Goal: Task Accomplishment & Management: Use online tool/utility

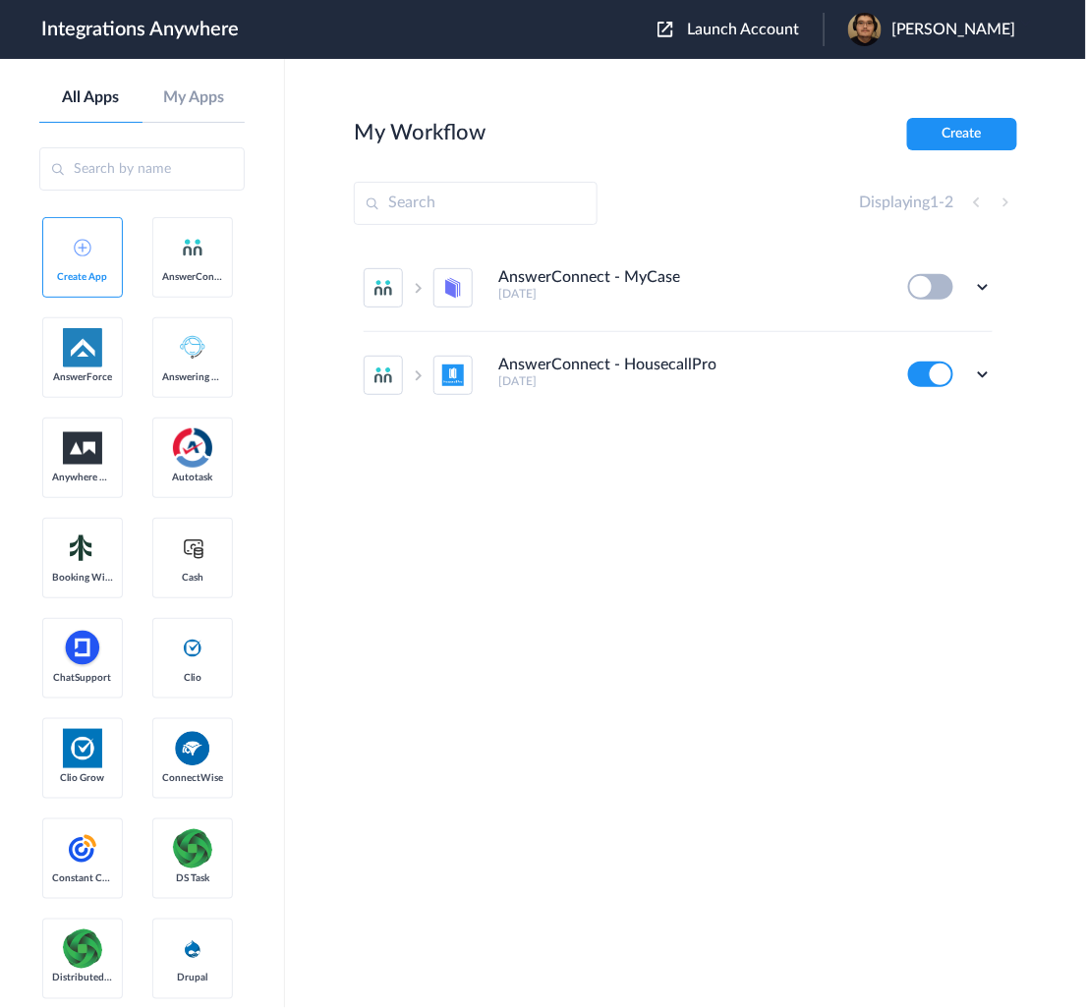
click at [816, 42] on div "Launch Account [PERSON_NAME] My Account Logout" at bounding box center [846, 29] width 378 height 33
click at [799, 35] on span "Launch Account" at bounding box center [743, 30] width 112 height 16
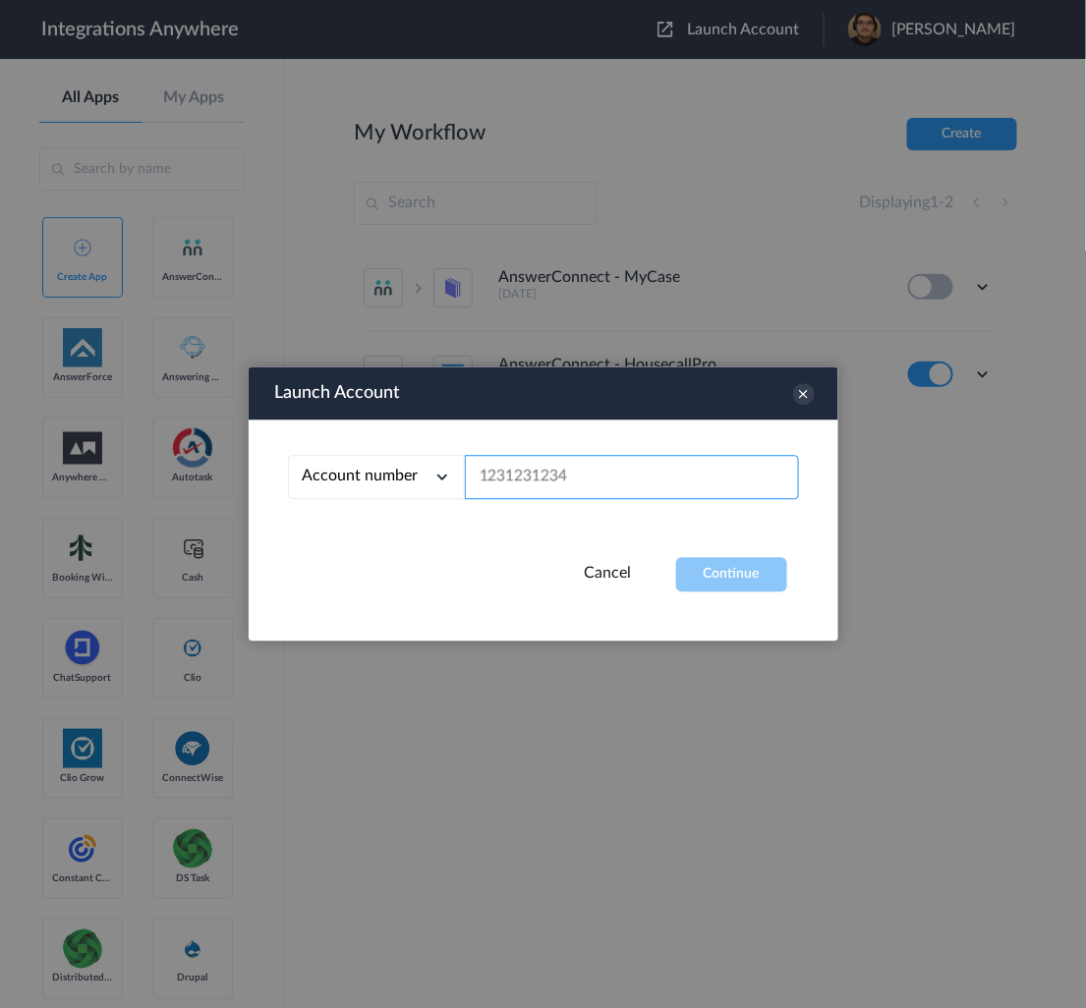
click at [704, 494] on input "text" at bounding box center [632, 478] width 334 height 44
paste input "2017312692"
type input "2017312692"
click at [730, 587] on button "Continue" at bounding box center [731, 575] width 111 height 34
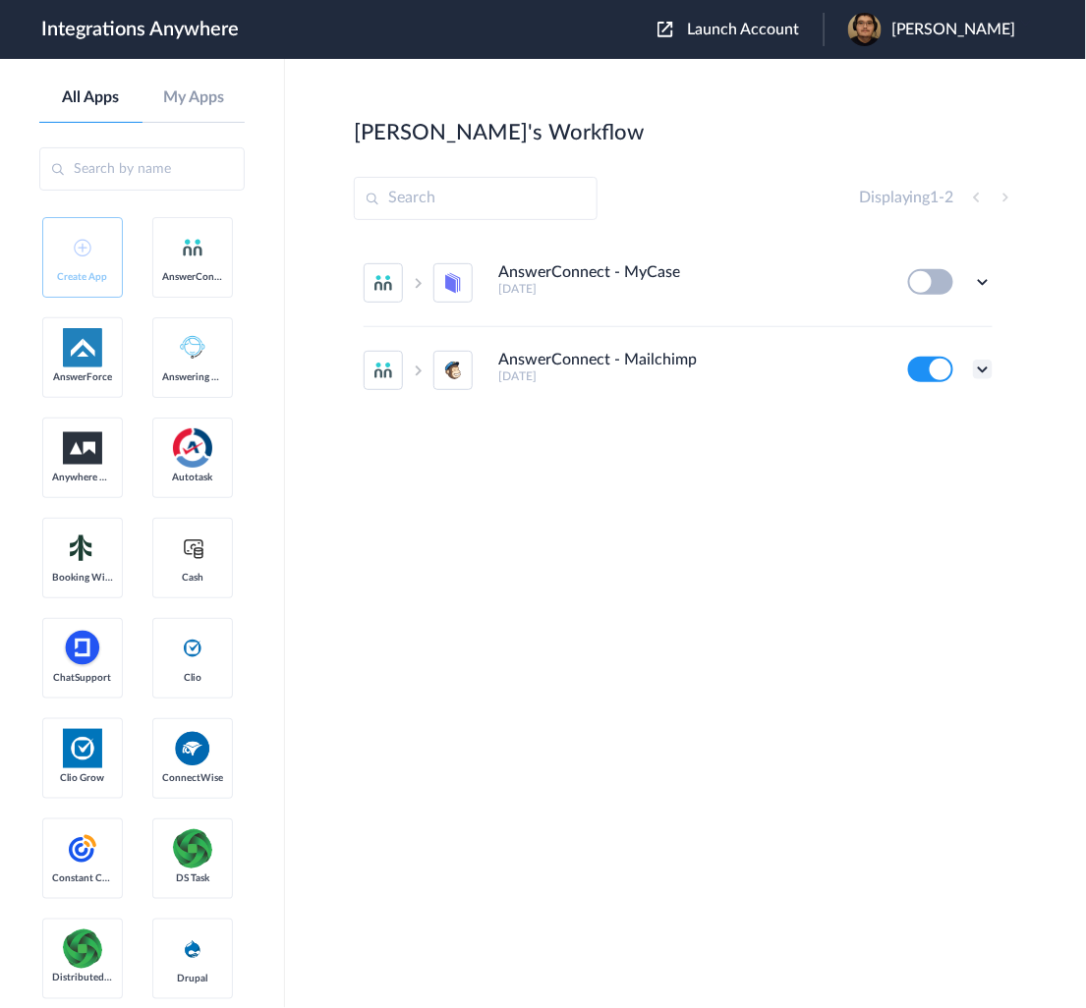
click at [987, 369] on icon at bounding box center [983, 370] width 20 height 20
click at [933, 415] on li "Edit" at bounding box center [929, 415] width 128 height 36
click at [984, 353] on li "AnswerConnect - Mailchimp [DATE] Edit Task history Delete" at bounding box center [677, 370] width 629 height 86
click at [988, 365] on icon at bounding box center [983, 370] width 20 height 20
click at [937, 449] on link "Task history" at bounding box center [926, 451] width 94 height 14
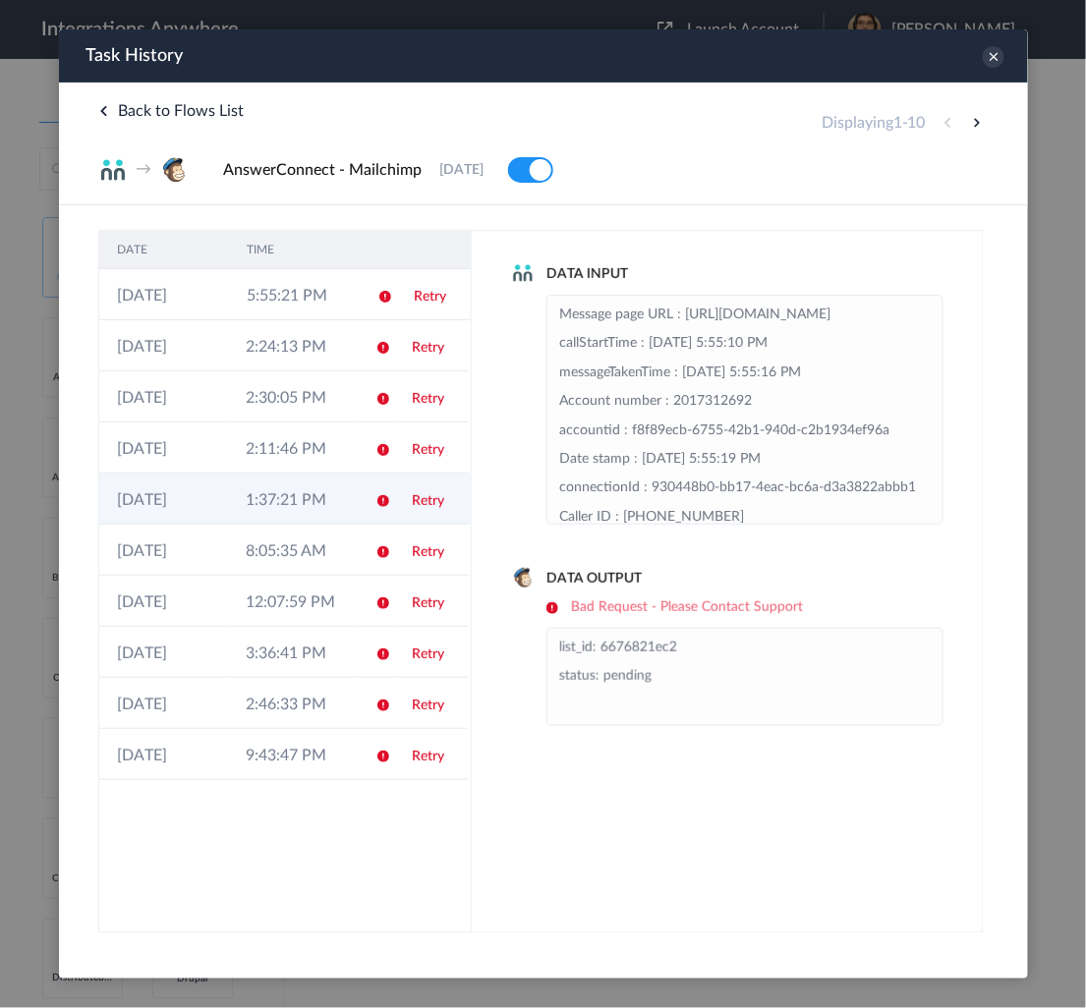
click at [433, 502] on link "Retry" at bounding box center [427, 500] width 32 height 14
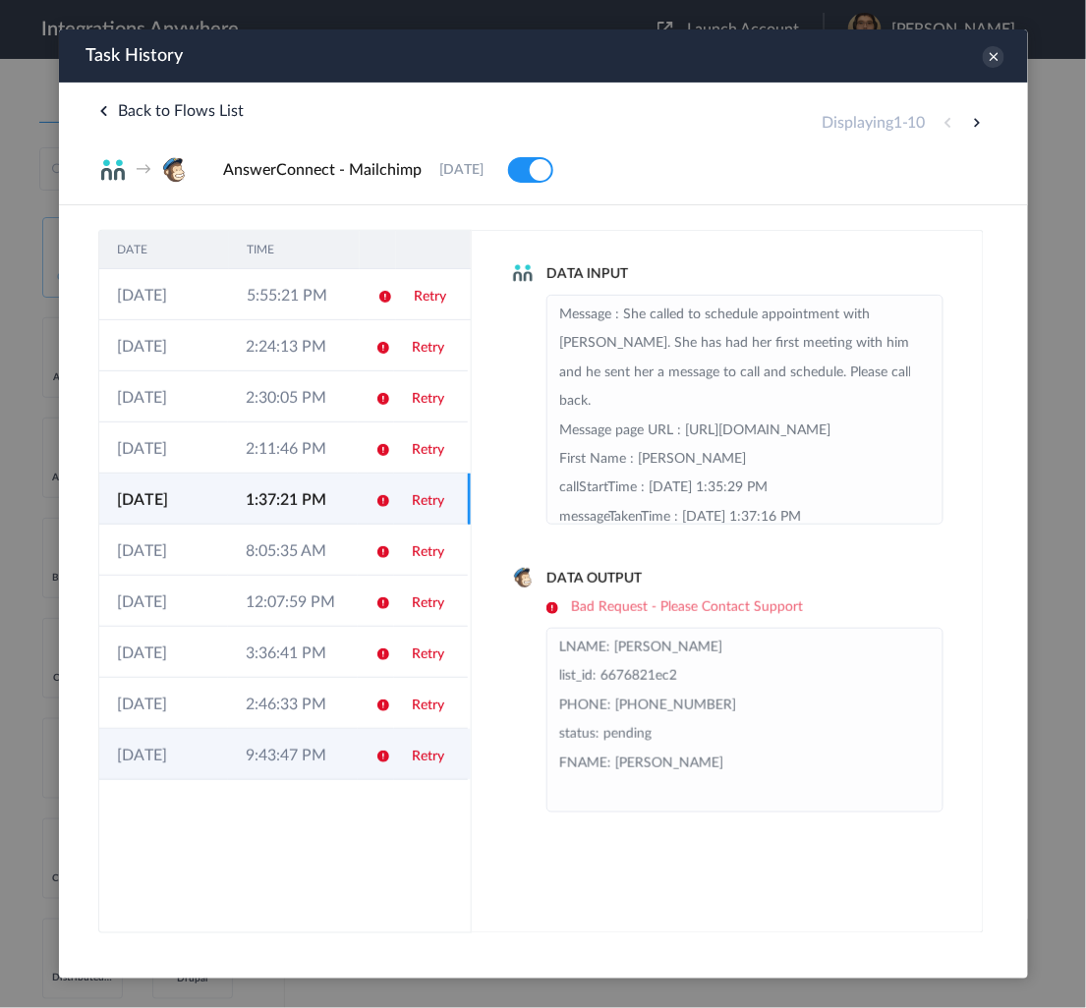
click at [289, 747] on td "9:43:47 PM" at bounding box center [291, 753] width 129 height 51
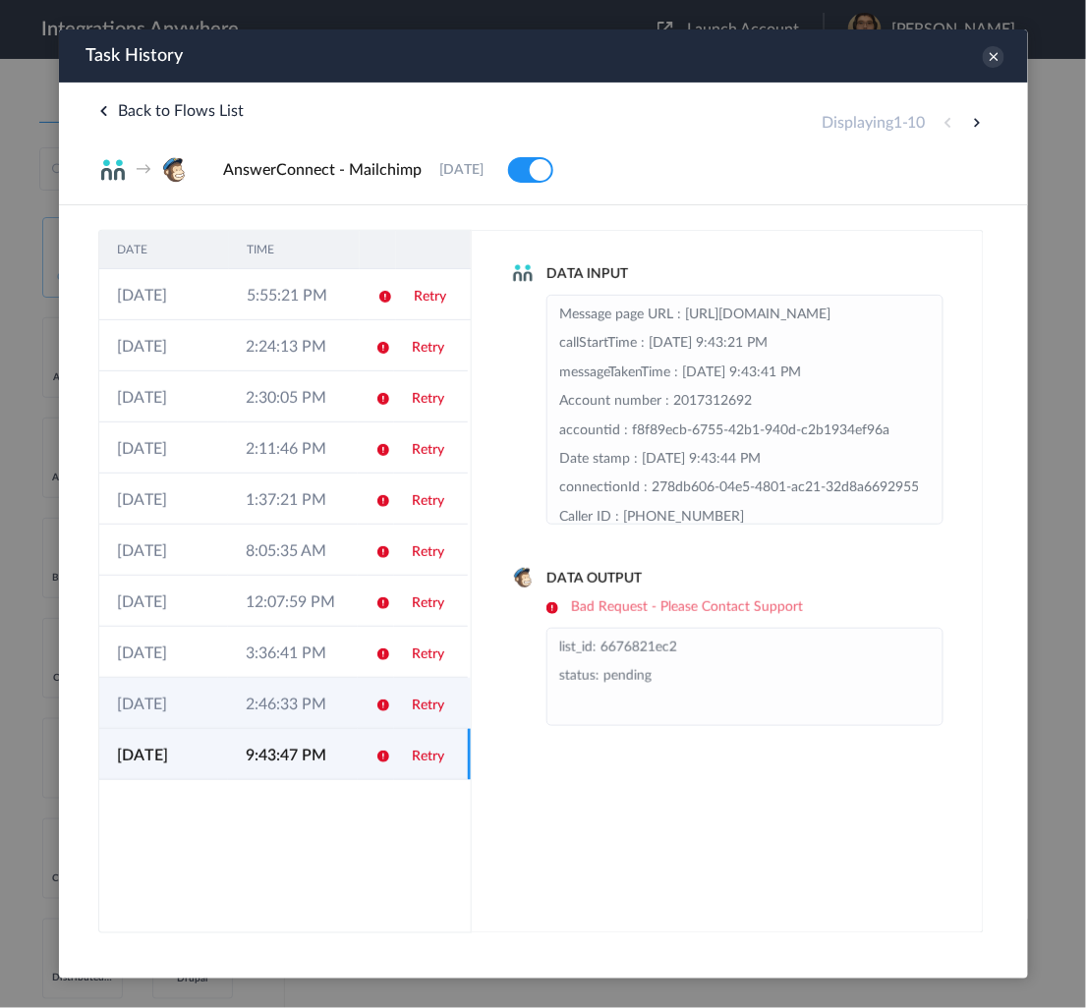
click at [295, 707] on td "2:46:33 PM" at bounding box center [291, 702] width 129 height 51
click at [316, 747] on td "9:43:47 PM" at bounding box center [291, 753] width 129 height 51
click at [312, 703] on td "2:46:33 PM" at bounding box center [291, 702] width 129 height 51
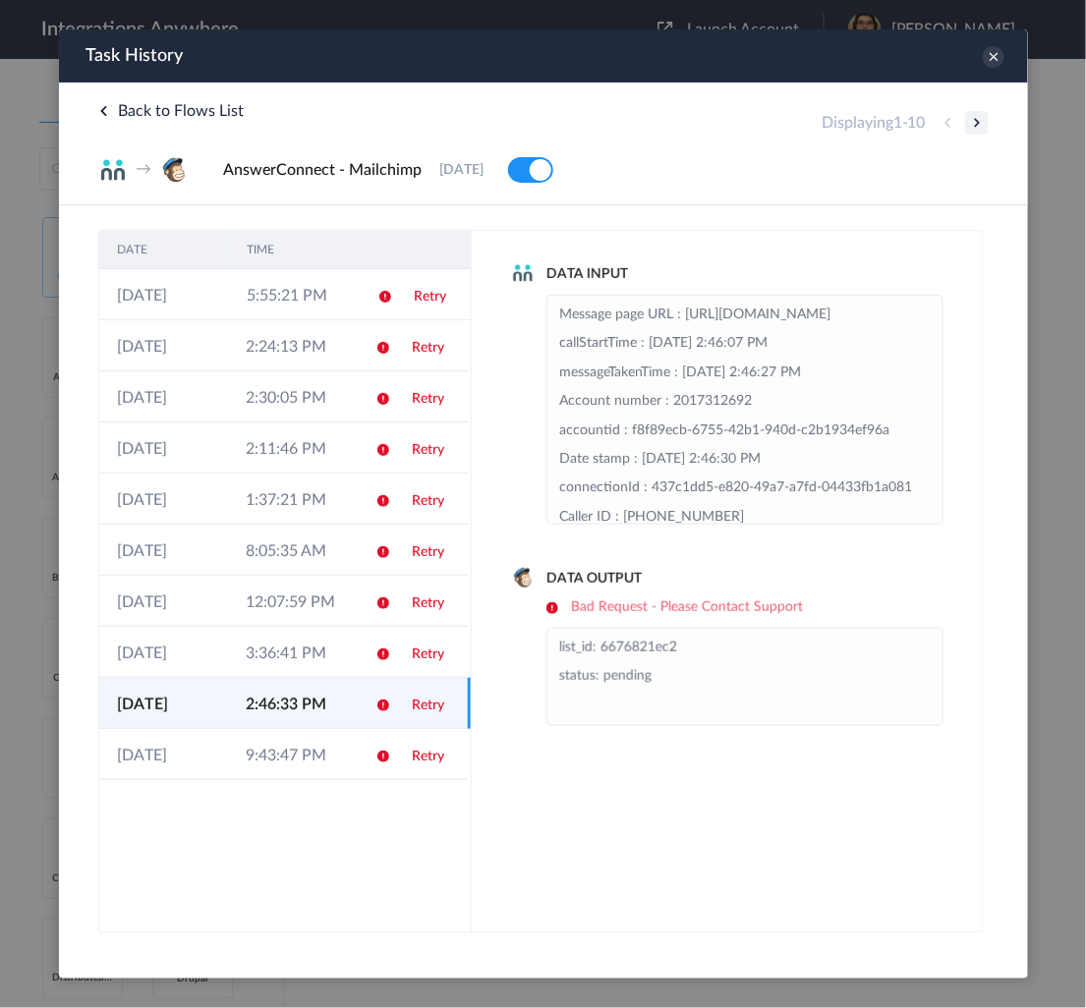
click at [972, 114] on button at bounding box center [976, 122] width 24 height 24
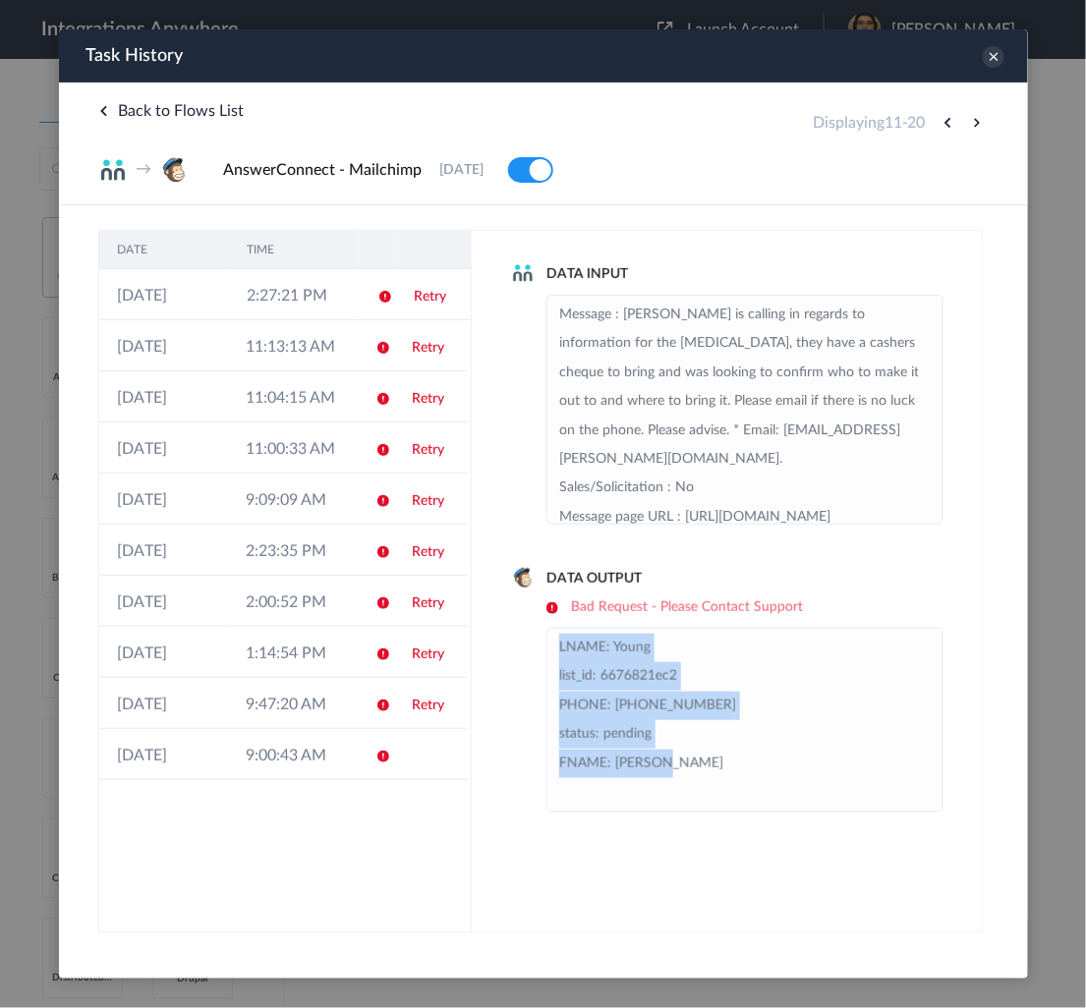
drag, startPoint x: 642, startPoint y: 763, endPoint x: 561, endPoint y: 650, distance: 139.3
click at [558, 650] on li "LNAME: Young list_id: 6676821ec2 PHONE: [PHONE_NUMBER] status: pending FNAME: […" at bounding box center [743, 719] width 371 height 173
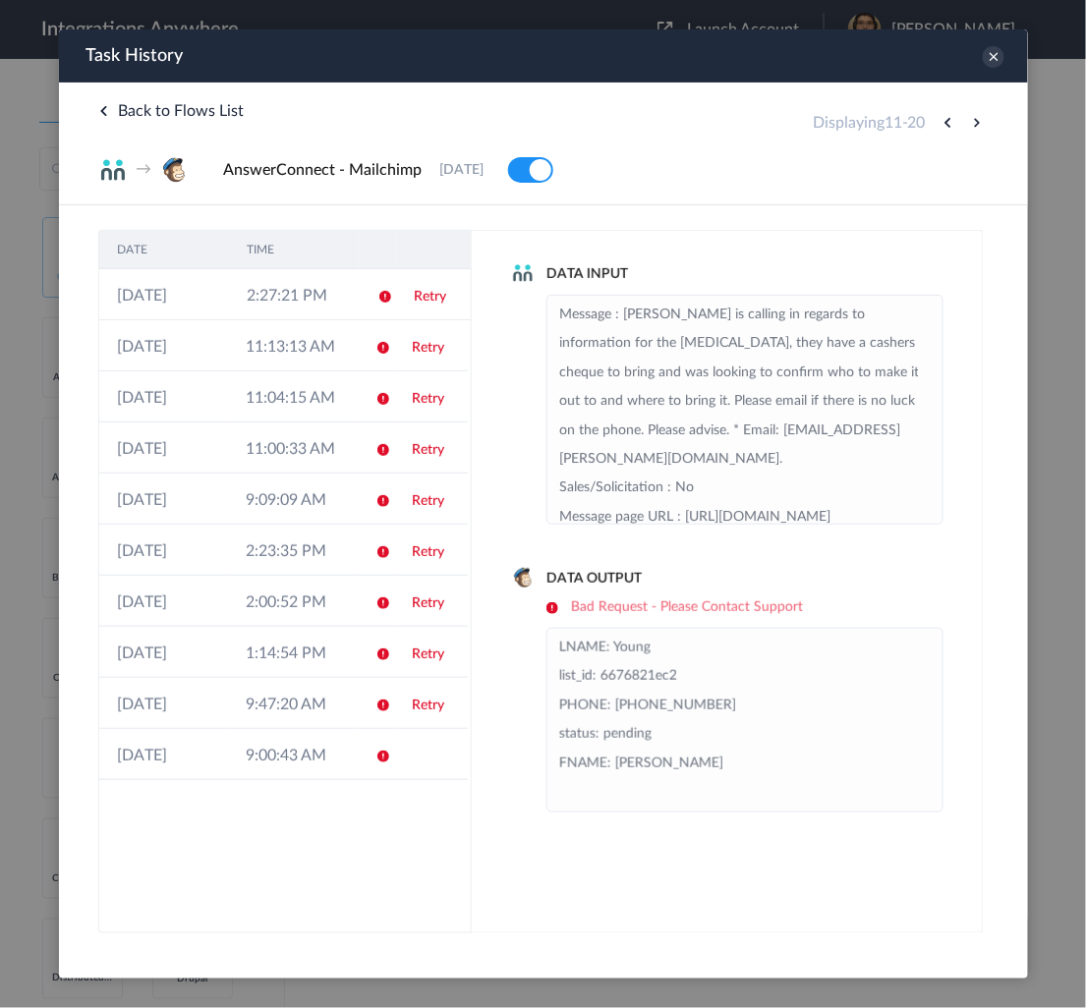
click at [826, 439] on li "Message : [PERSON_NAME] is calling in regards to information for the [MEDICAL_D…" at bounding box center [743, 618] width 371 height 636
click at [250, 473] on td "9:09:09 AM" at bounding box center [291, 498] width 129 height 51
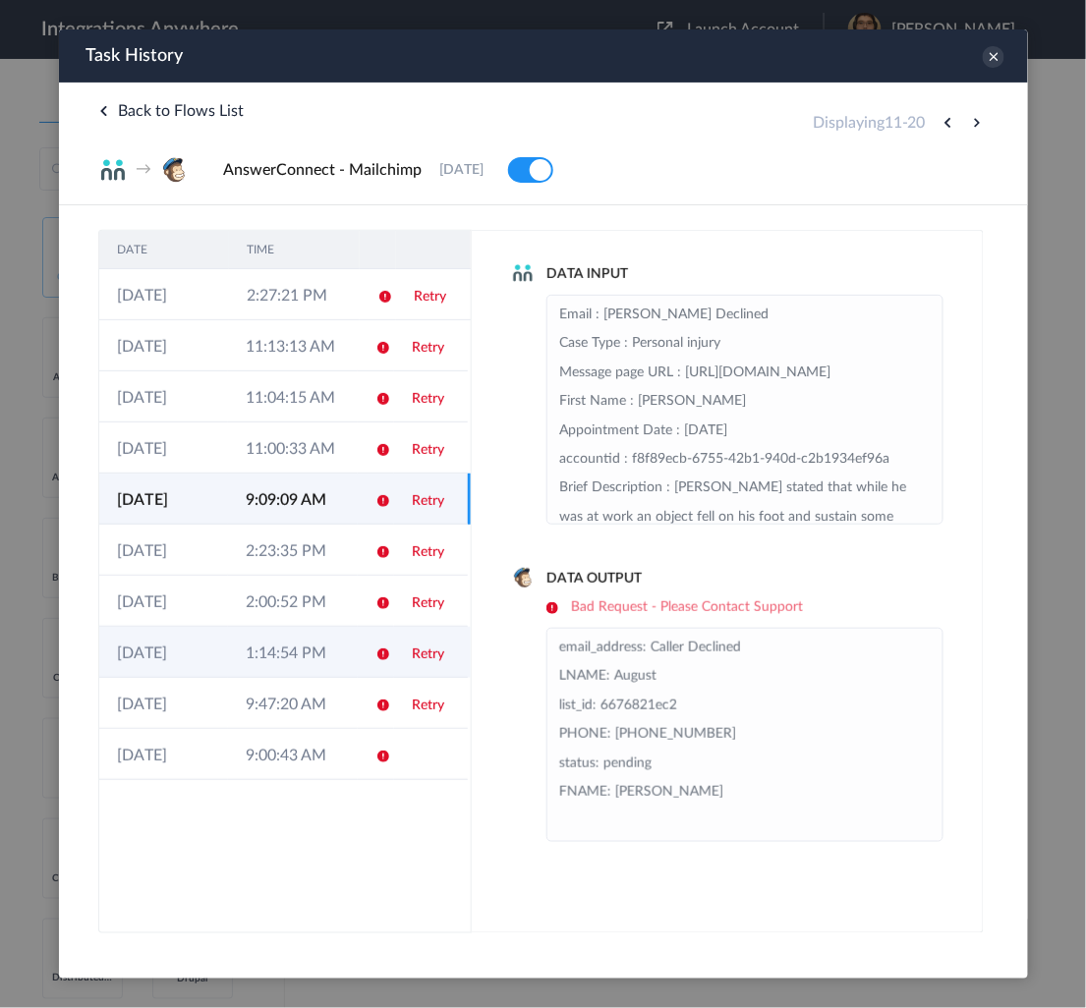
click at [213, 664] on td "[DATE]" at bounding box center [162, 651] width 129 height 51
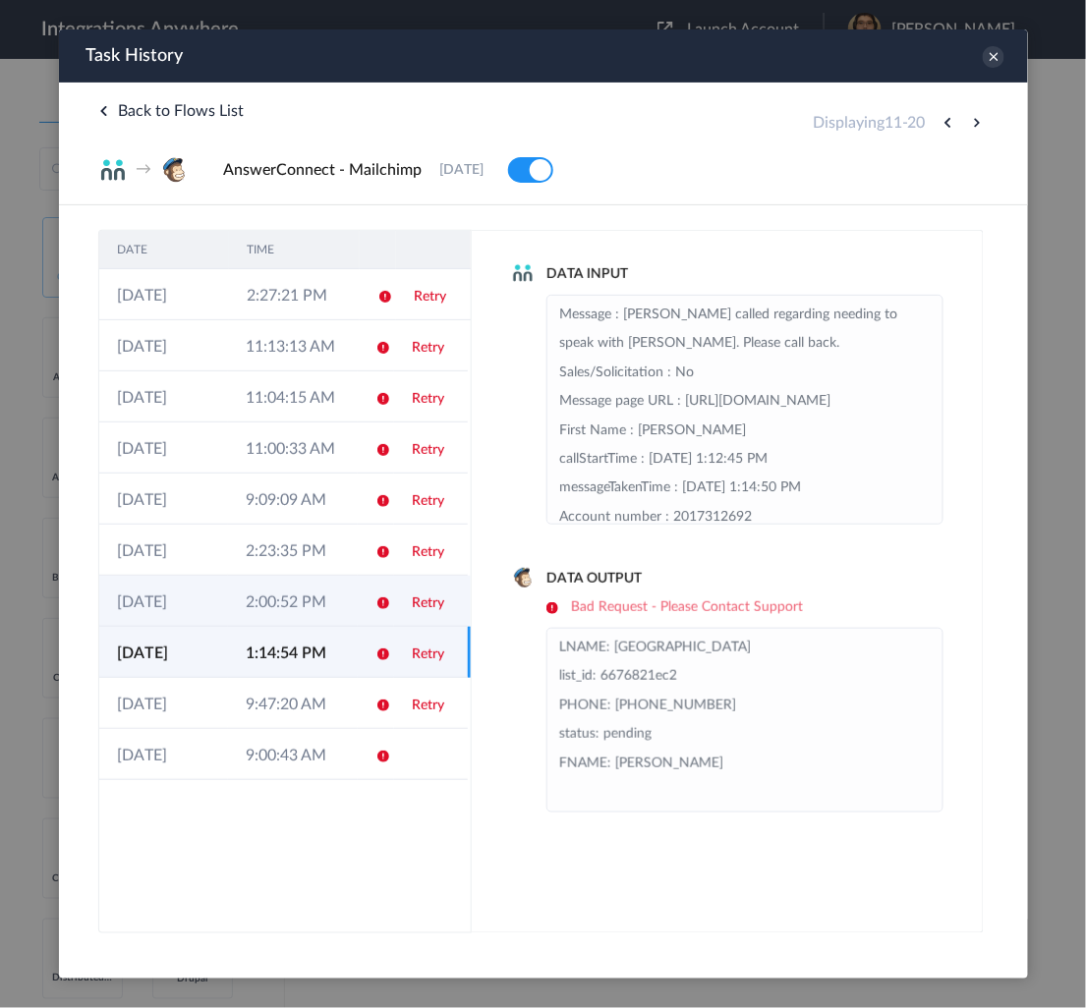
click at [252, 614] on td "2:00:52 PM" at bounding box center [291, 600] width 129 height 51
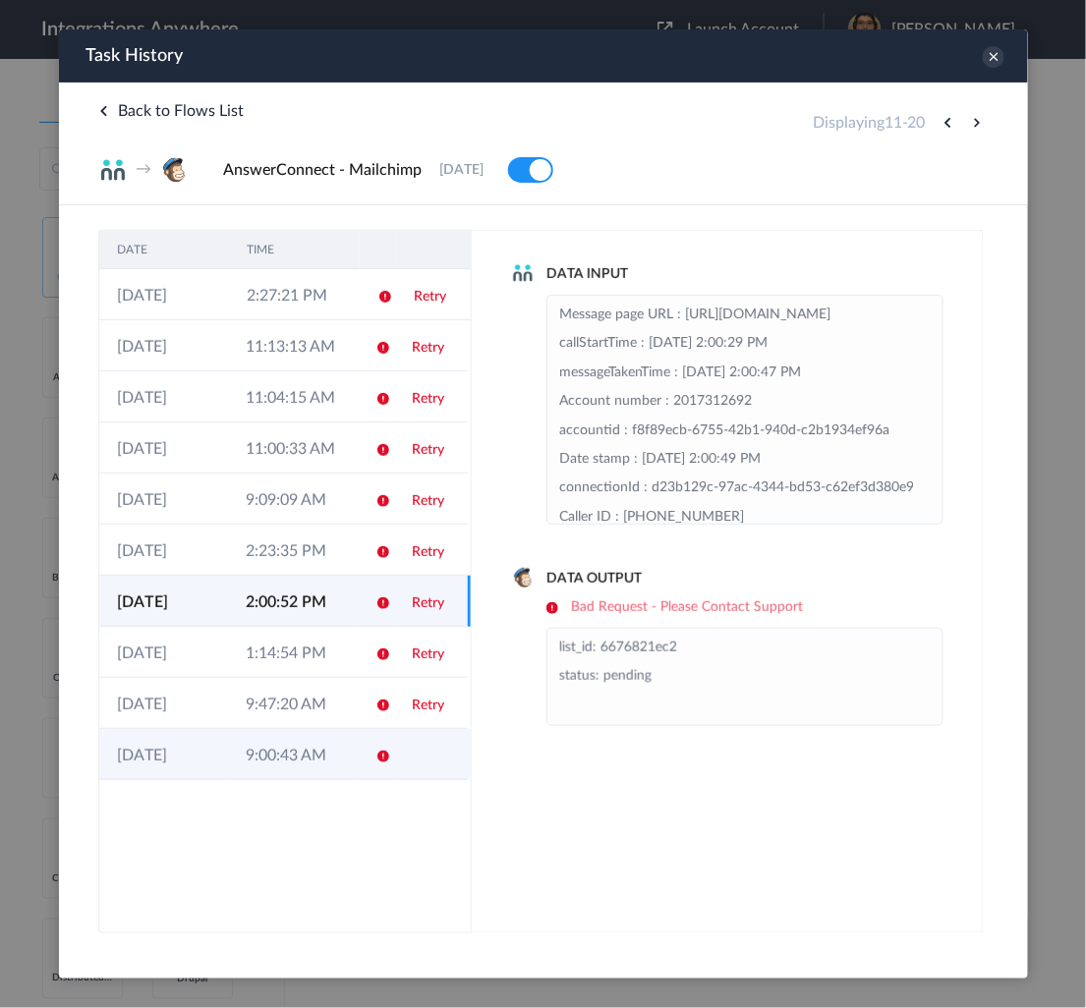
click at [253, 755] on td "9:00:43 AM" at bounding box center [291, 753] width 129 height 51
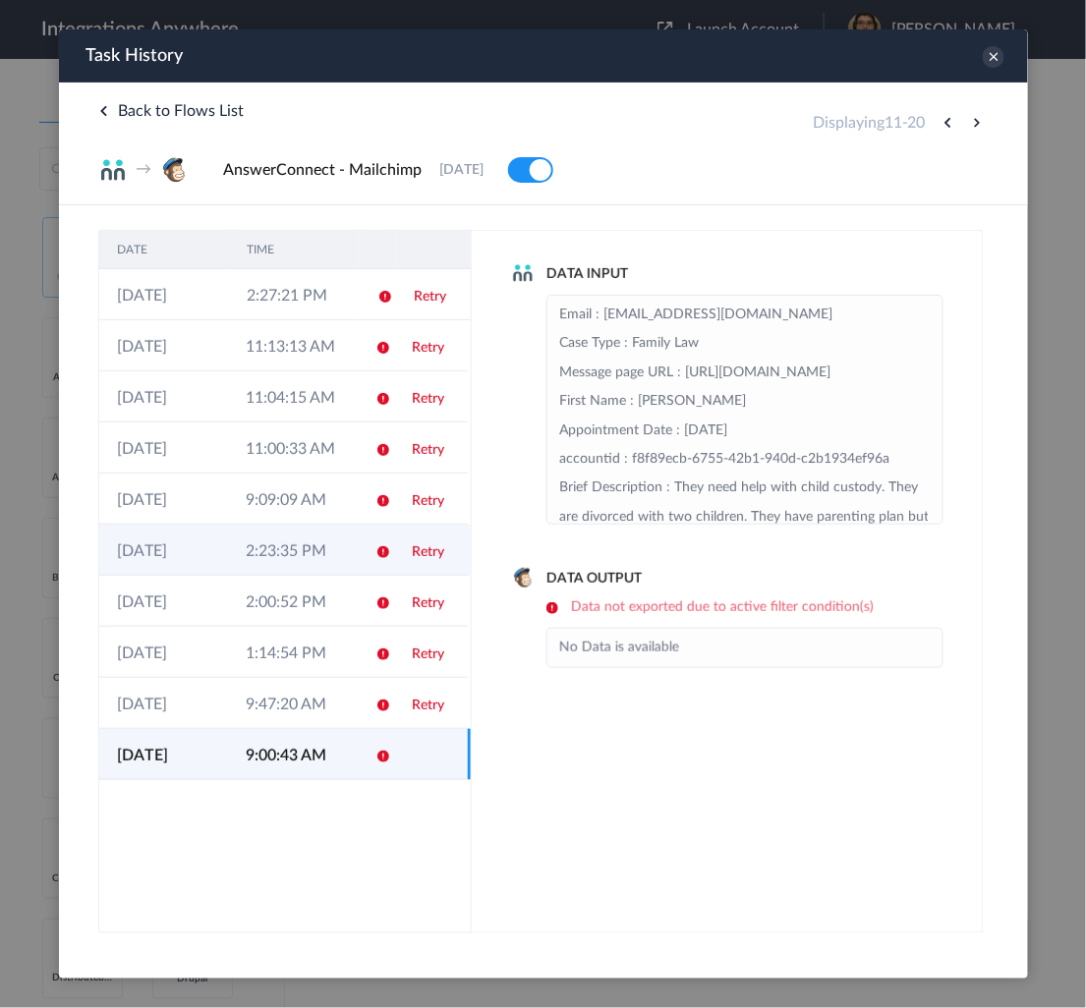
click at [249, 542] on td "2:23:35 PM" at bounding box center [291, 549] width 129 height 51
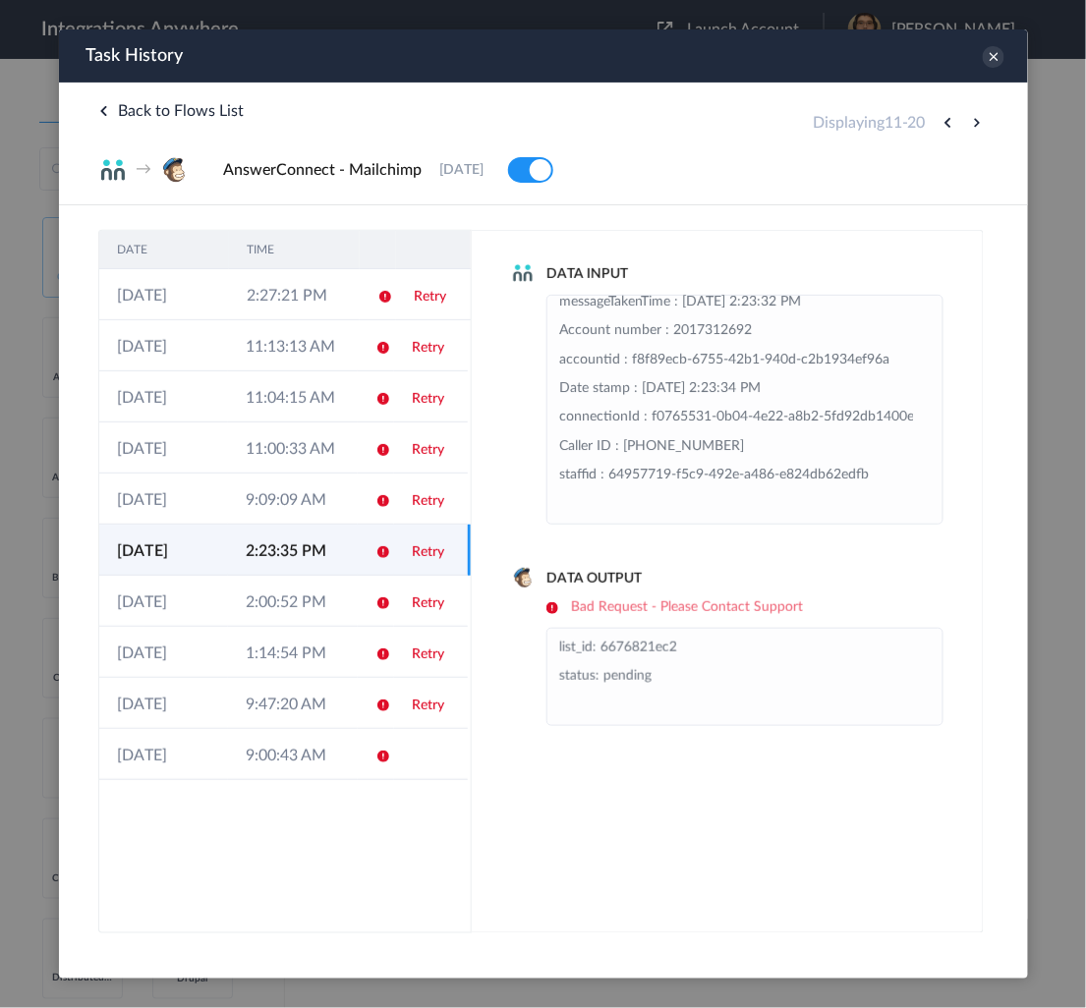
scroll to position [155, 0]
click at [304, 509] on td "9:09:09 AM" at bounding box center [291, 498] width 129 height 51
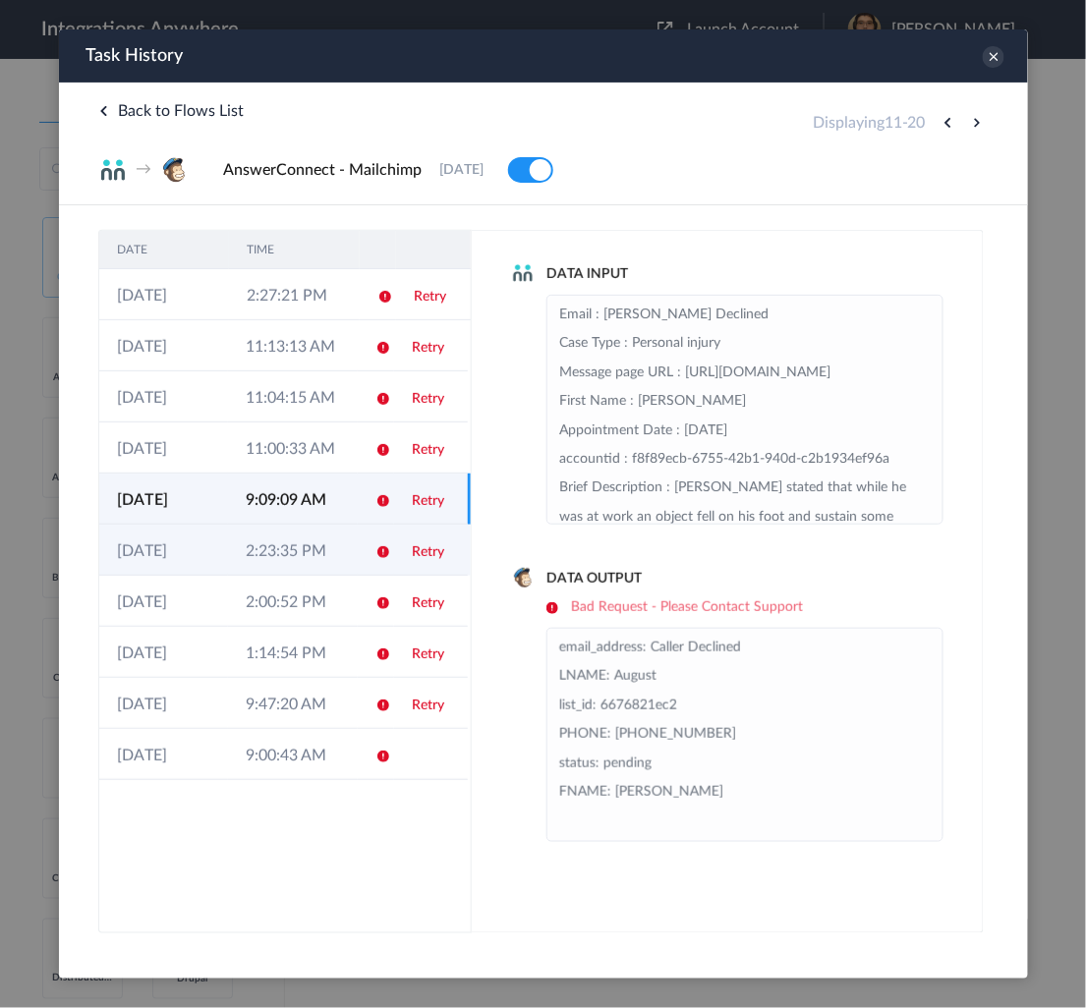
click at [220, 540] on td "[DATE]" at bounding box center [162, 549] width 129 height 51
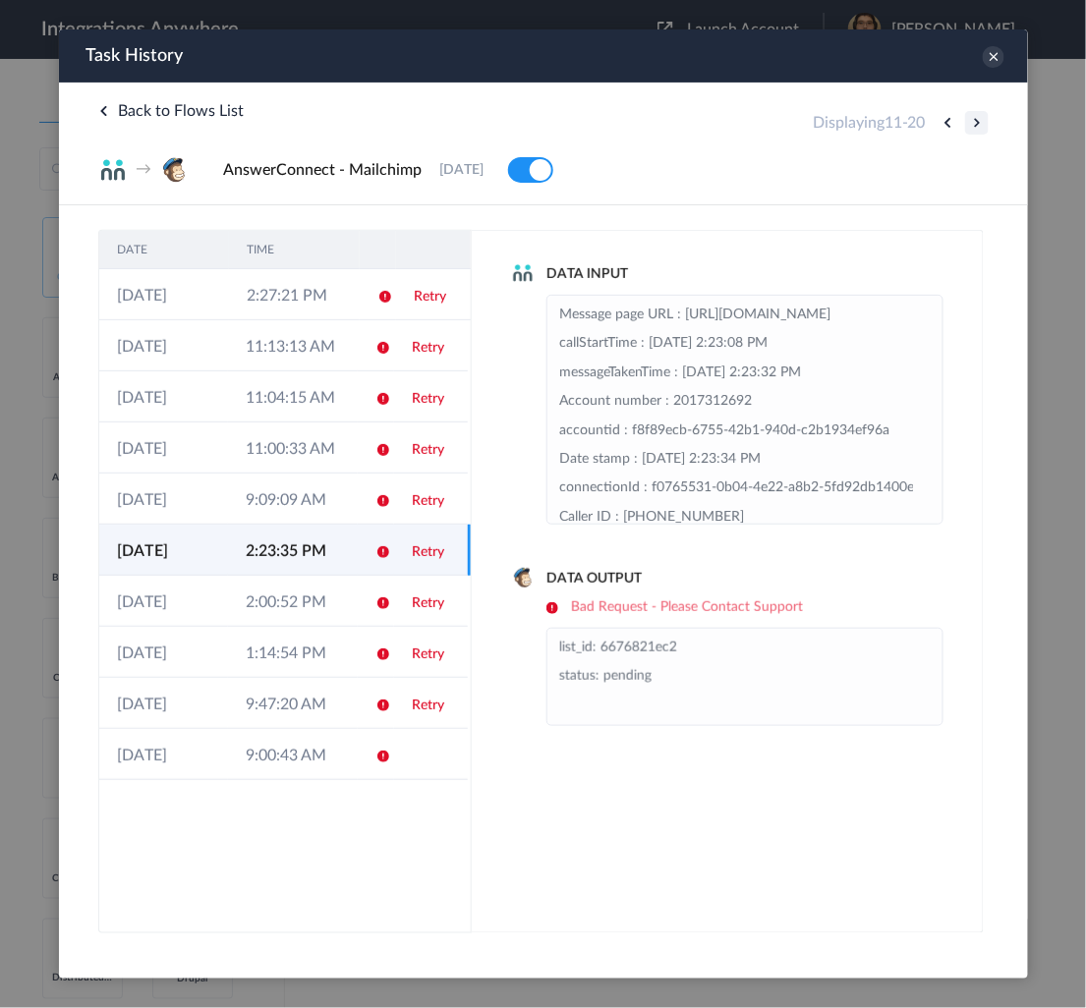
click at [972, 117] on button at bounding box center [976, 122] width 24 height 24
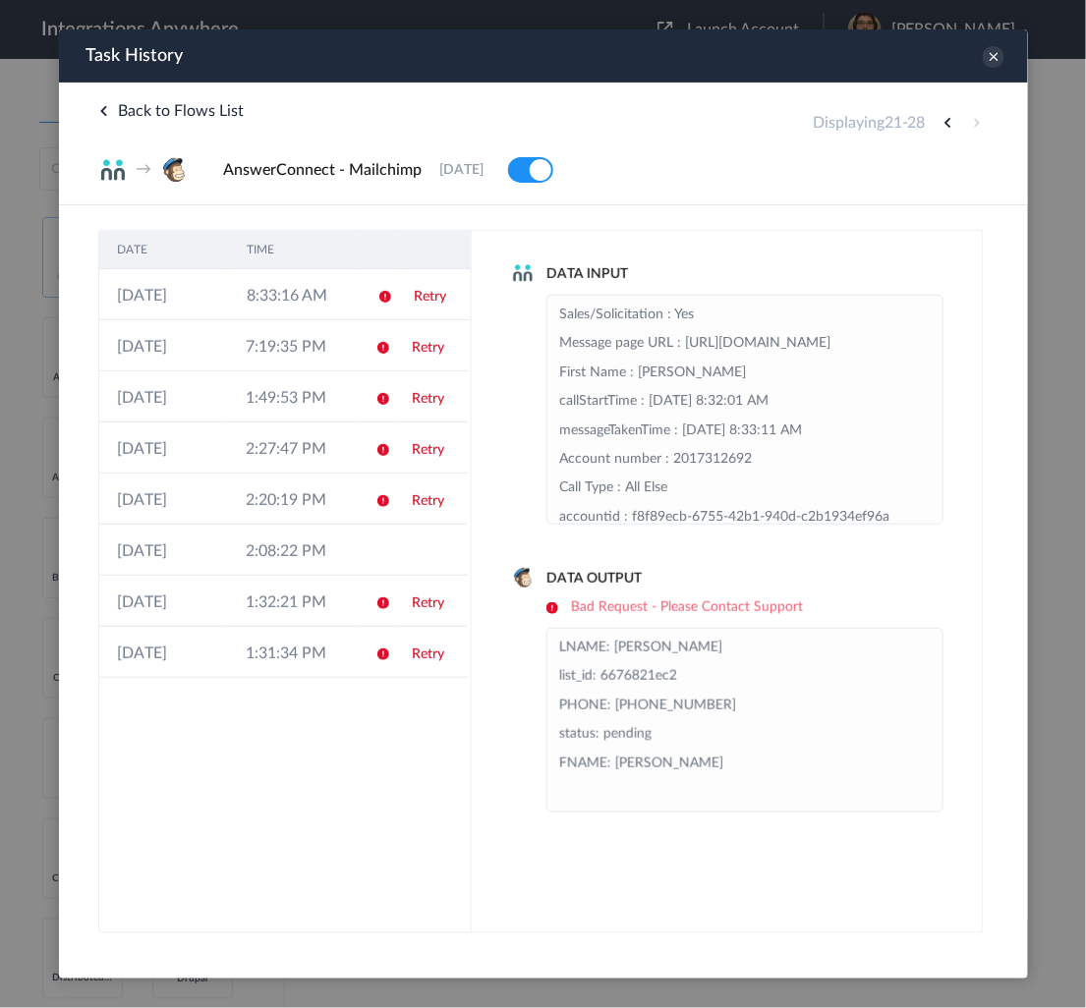
click at [975, 117] on div "Displaying 21 - 28" at bounding box center [899, 122] width 176 height 24
click at [147, 531] on td "[DATE]" at bounding box center [162, 549] width 129 height 51
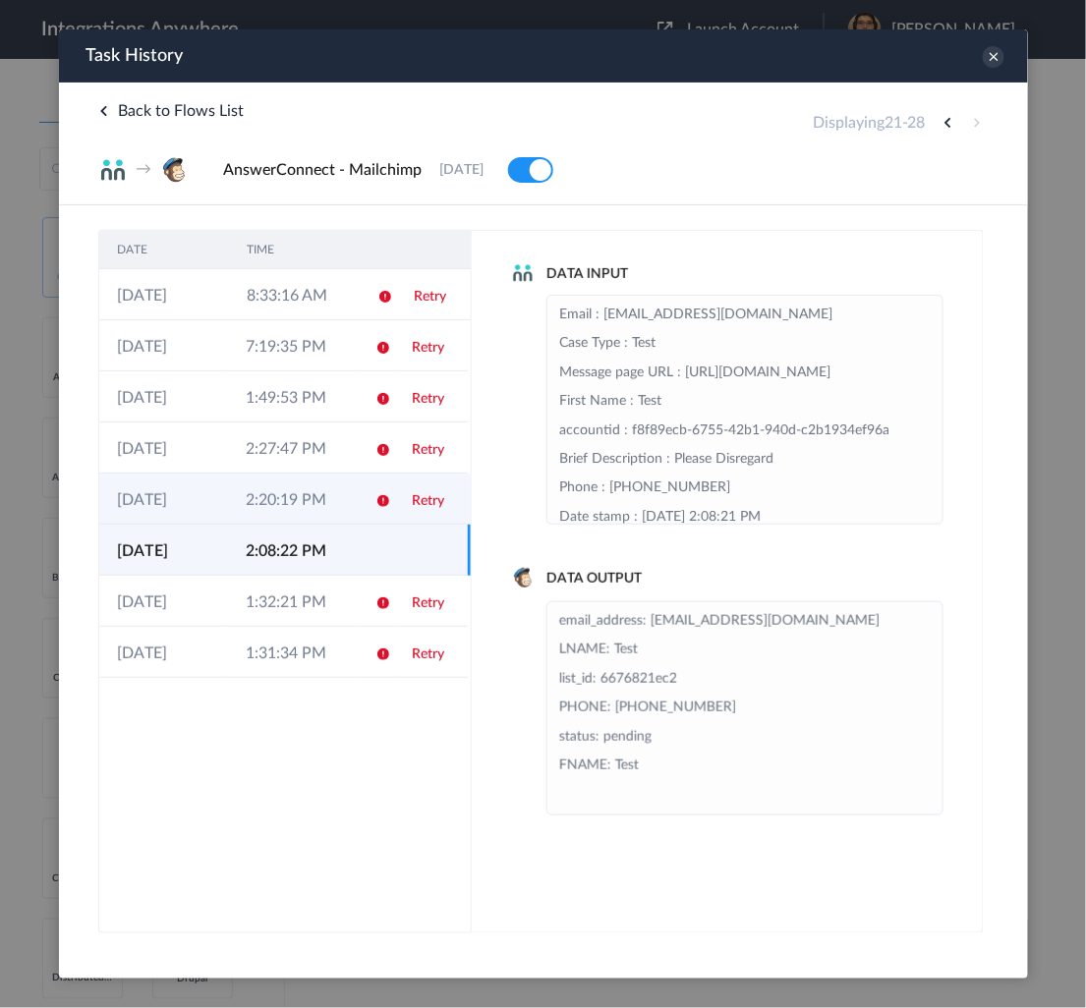
click at [281, 476] on td "2:20:19 PM" at bounding box center [291, 498] width 129 height 51
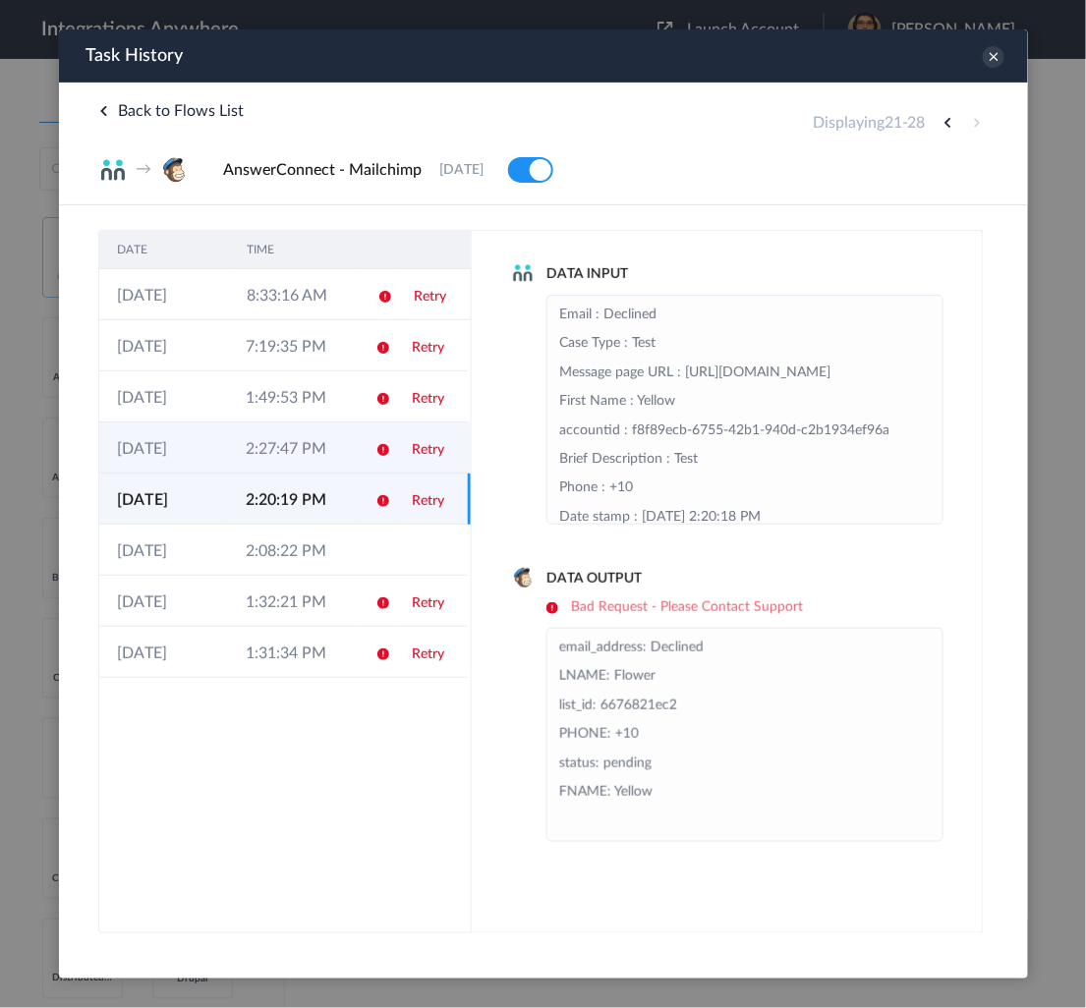
click at [305, 444] on td "2:27:47 PM" at bounding box center [291, 446] width 129 height 51
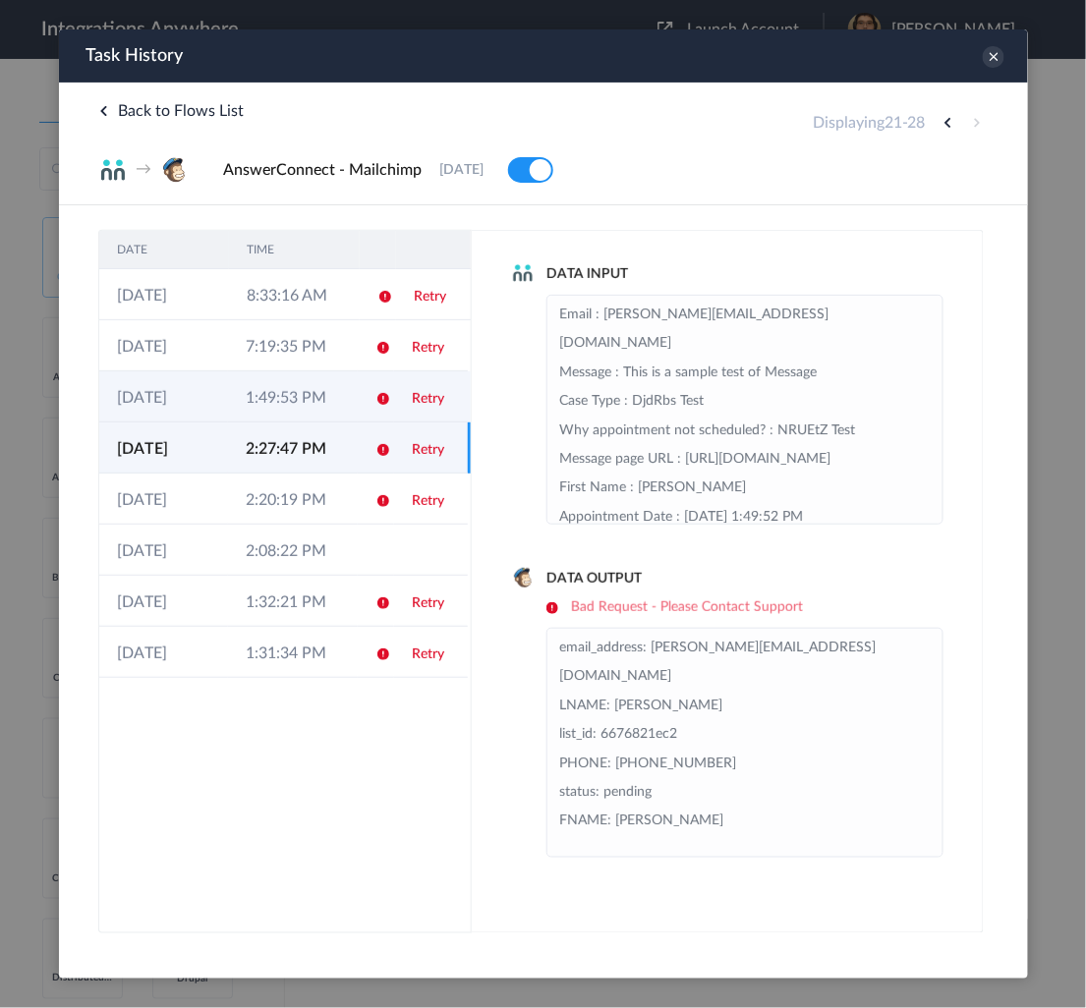
click at [299, 394] on td "1:49:53 PM" at bounding box center [291, 395] width 129 height 51
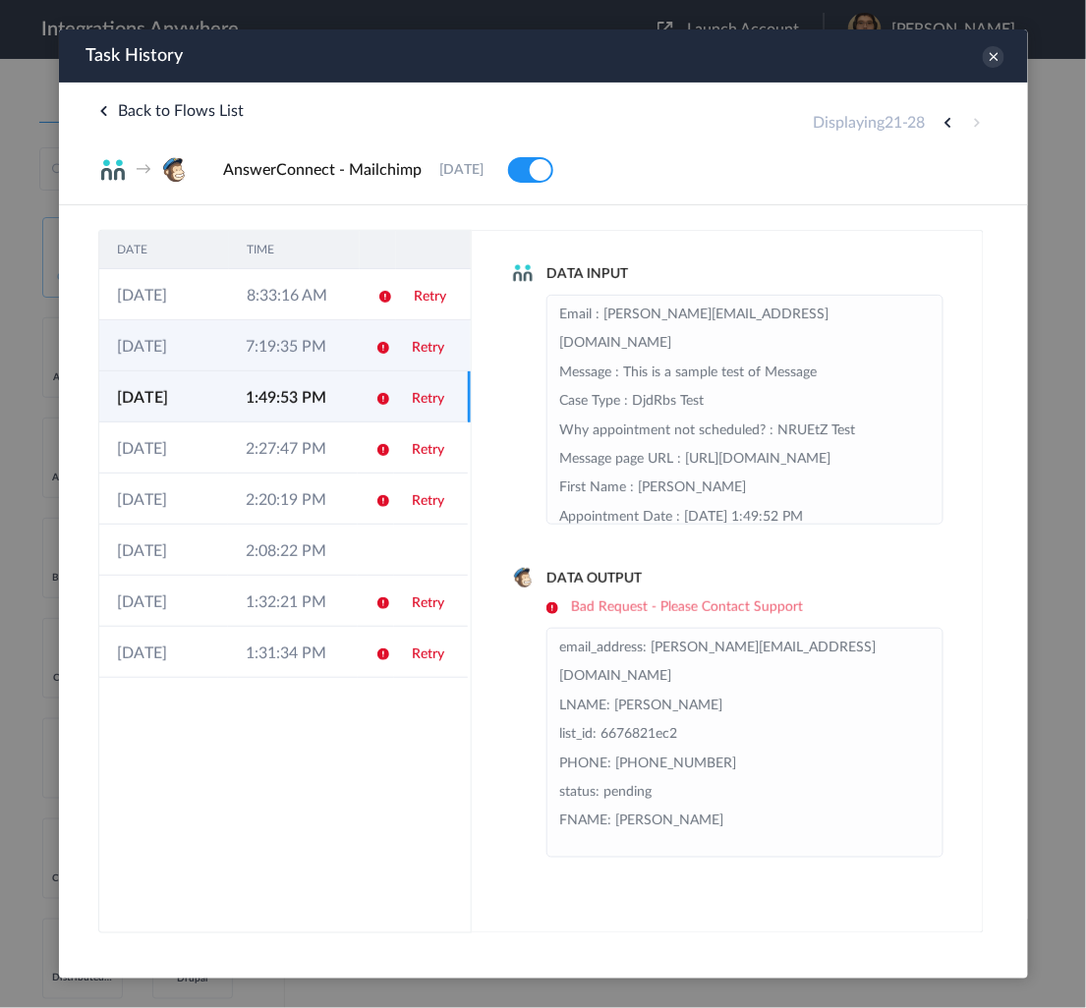
click at [313, 334] on td "7:19:35 PM" at bounding box center [291, 344] width 129 height 51
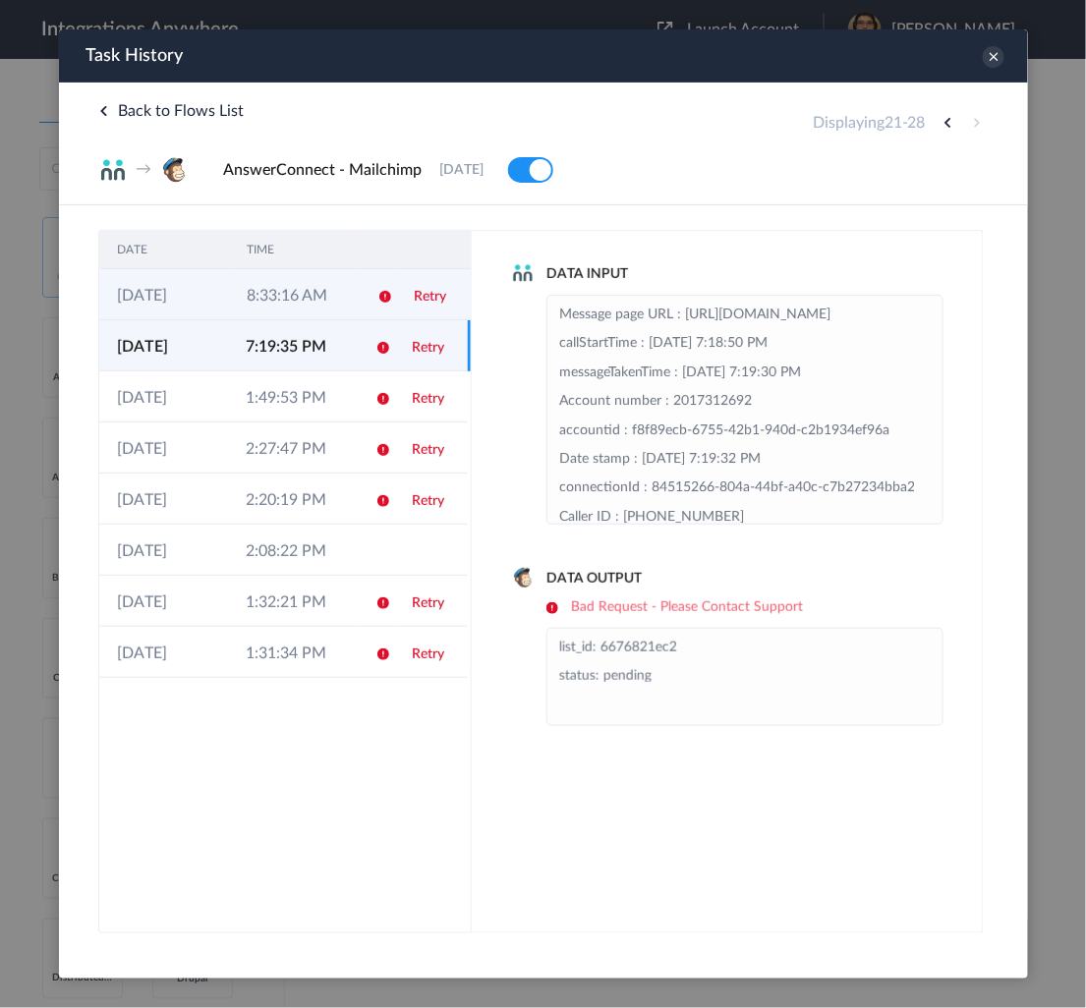
click at [318, 281] on td "8:33:16 AM" at bounding box center [293, 293] width 130 height 51
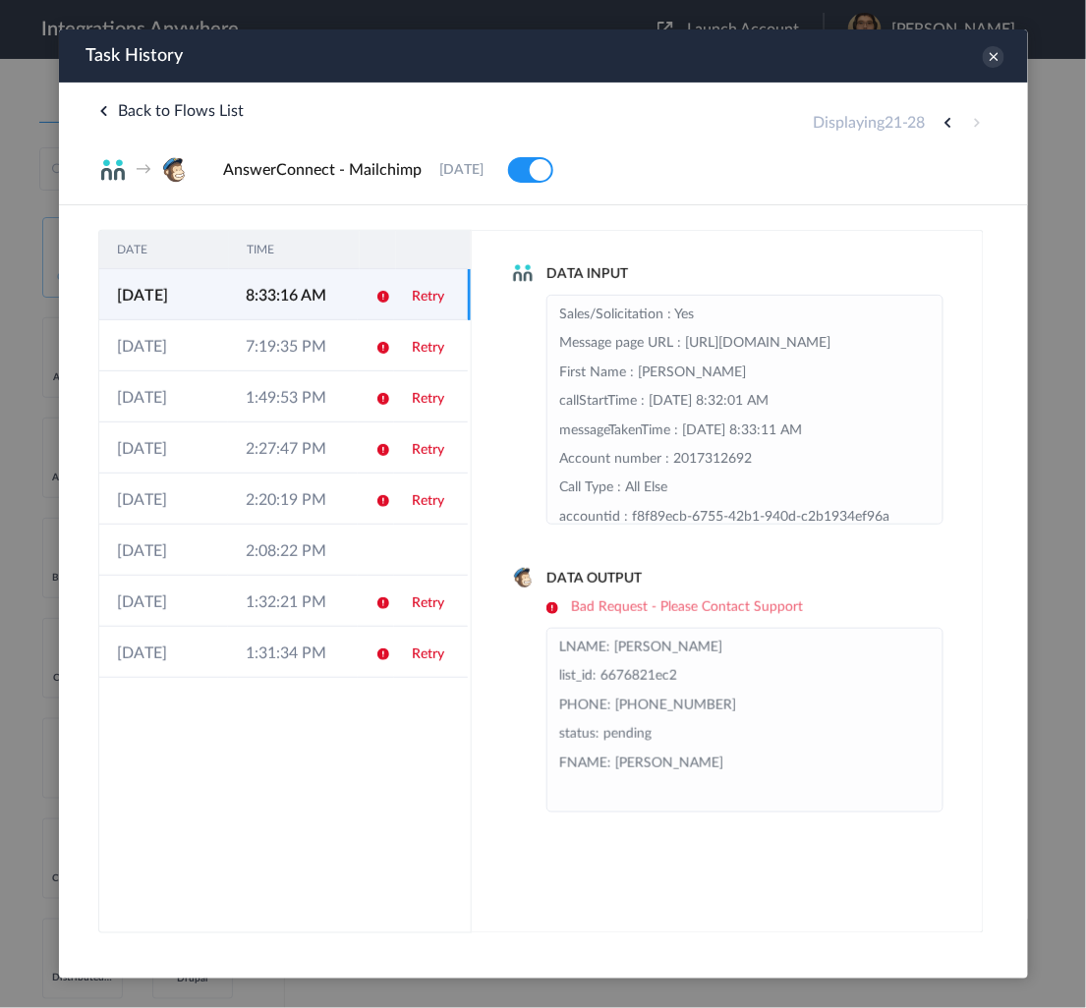
click at [707, 251] on div "Data Input Sales/Solicitation : Yes Message page URL : [URL][DOMAIN_NAME] First…" at bounding box center [727, 580] width 512 height 703
click at [291, 499] on td "2:20:19 PM" at bounding box center [291, 498] width 129 height 51
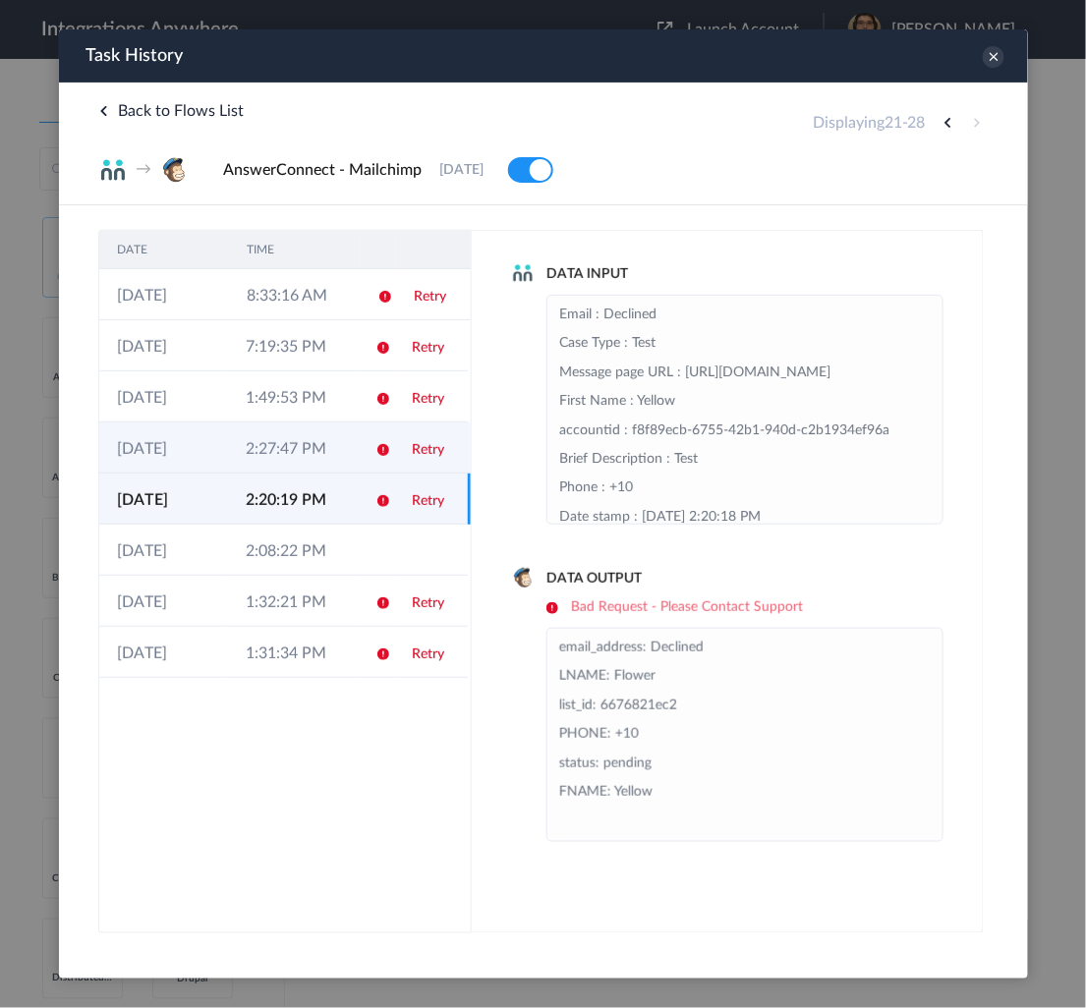
click at [313, 464] on td "2:27:47 PM" at bounding box center [291, 446] width 129 height 51
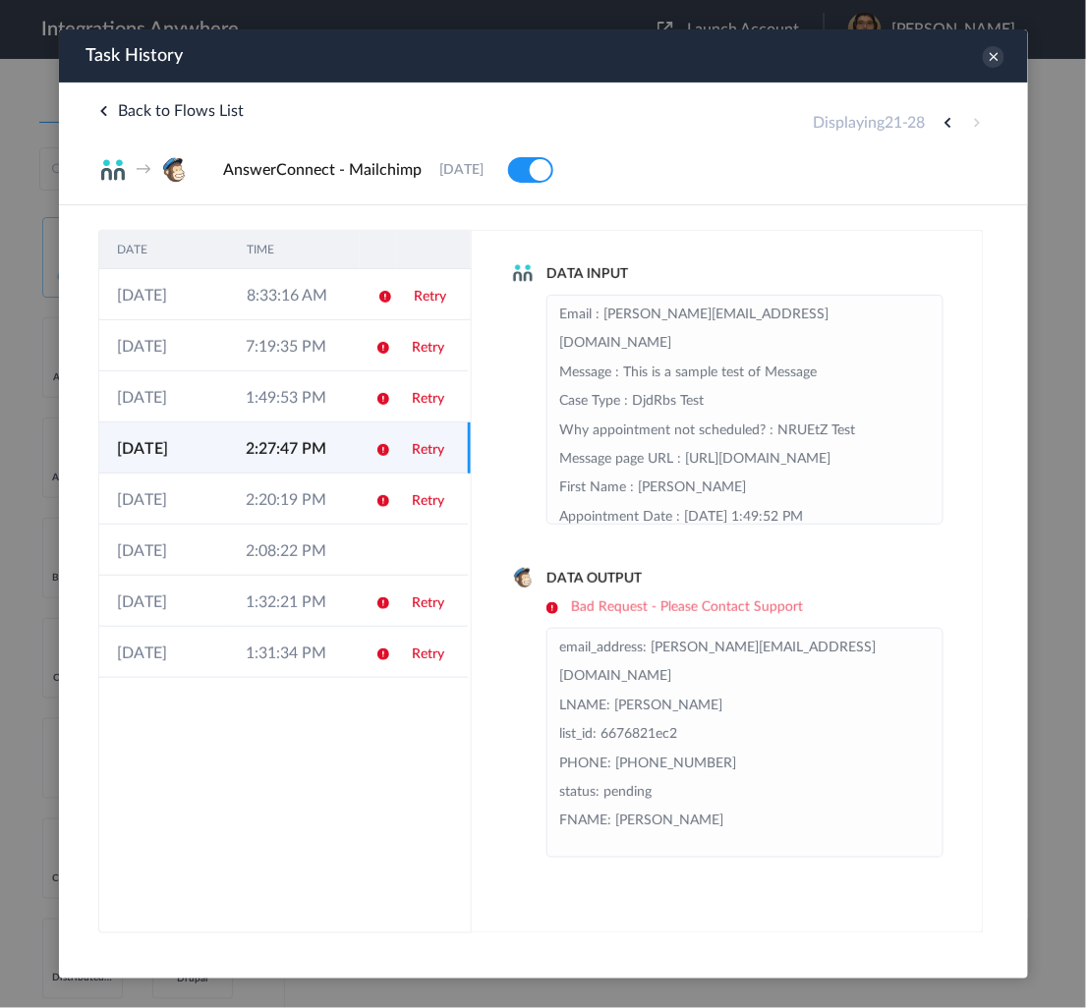
click at [310, 428] on td "2:27:47 PM" at bounding box center [291, 446] width 129 height 51
click at [312, 408] on td "1:49:53 PM" at bounding box center [291, 395] width 129 height 51
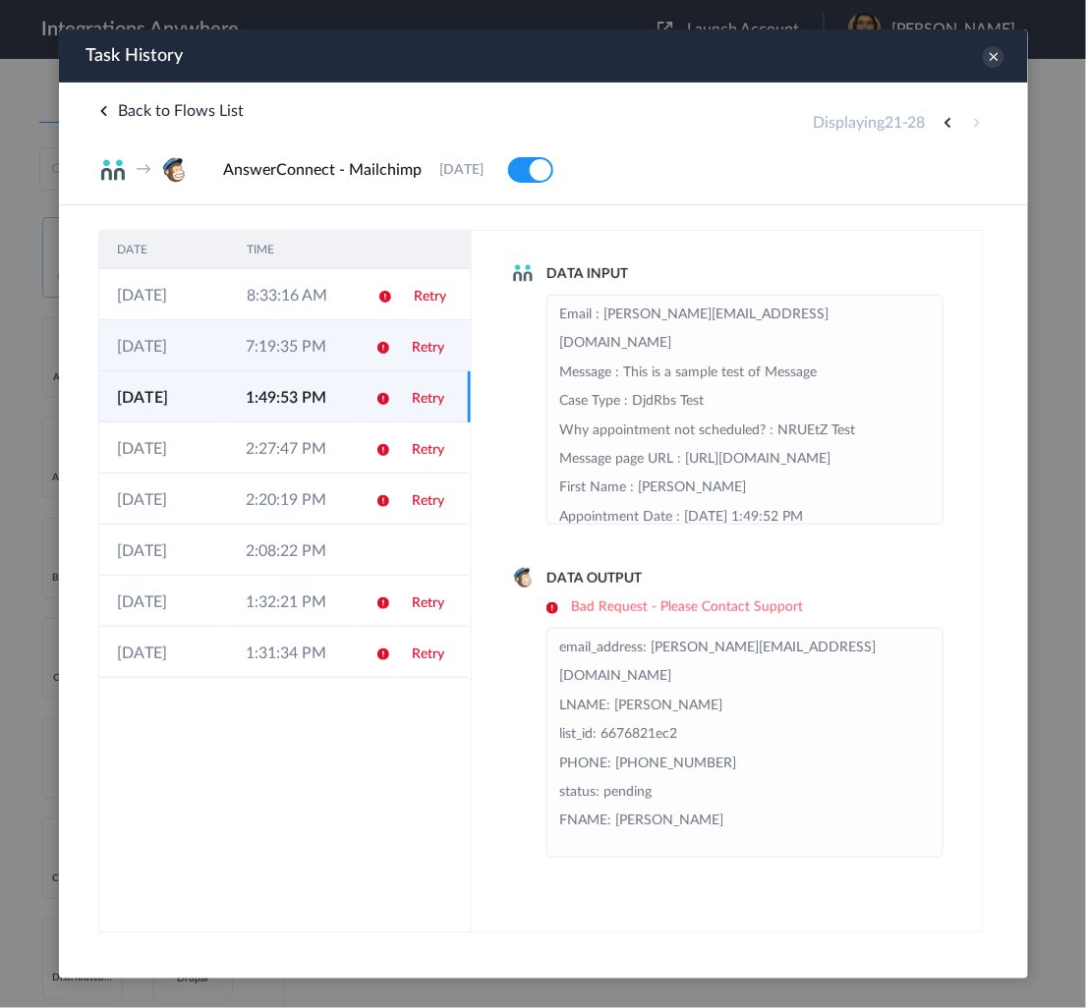
click at [306, 355] on td "7:19:35 PM" at bounding box center [291, 344] width 129 height 51
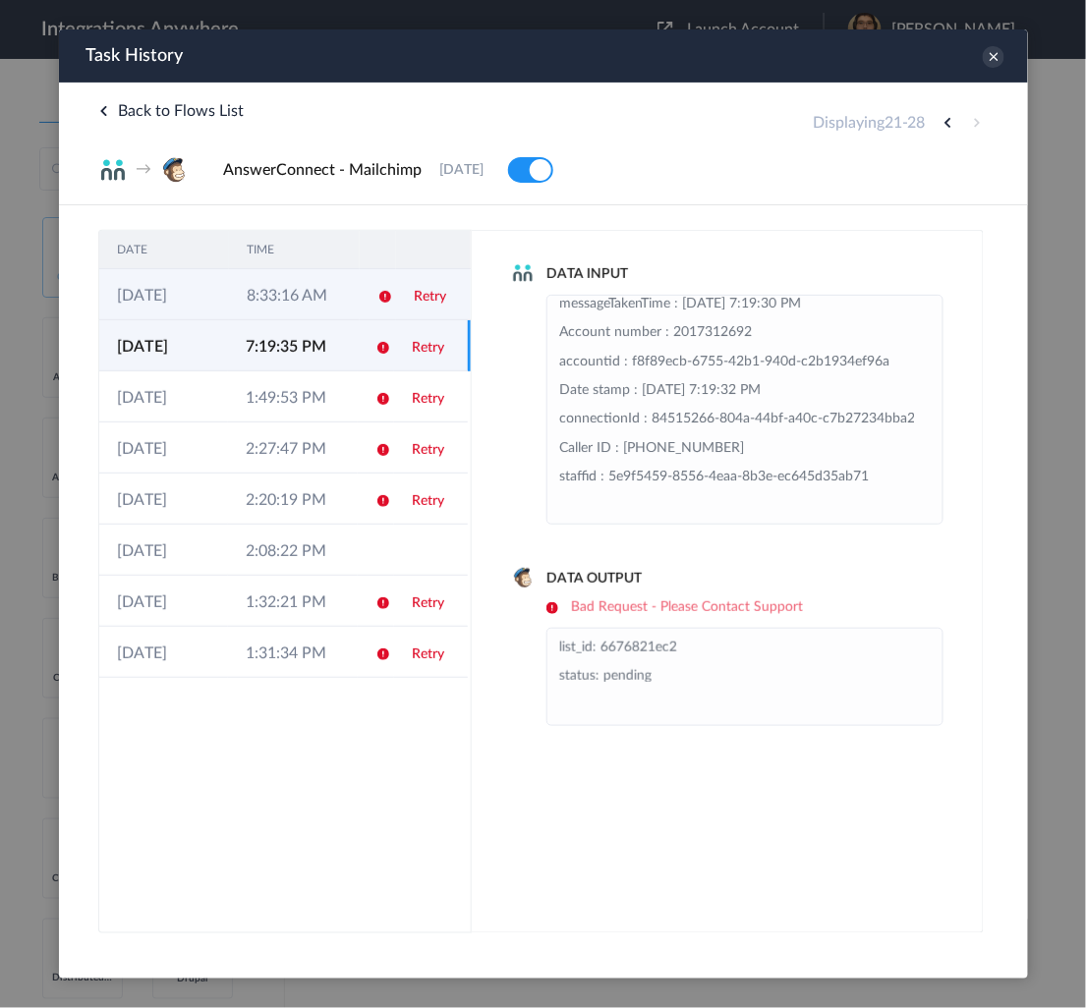
scroll to position [0, 0]
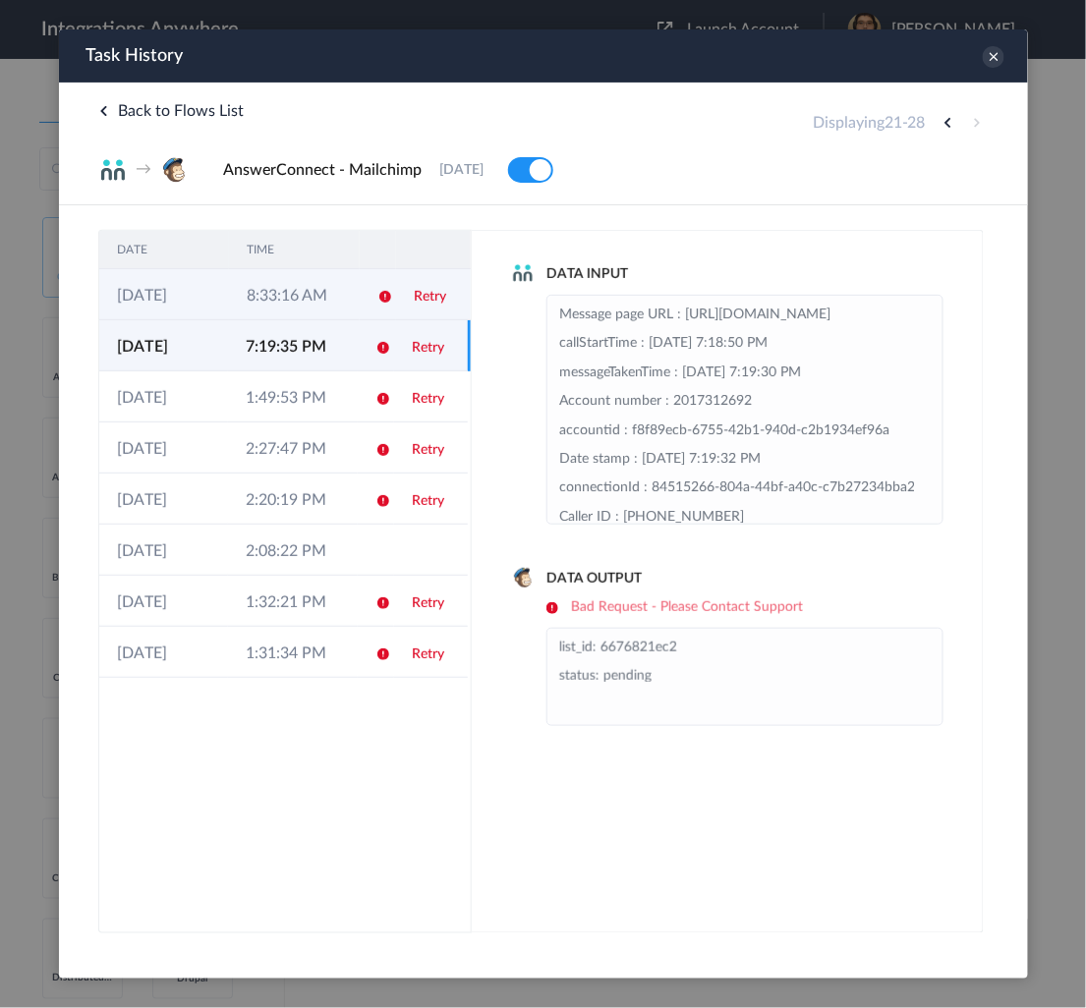
click at [289, 297] on td "8:33:16 AM" at bounding box center [293, 293] width 130 height 51
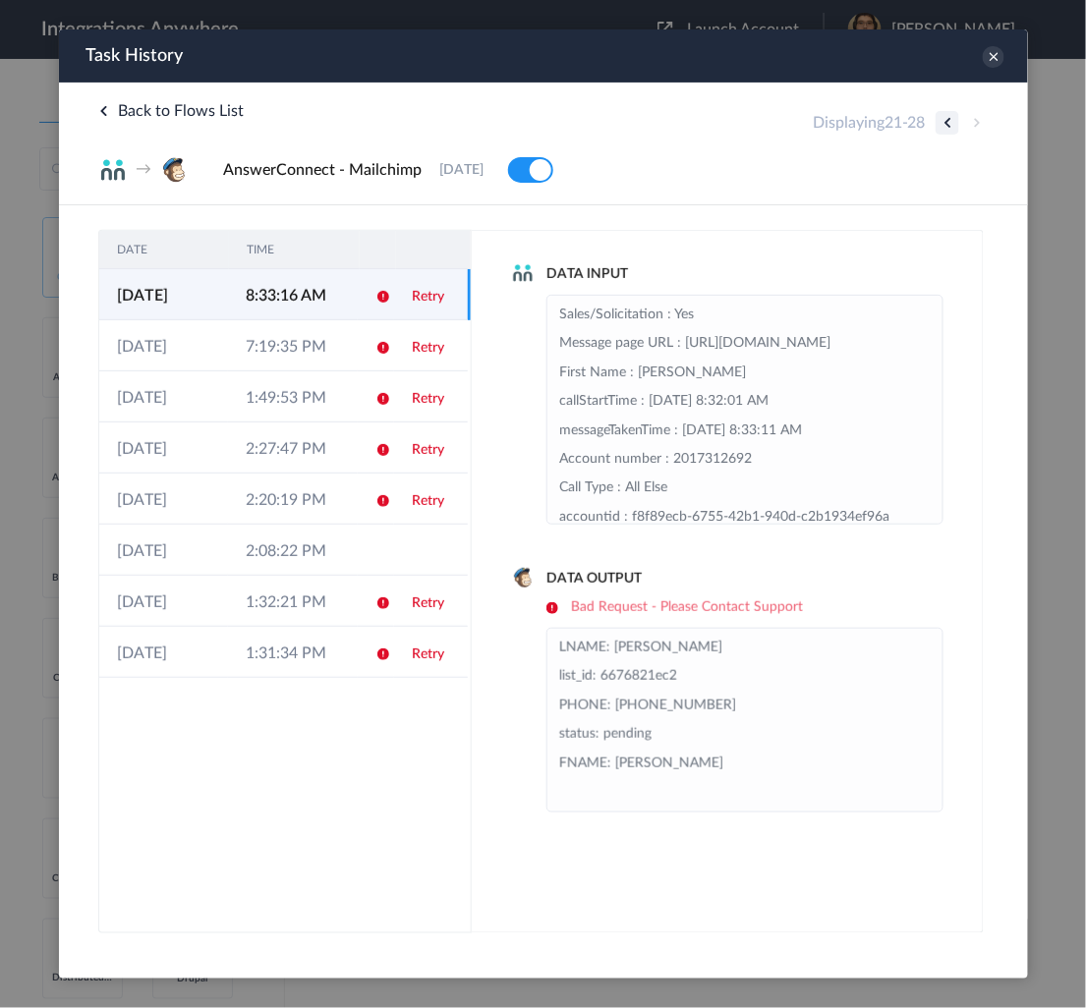
click at [938, 126] on button at bounding box center [946, 122] width 24 height 24
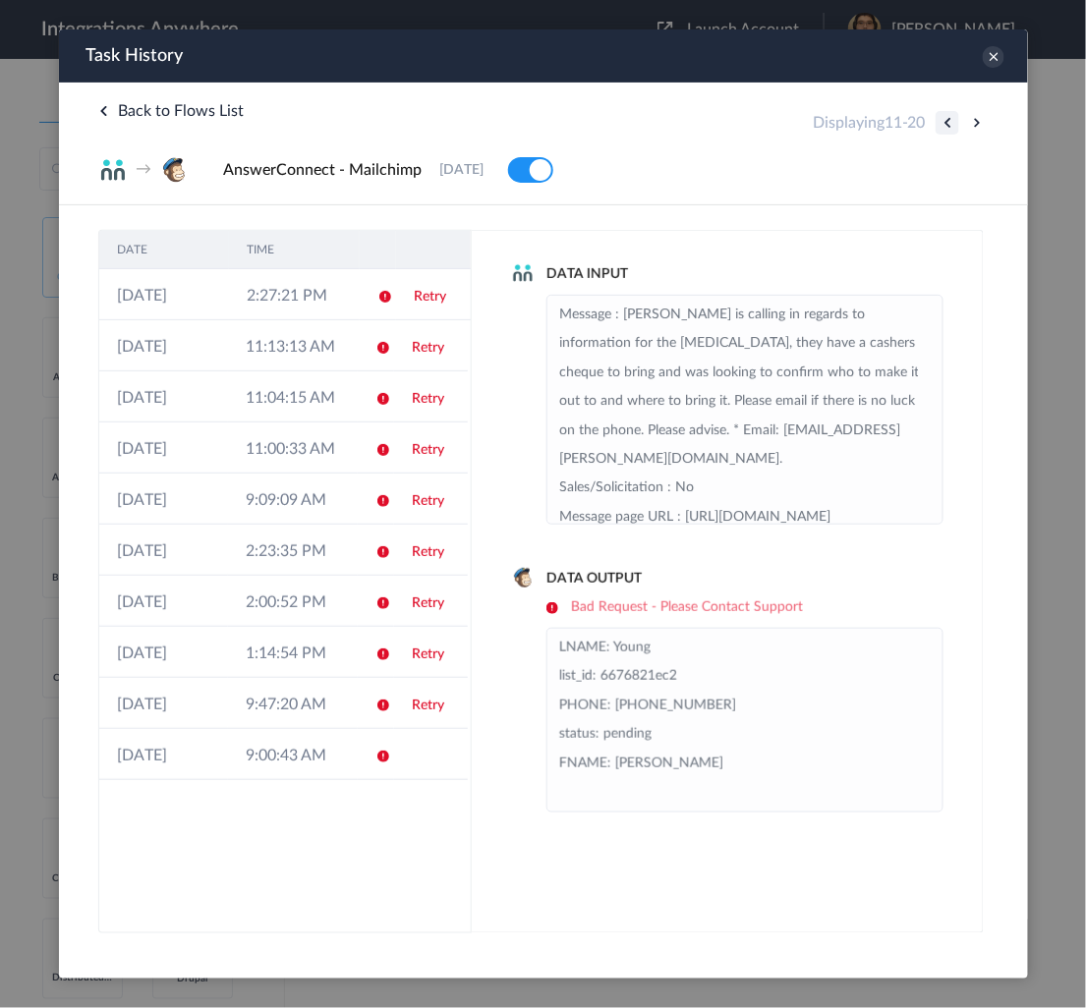
click at [938, 126] on button at bounding box center [946, 122] width 24 height 24
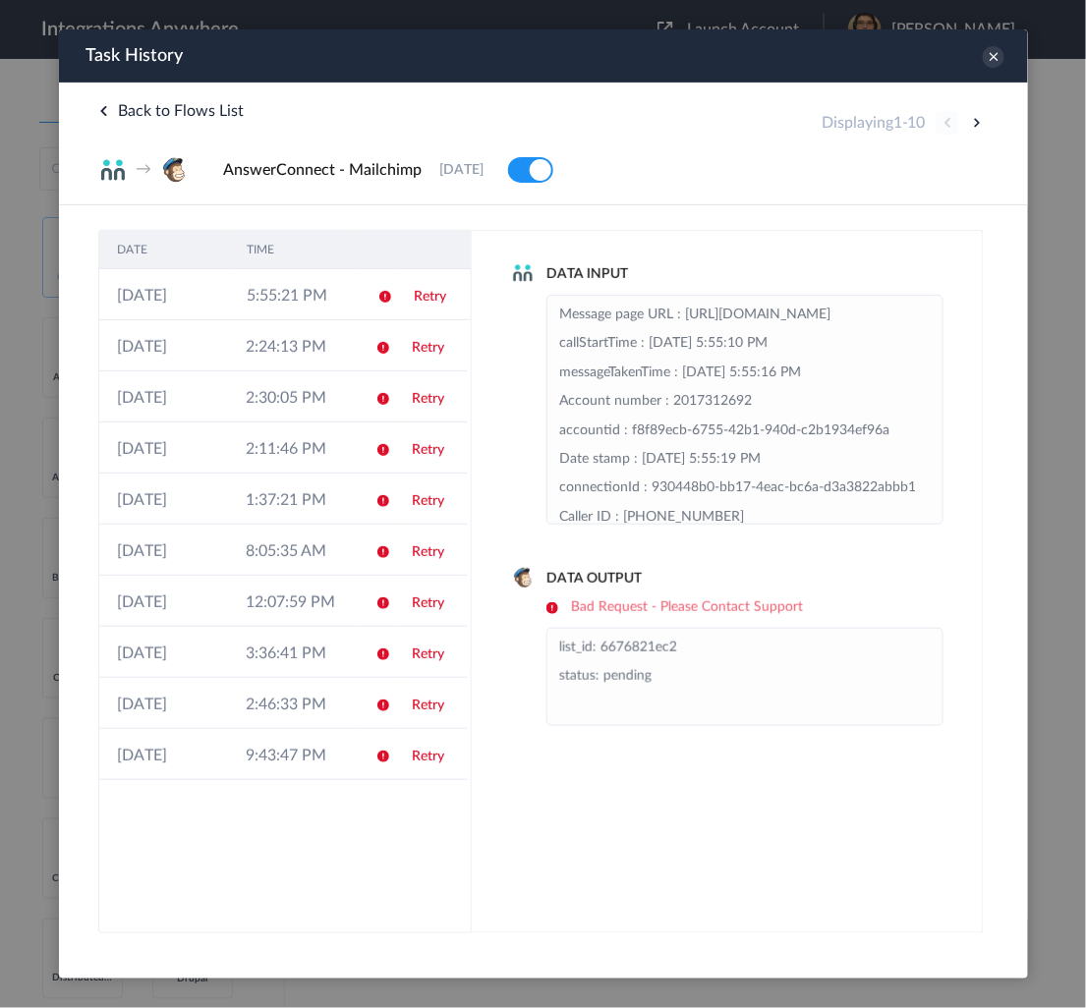
click at [938, 126] on div "Displaying 1 - 10" at bounding box center [903, 122] width 167 height 24
click at [158, 298] on td "[DATE]" at bounding box center [163, 293] width 130 height 51
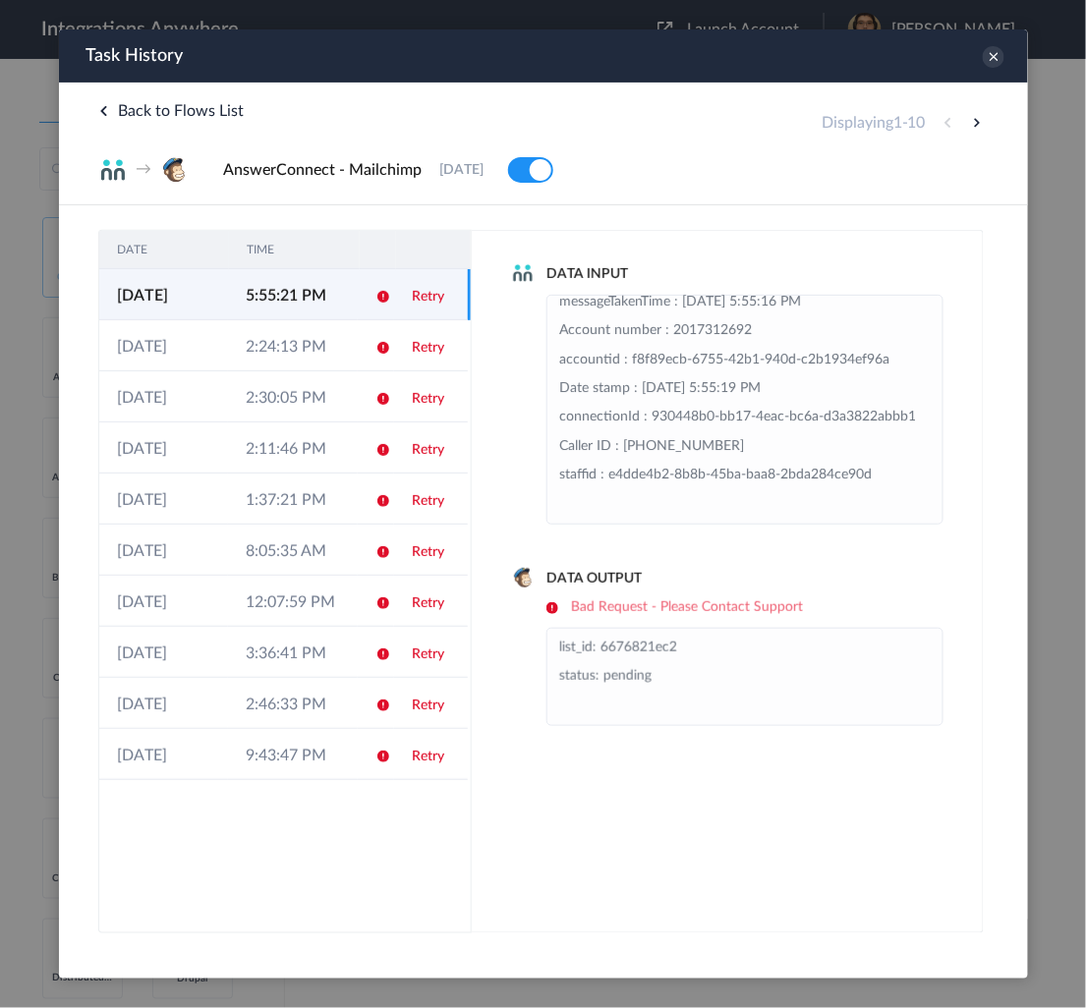
scroll to position [155, 0]
click at [438, 306] on td "Retry" at bounding box center [430, 293] width 74 height 51
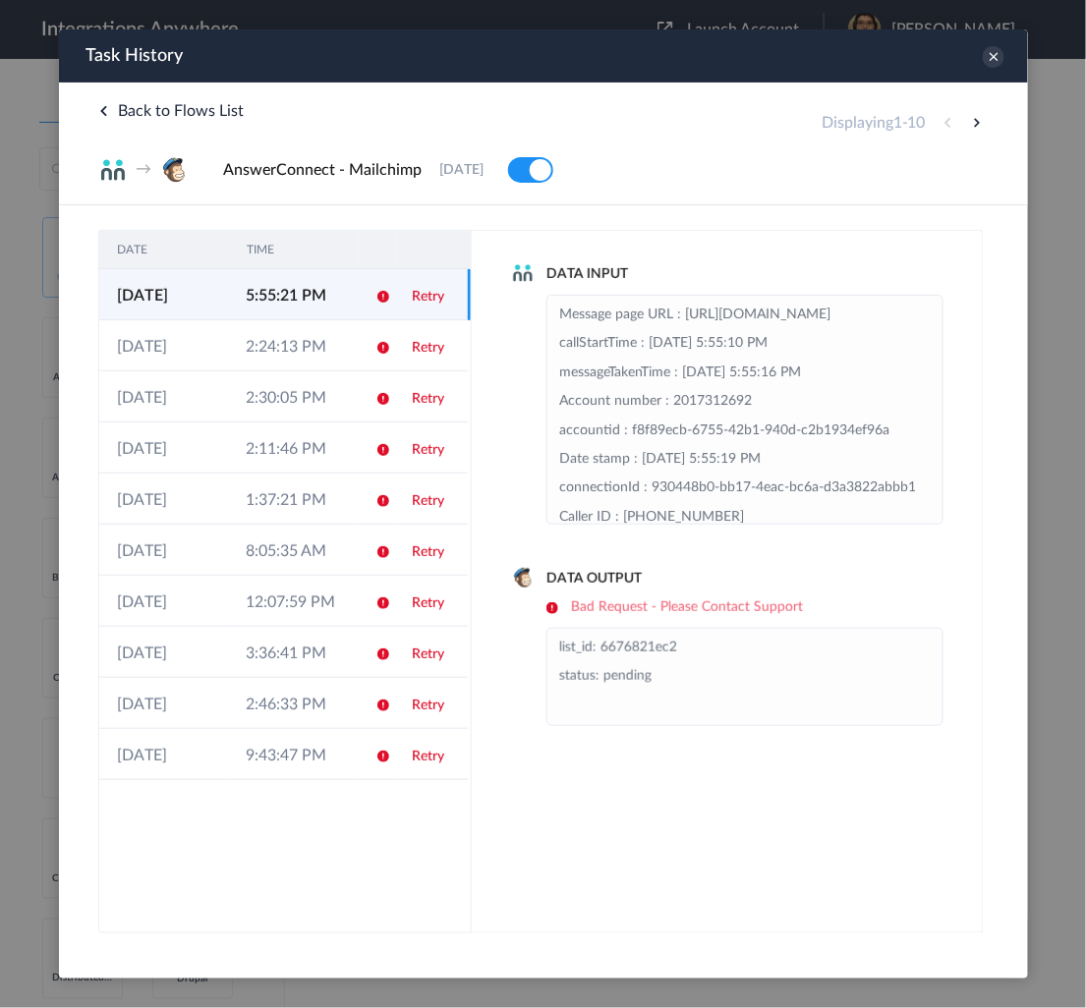
click at [434, 298] on link "Retry" at bounding box center [427, 296] width 32 height 14
click at [293, 322] on td "2:24:13 PM" at bounding box center [291, 344] width 129 height 51
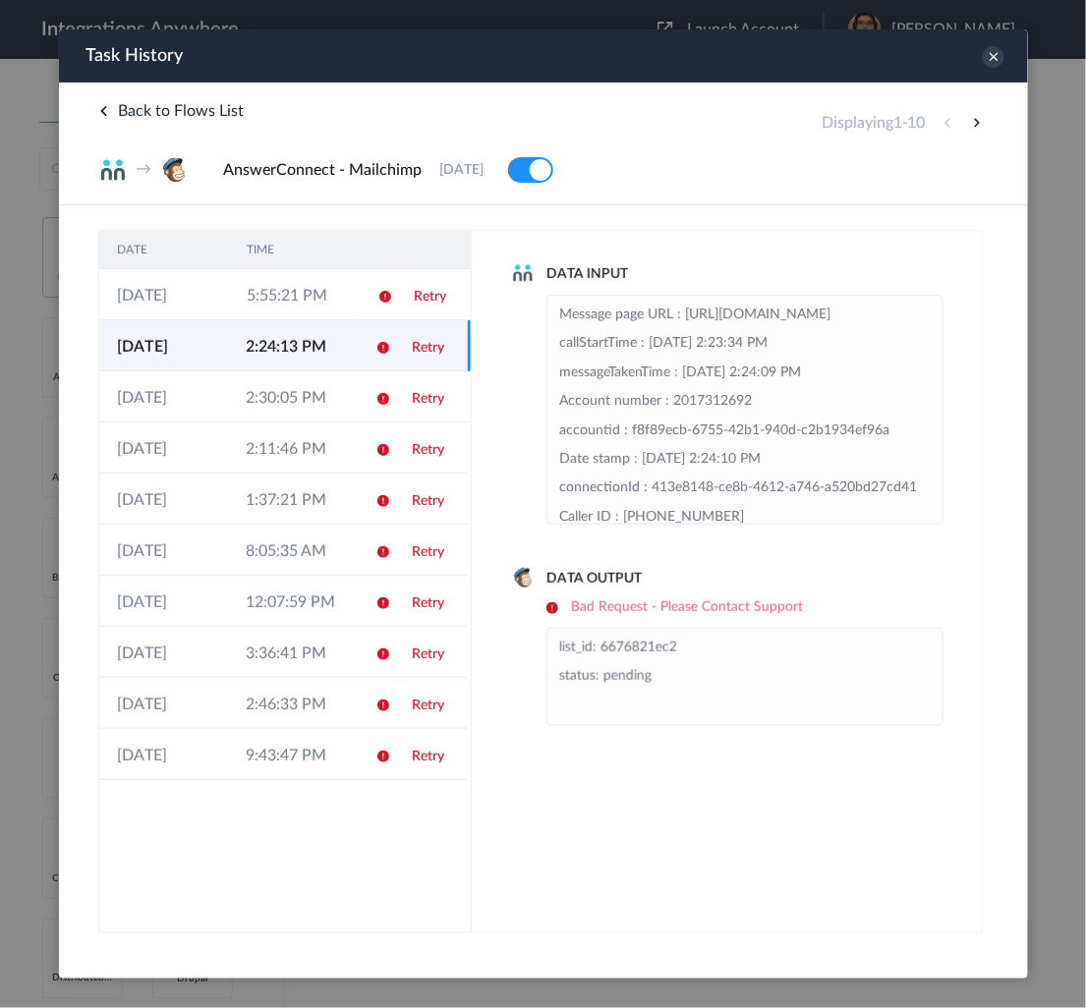
click at [434, 351] on link "Retry" at bounding box center [427, 347] width 32 height 14
click at [987, 62] on div "Task History" at bounding box center [542, 54] width 969 height 53
click at [997, 52] on icon at bounding box center [992, 56] width 22 height 22
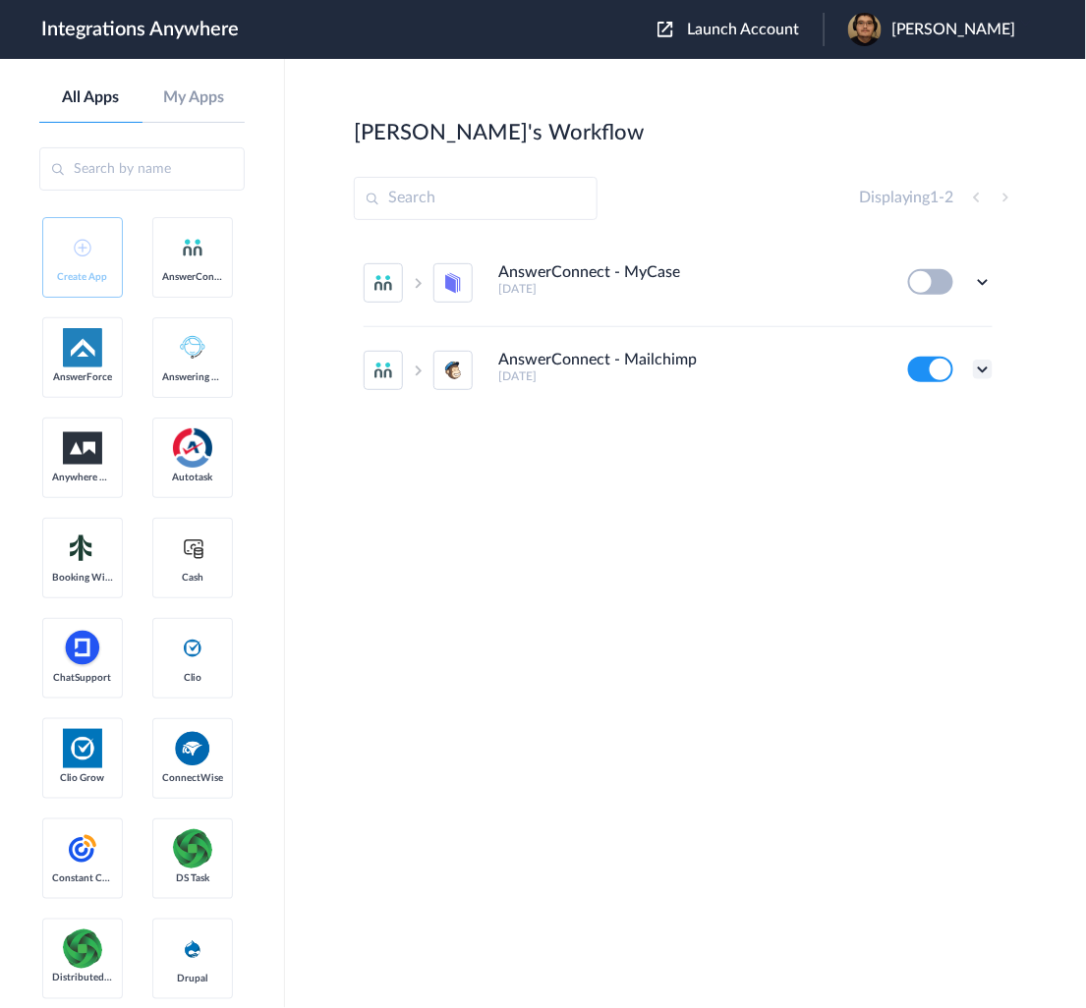
click at [977, 363] on icon at bounding box center [983, 370] width 20 height 20
click at [919, 440] on li "Task history" at bounding box center [929, 451] width 128 height 36
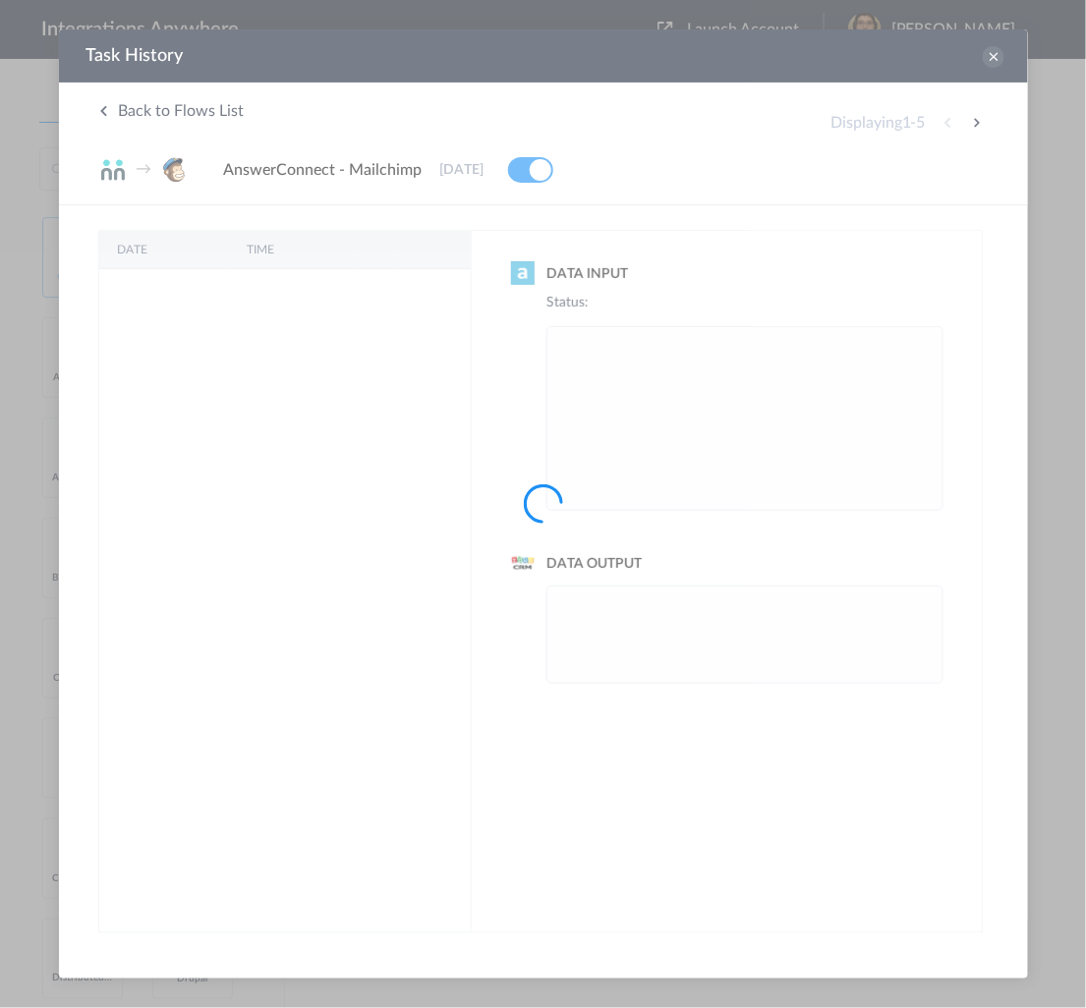
scroll to position [0, 0]
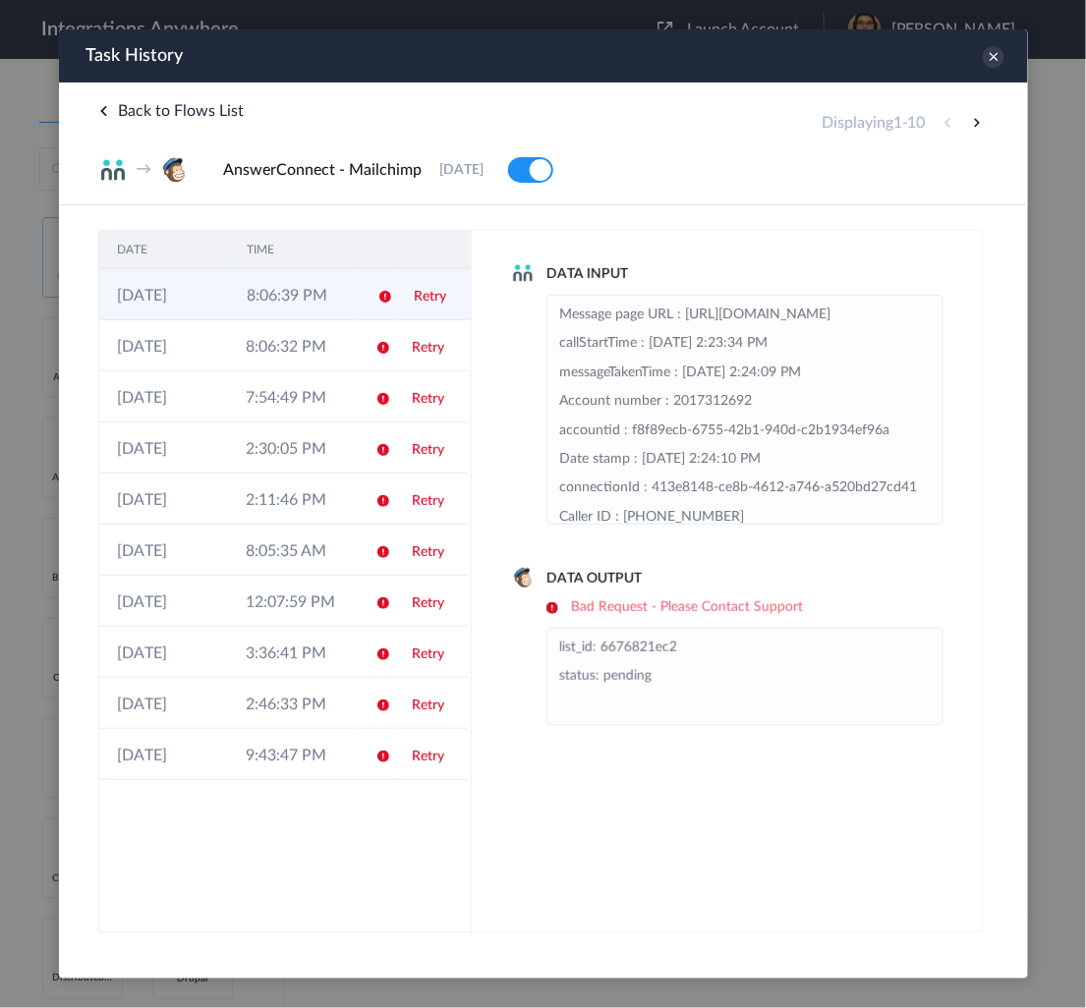
click at [293, 303] on td "8:06:39 PM" at bounding box center [293, 293] width 130 height 51
drag, startPoint x: 652, startPoint y: 606, endPoint x: 588, endPoint y: 606, distance: 63.9
click at [588, 606] on h6 "Bad Request - Please Contact Support" at bounding box center [743, 606] width 397 height 17
click at [604, 609] on h6 "Bad Request - Please Contact Support" at bounding box center [743, 606] width 397 height 17
drag, startPoint x: 660, startPoint y: 677, endPoint x: 555, endPoint y: 644, distance: 110.0
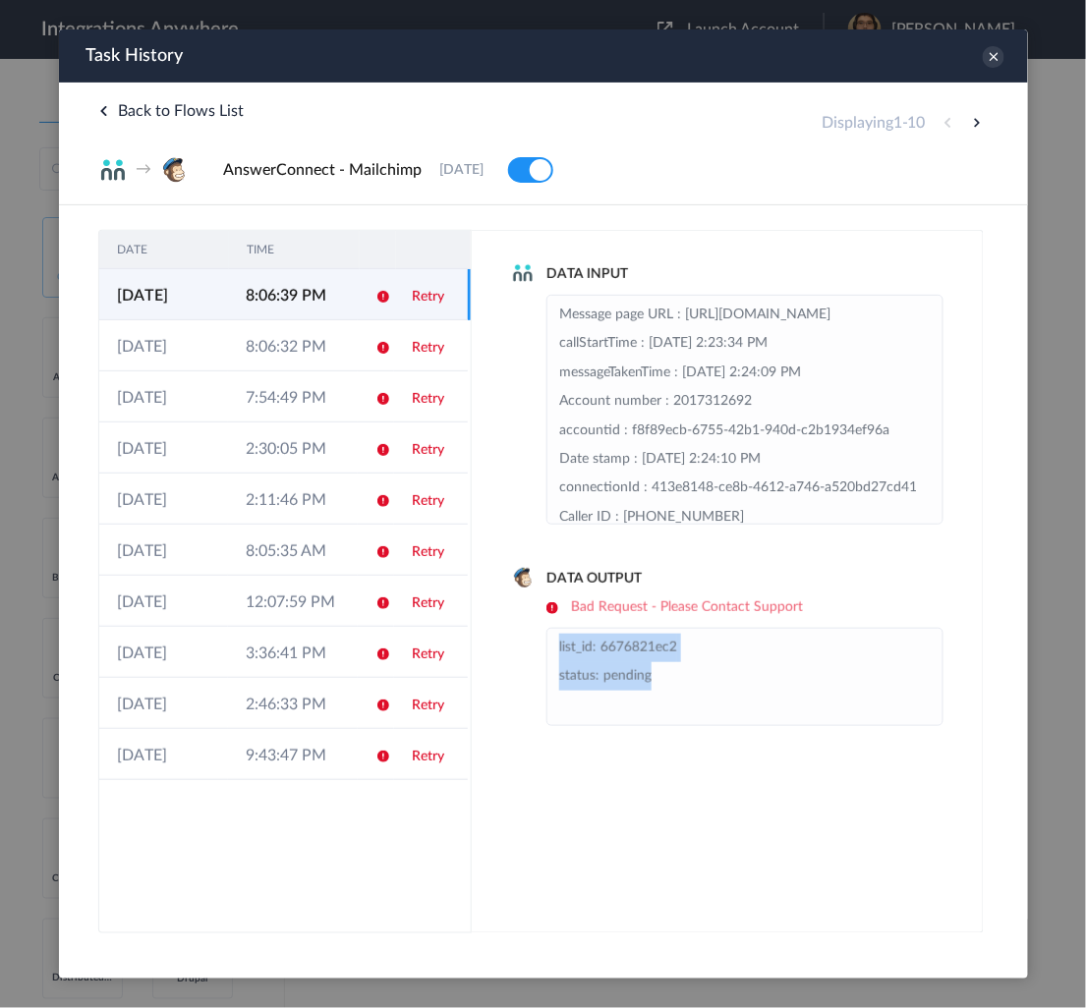
click at [555, 644] on ul "list_id: 6676821ec2 status: pending" at bounding box center [743, 676] width 397 height 98
click at [426, 290] on link "Retry" at bounding box center [427, 296] width 32 height 14
click at [975, 124] on button at bounding box center [976, 122] width 24 height 24
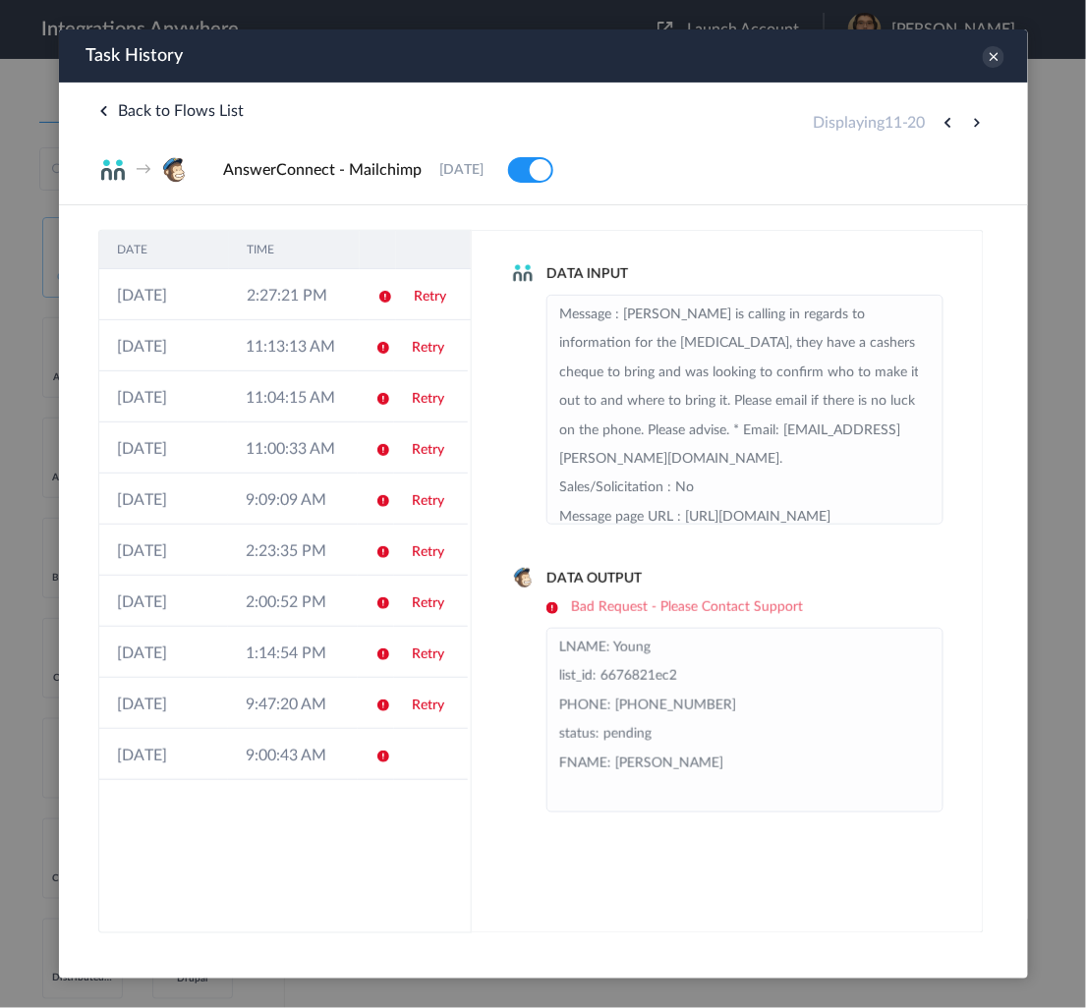
click at [944, 124] on button at bounding box center [946, 122] width 24 height 24
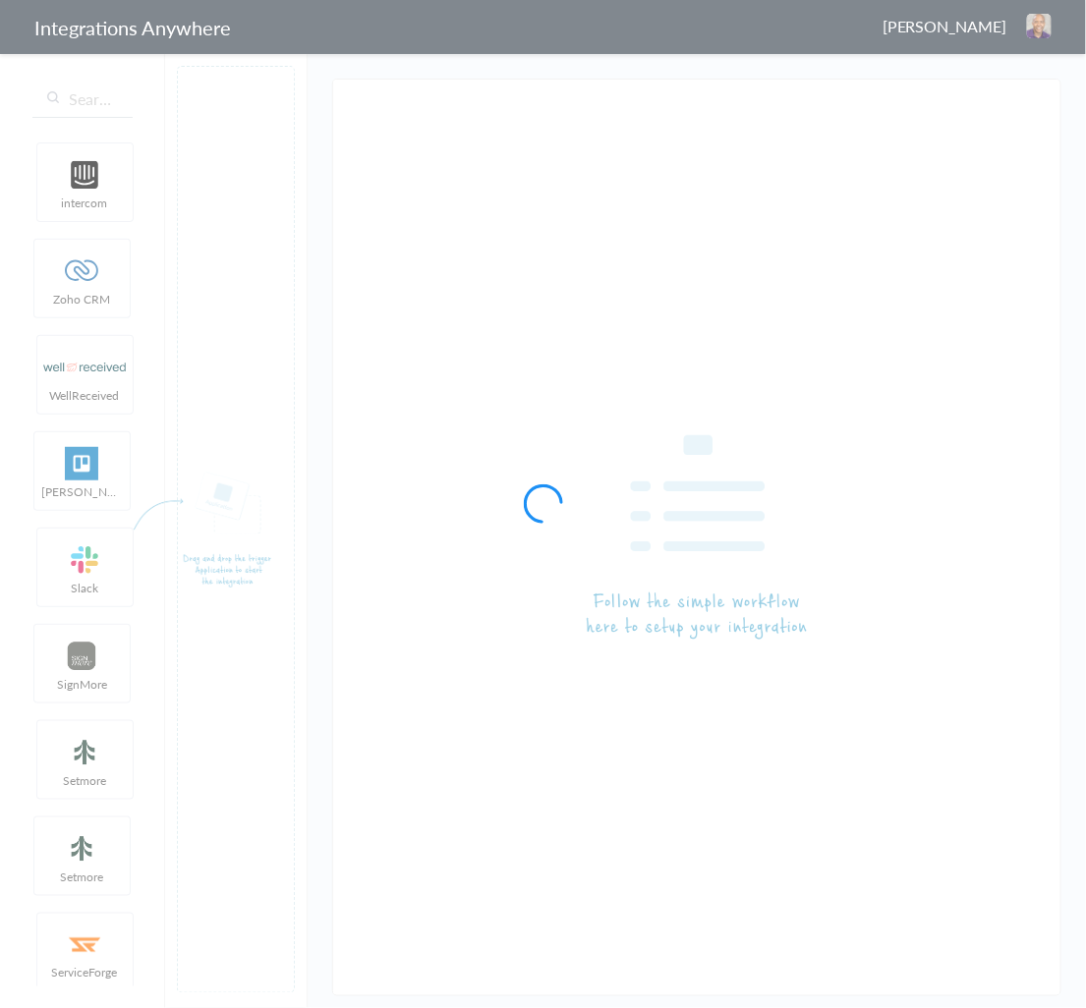
type input "AnswerConnect - Mailchimp"
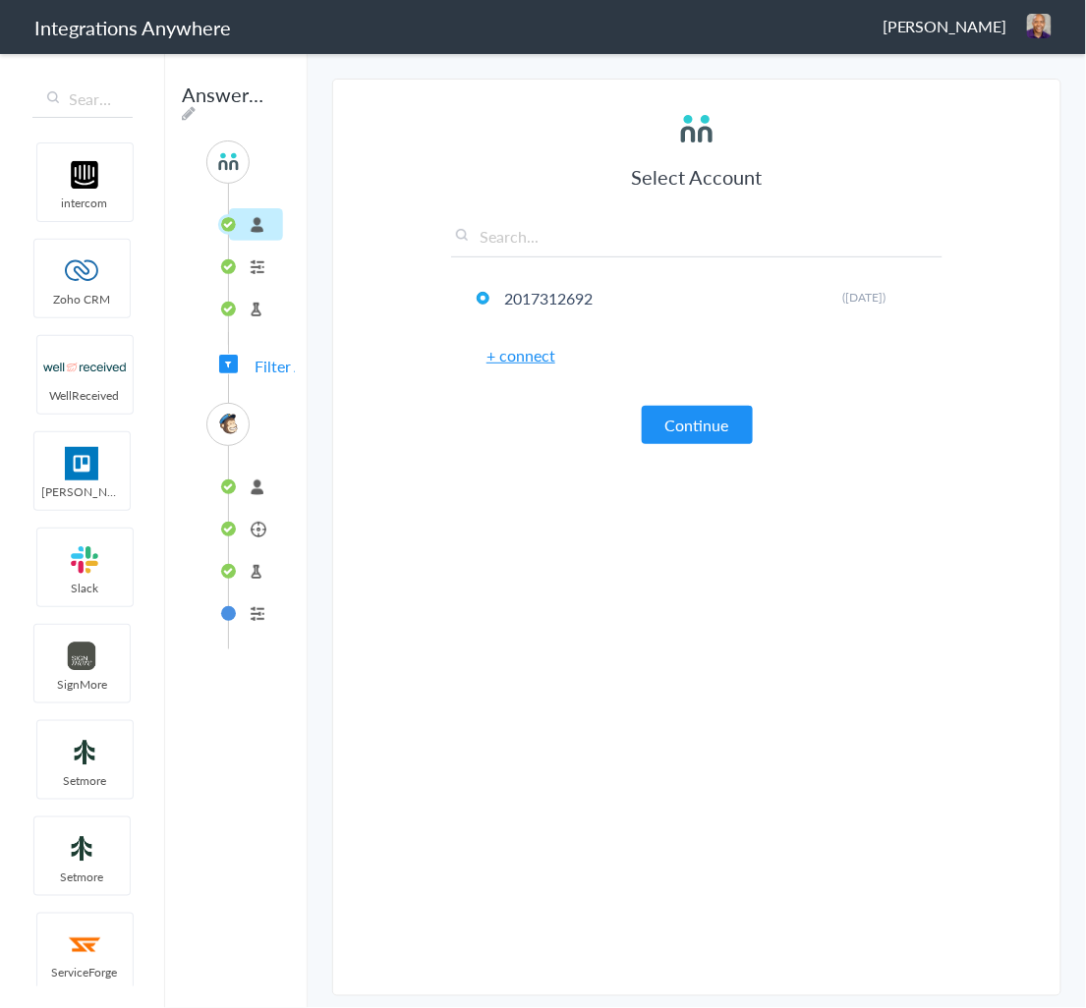
click at [254, 523] on li "Add Subscriber" at bounding box center [256, 529] width 54 height 32
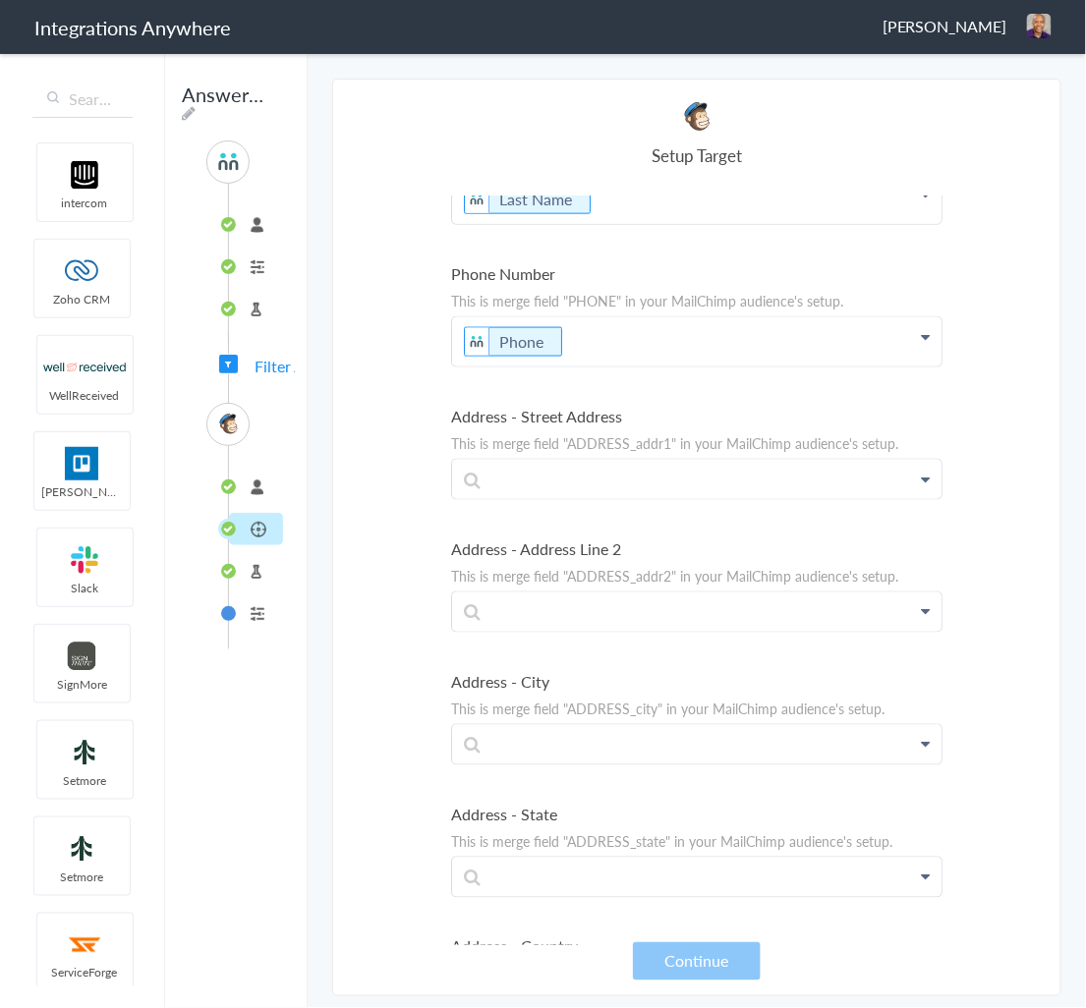
scroll to position [629, 0]
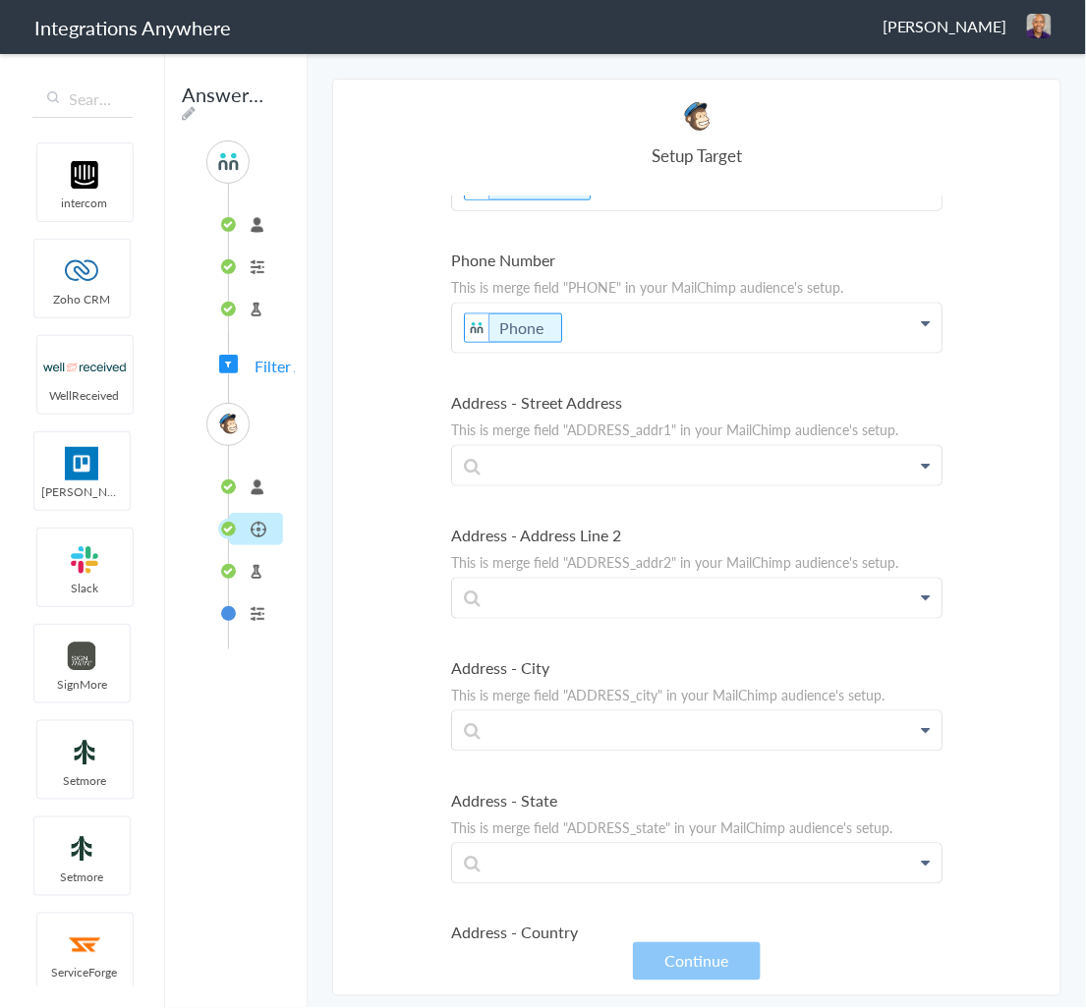
click at [265, 374] on div "SOURCE 2017312692 Call Intake Test Source Filter Applied TARGET connected Add S…" at bounding box center [236, 394] width 118 height 509
click at [266, 370] on span "Filter Applied" at bounding box center [300, 366] width 92 height 23
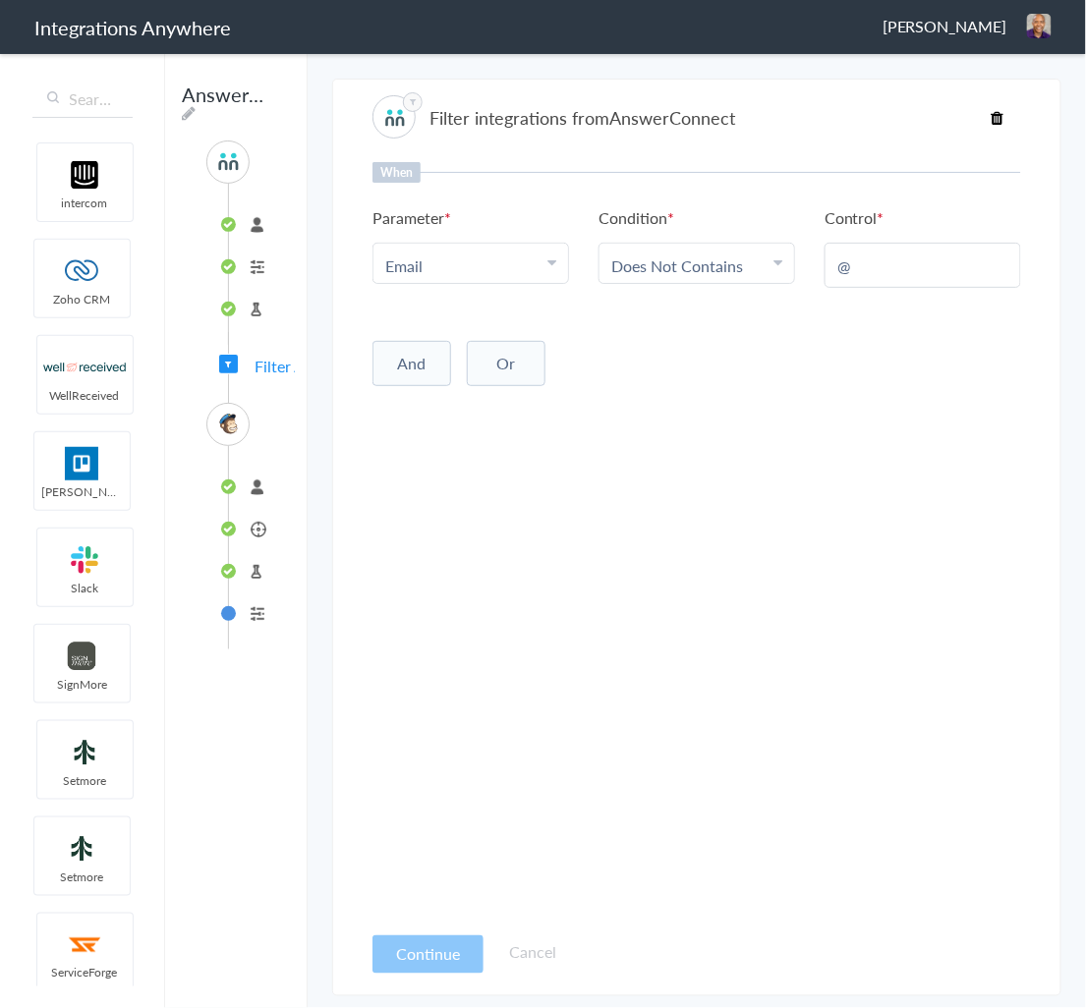
click at [250, 486] on li "connected" at bounding box center [256, 487] width 54 height 32
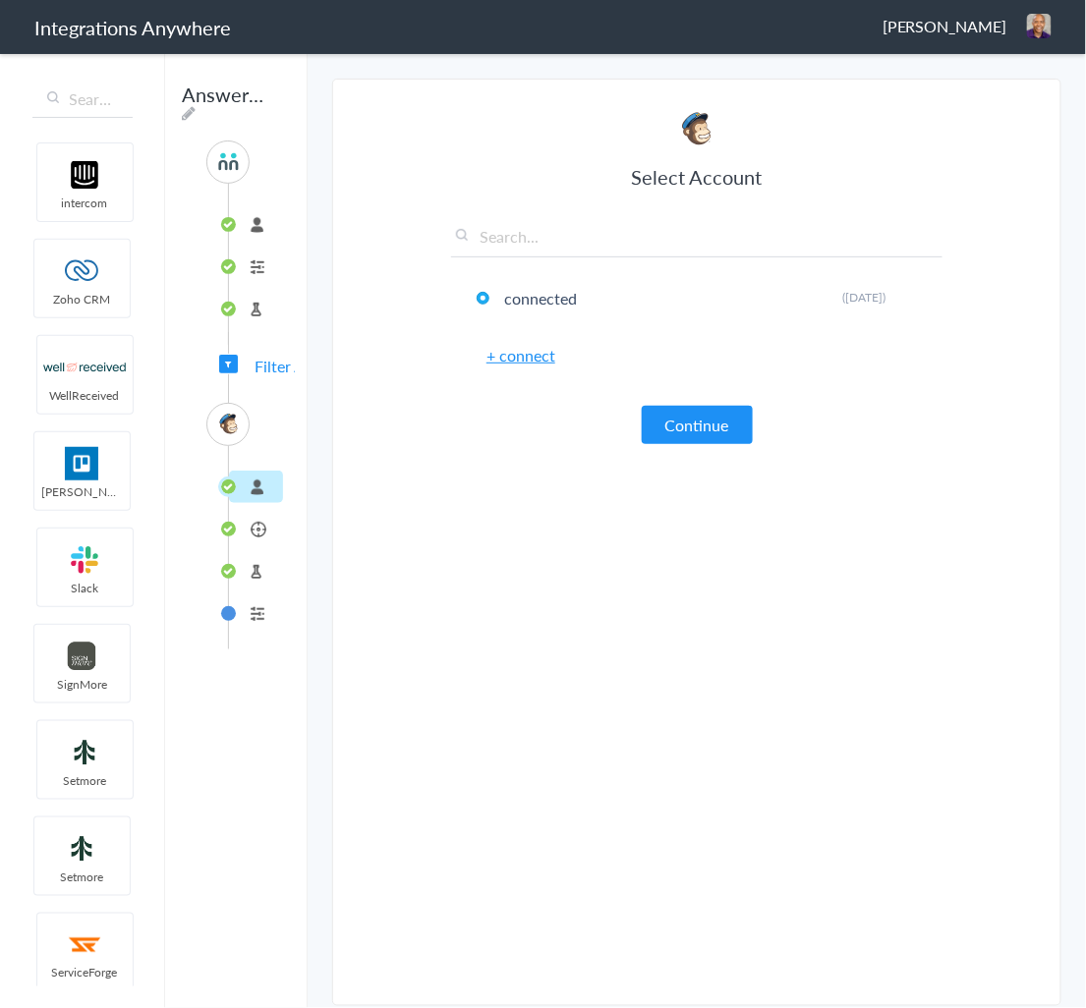
click at [252, 312] on li "Test Source" at bounding box center [256, 309] width 54 height 32
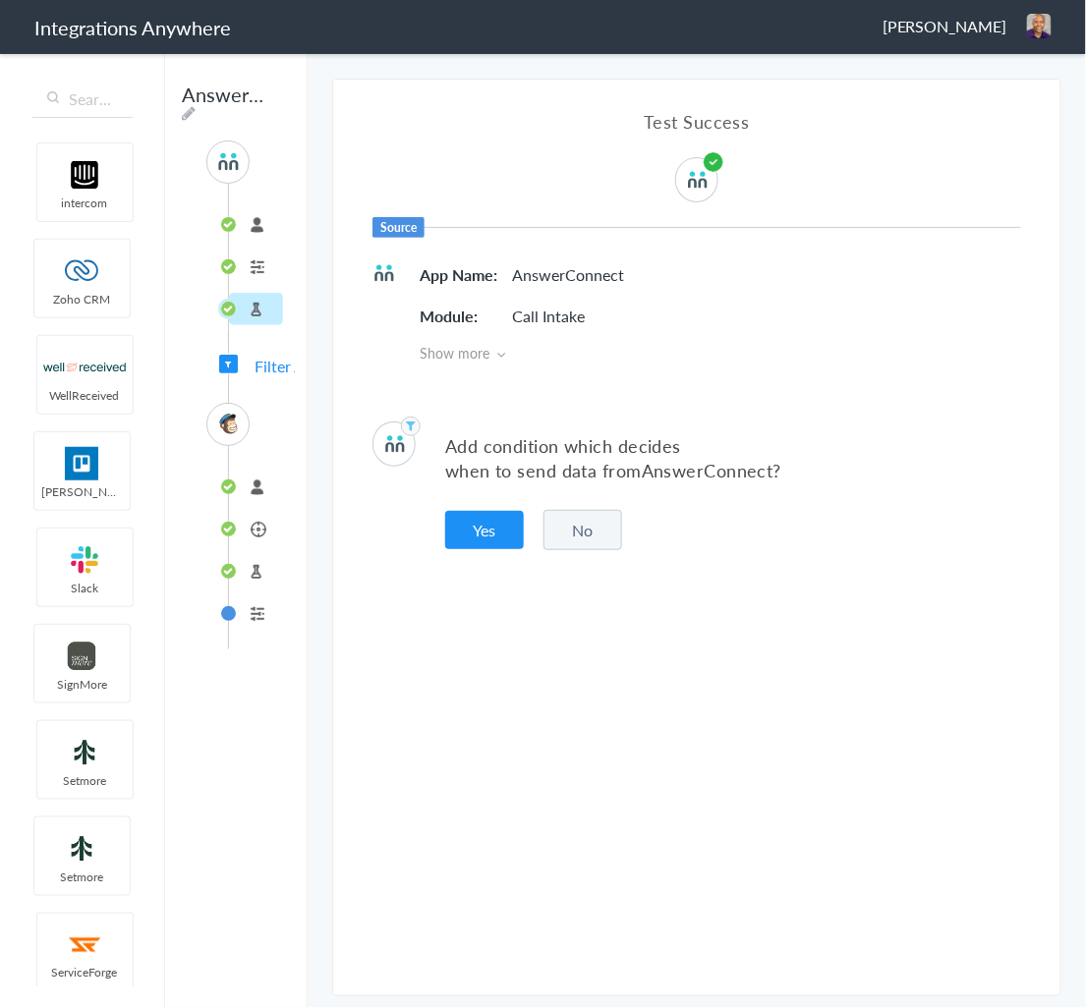
click at [255, 606] on li "Formatter" at bounding box center [256, 613] width 54 height 32
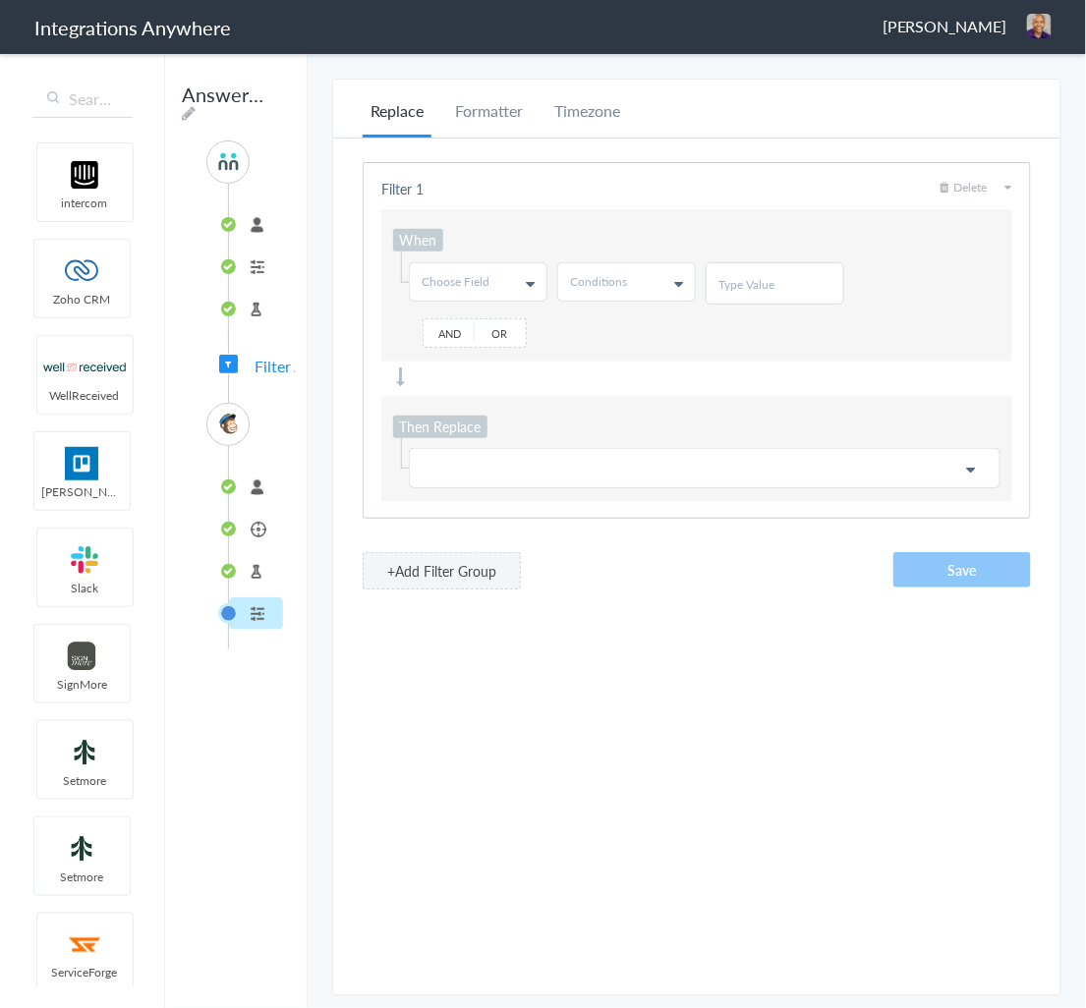
click at [241, 578] on li "Test Target" at bounding box center [256, 571] width 54 height 32
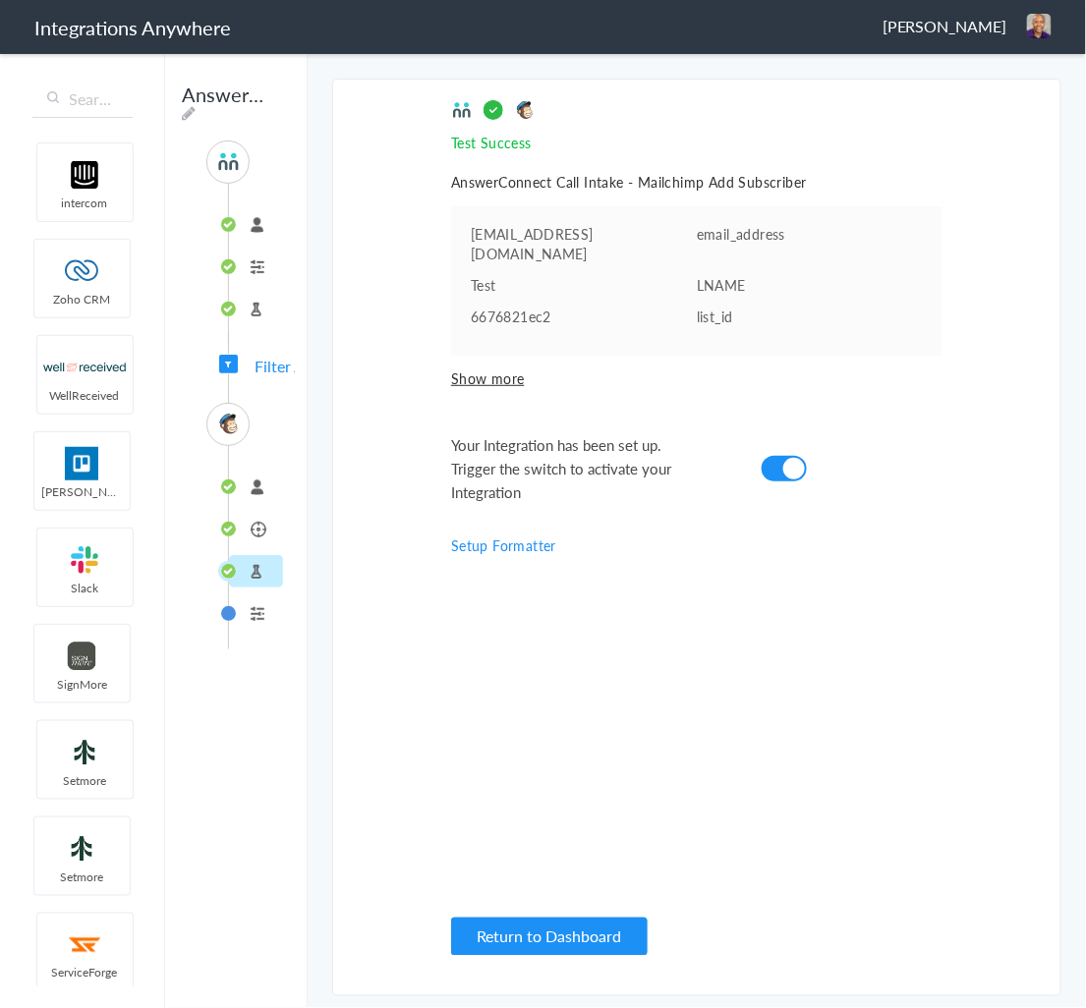
click at [270, 516] on li "Add Subscriber" at bounding box center [256, 529] width 54 height 32
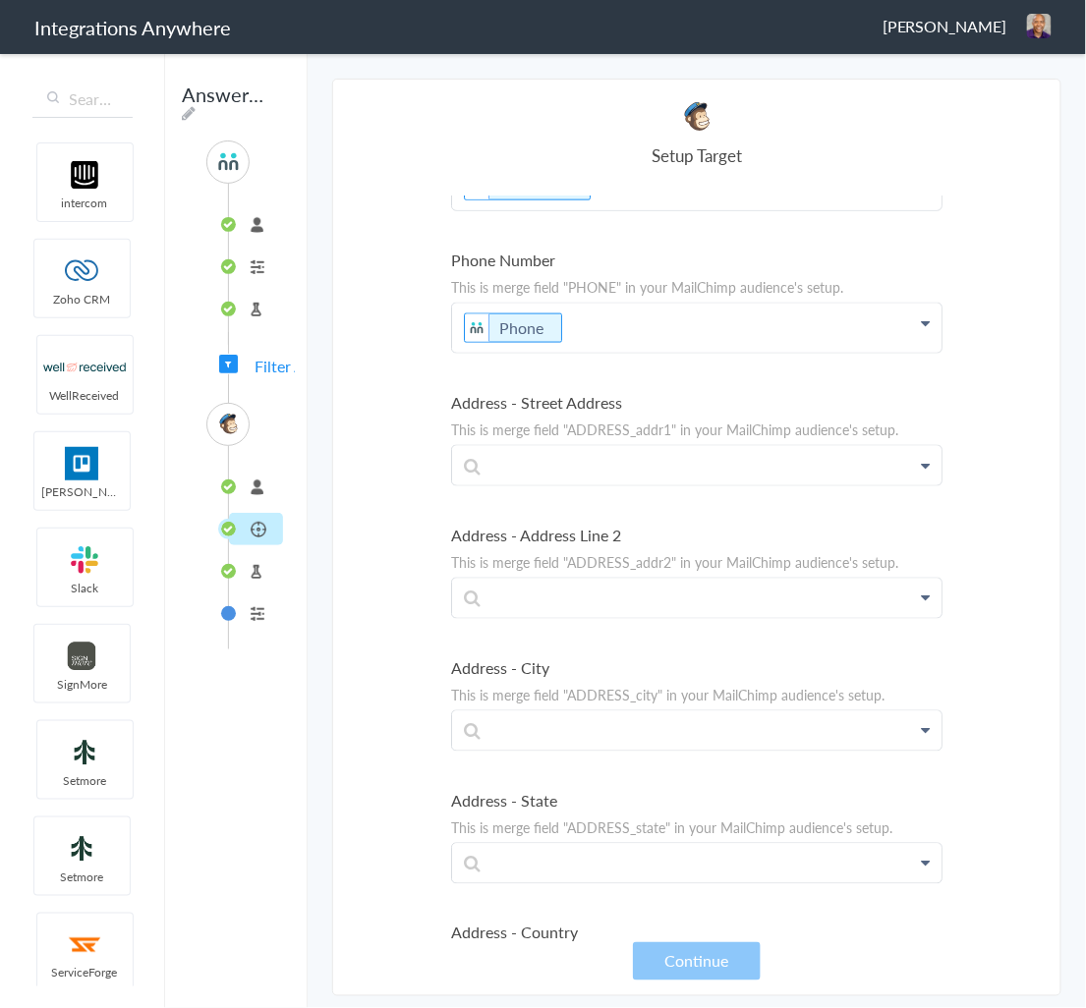
click at [255, 486] on li "connected" at bounding box center [256, 487] width 54 height 32
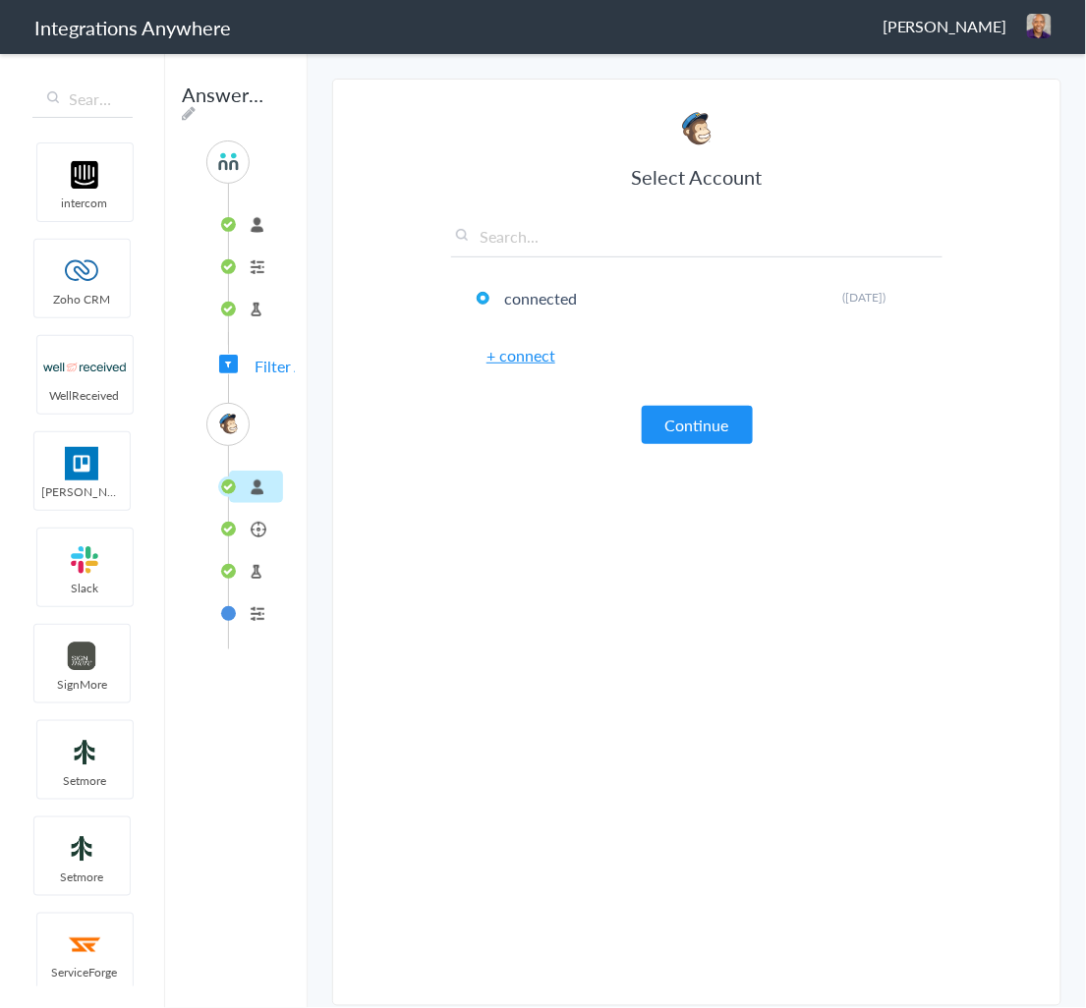
click at [259, 573] on li "Test Target" at bounding box center [256, 571] width 54 height 32
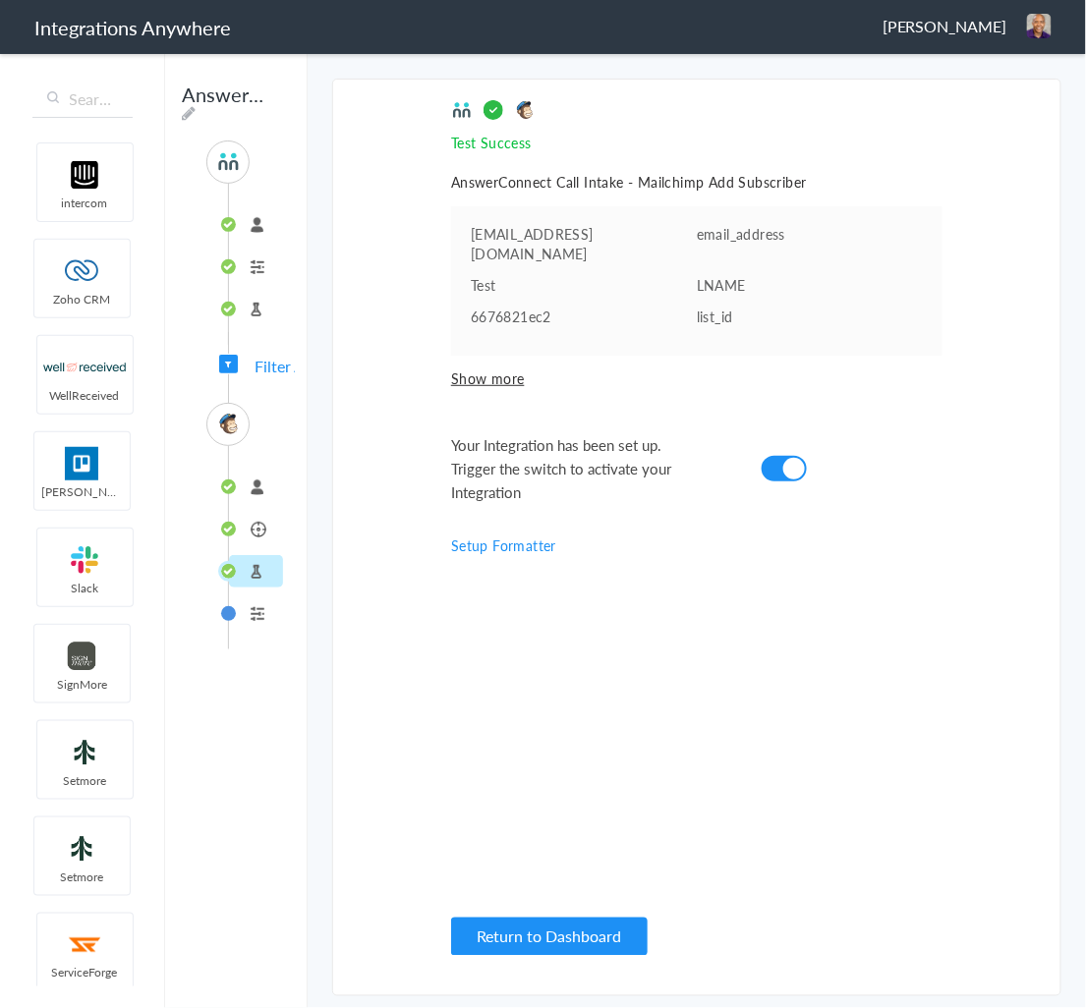
click at [266, 526] on li "Add Subscriber" at bounding box center [256, 529] width 54 height 32
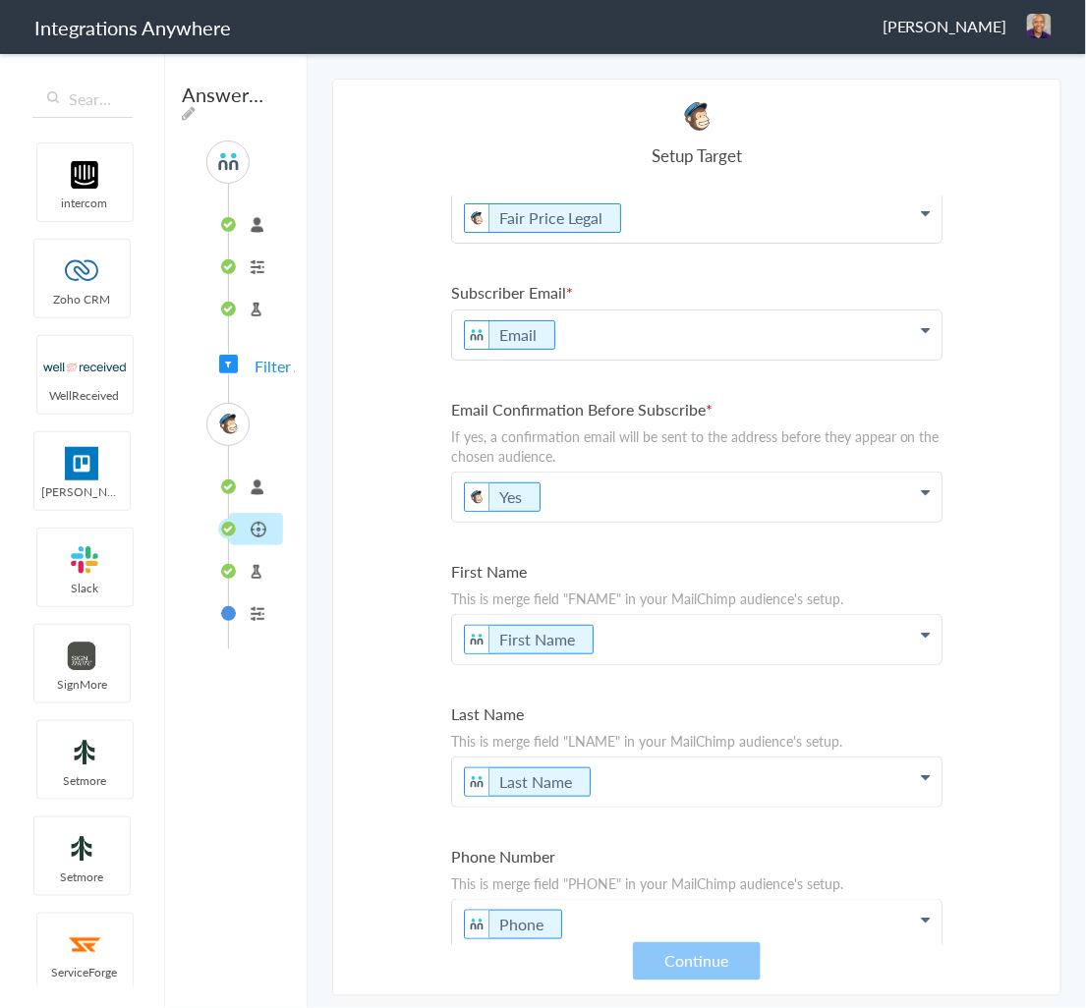
scroll to position [0, 0]
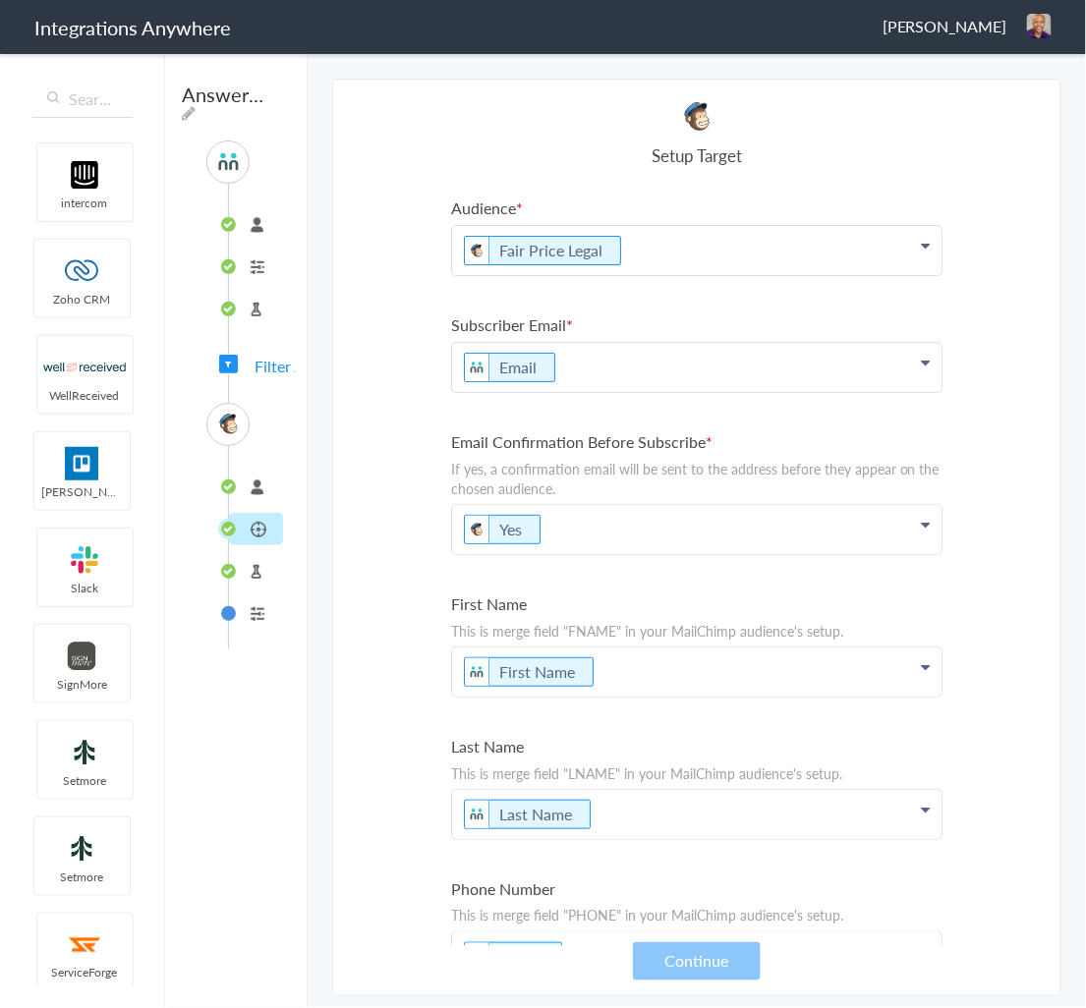
click at [222, 360] on span "Filter Applied" at bounding box center [228, 364] width 19 height 19
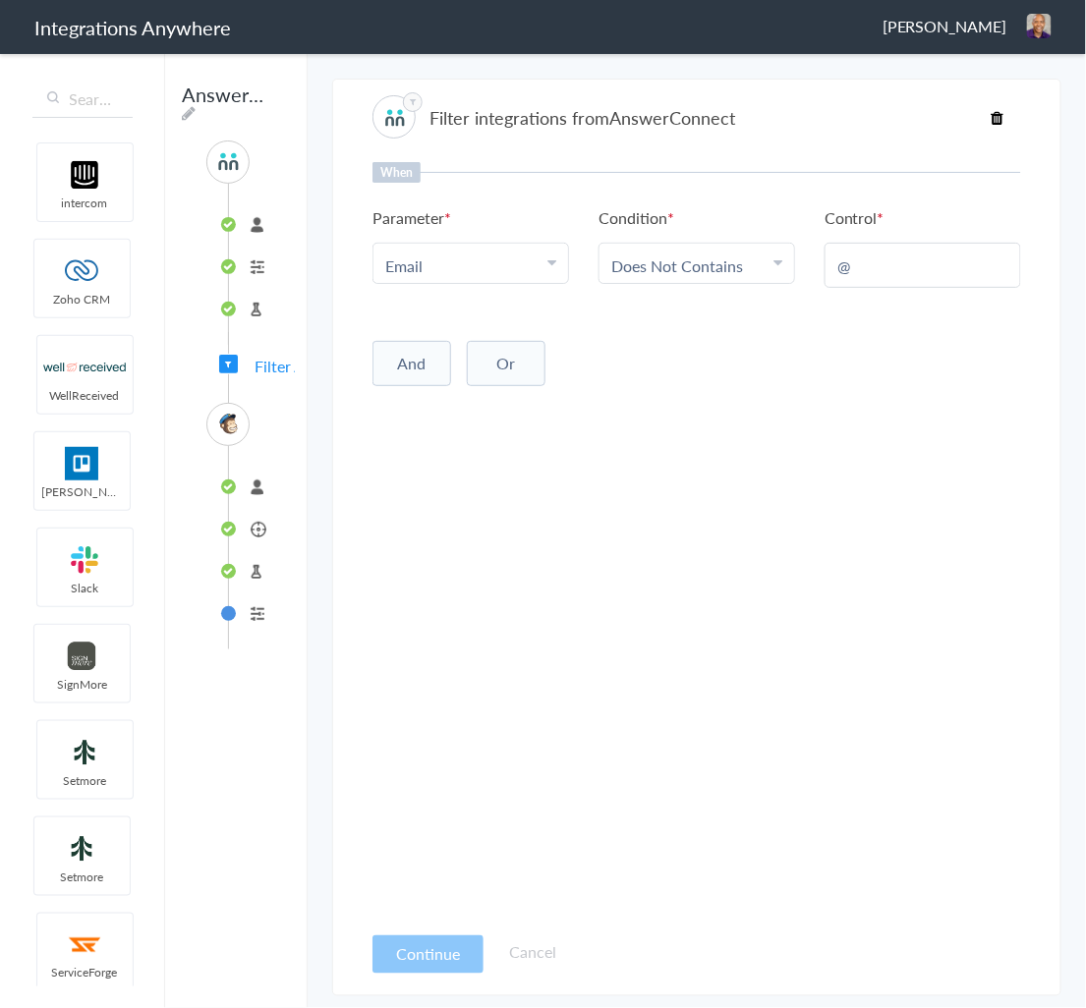
click at [428, 362] on button "And" at bounding box center [411, 363] width 79 height 45
click at [543, 398] on div "Choose Parameter" at bounding box center [470, 404] width 171 height 23
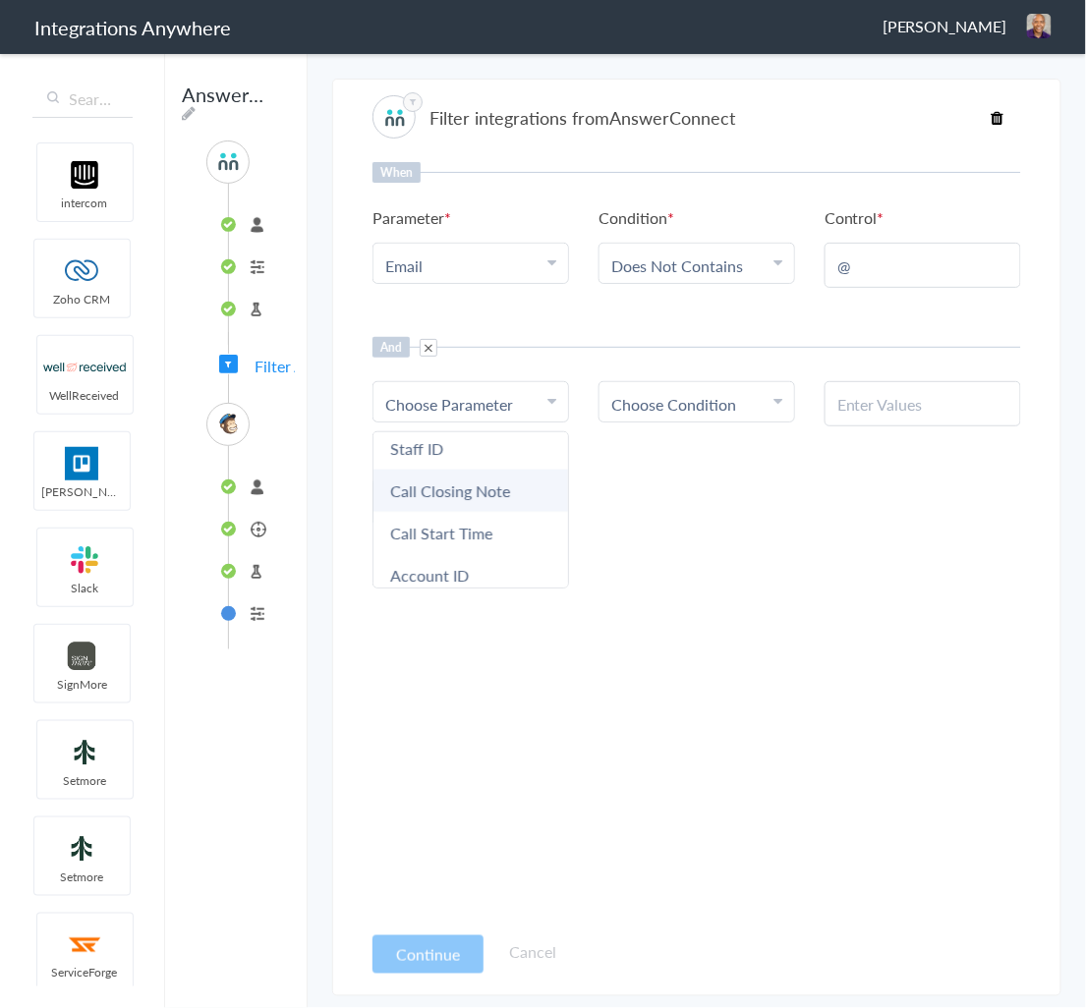
scroll to position [707, 0]
click at [470, 497] on link "Call Closing Note" at bounding box center [470, 514] width 195 height 42
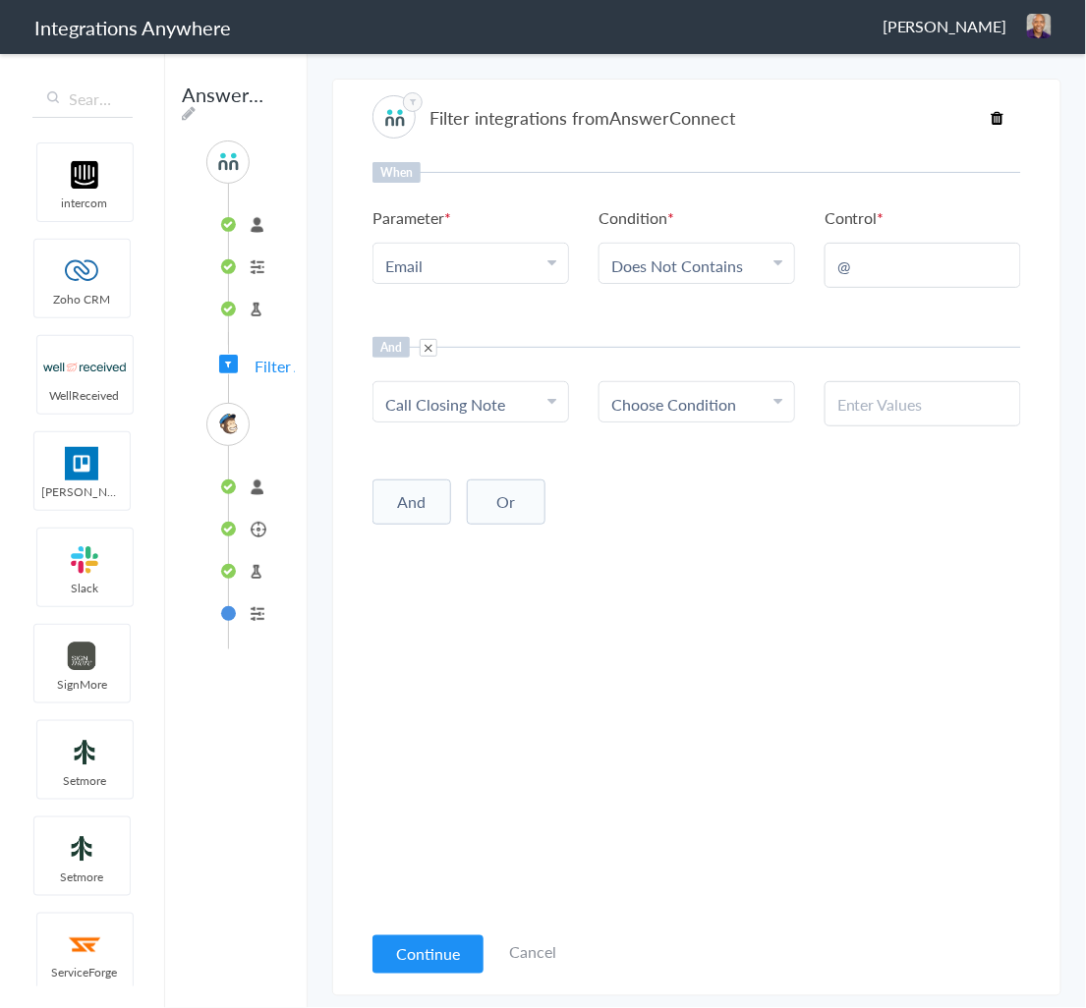
click at [668, 406] on span "Choose Condition" at bounding box center [673, 404] width 125 height 23
click at [685, 511] on link "Does Not Exists" at bounding box center [696, 506] width 195 height 42
click at [413, 949] on button "Continue" at bounding box center [427, 954] width 111 height 38
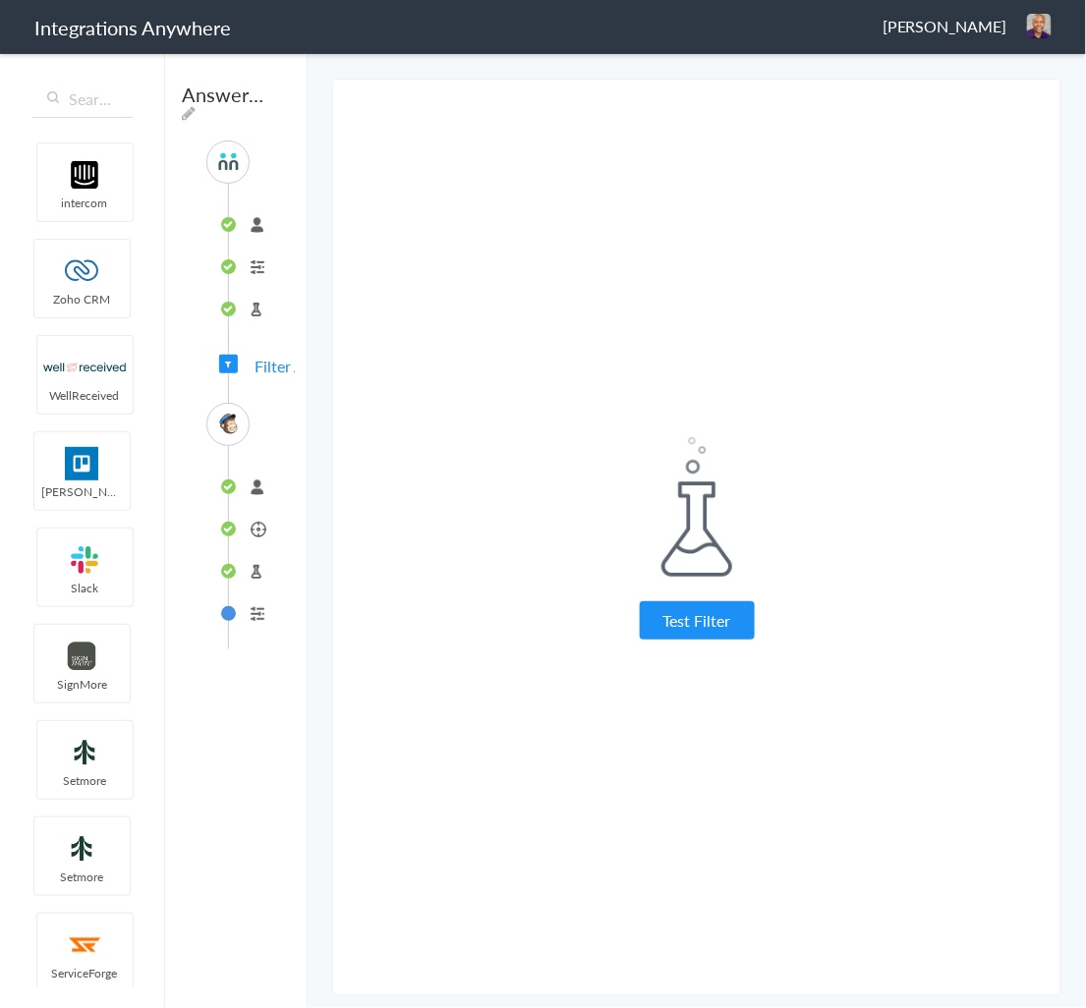
drag, startPoint x: 658, startPoint y: 604, endPoint x: 664, endPoint y: 616, distance: 13.2
click at [662, 612] on button "Test Filter" at bounding box center [697, 620] width 115 height 38
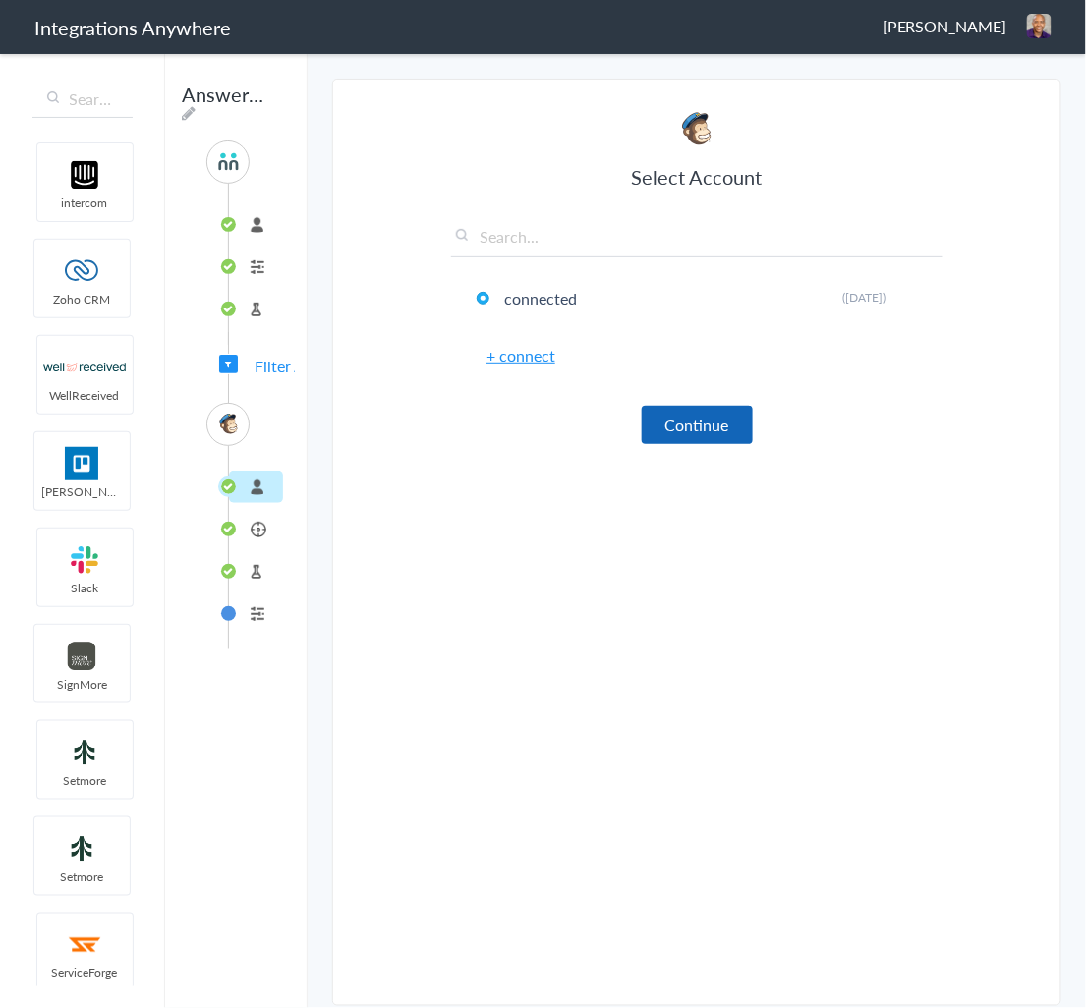
click at [684, 438] on button "Continue" at bounding box center [697, 425] width 111 height 38
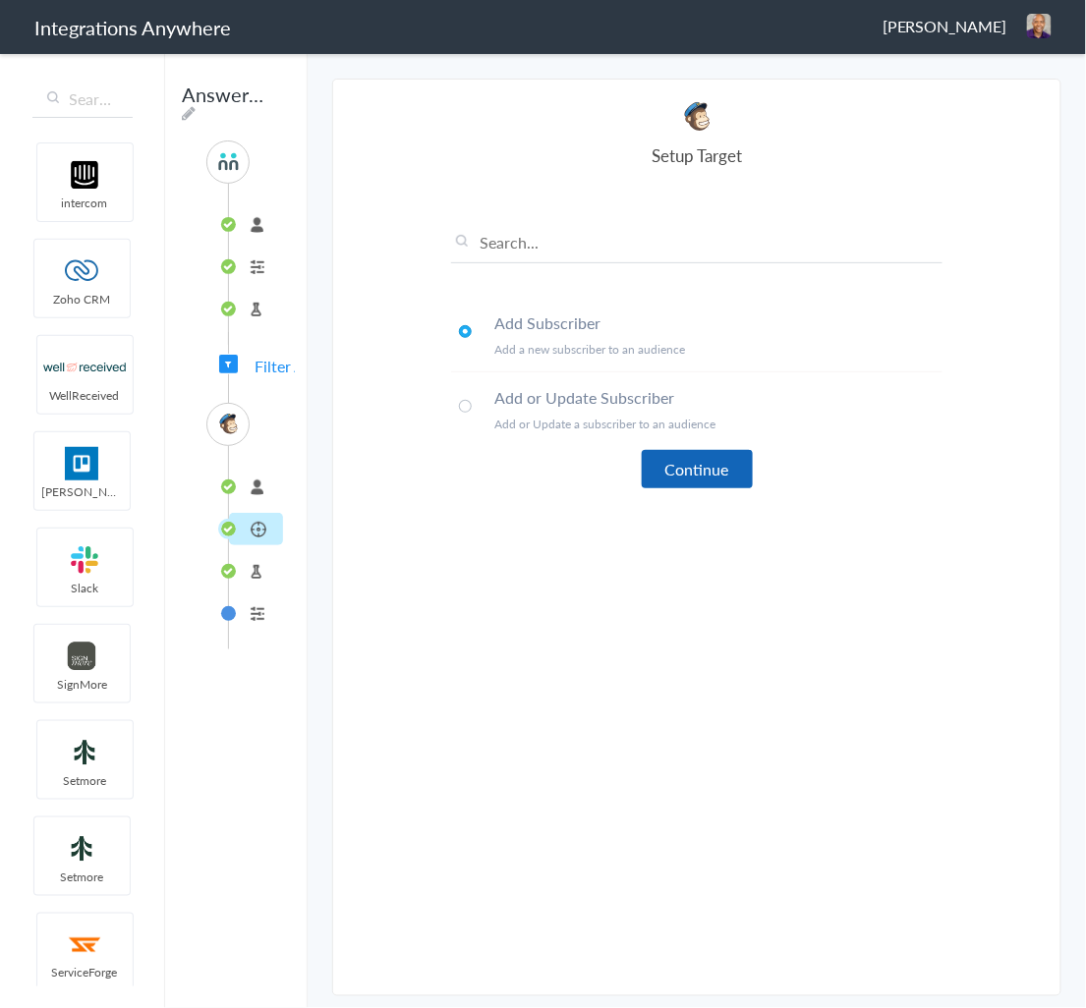
click at [700, 463] on button "Continue" at bounding box center [697, 469] width 111 height 38
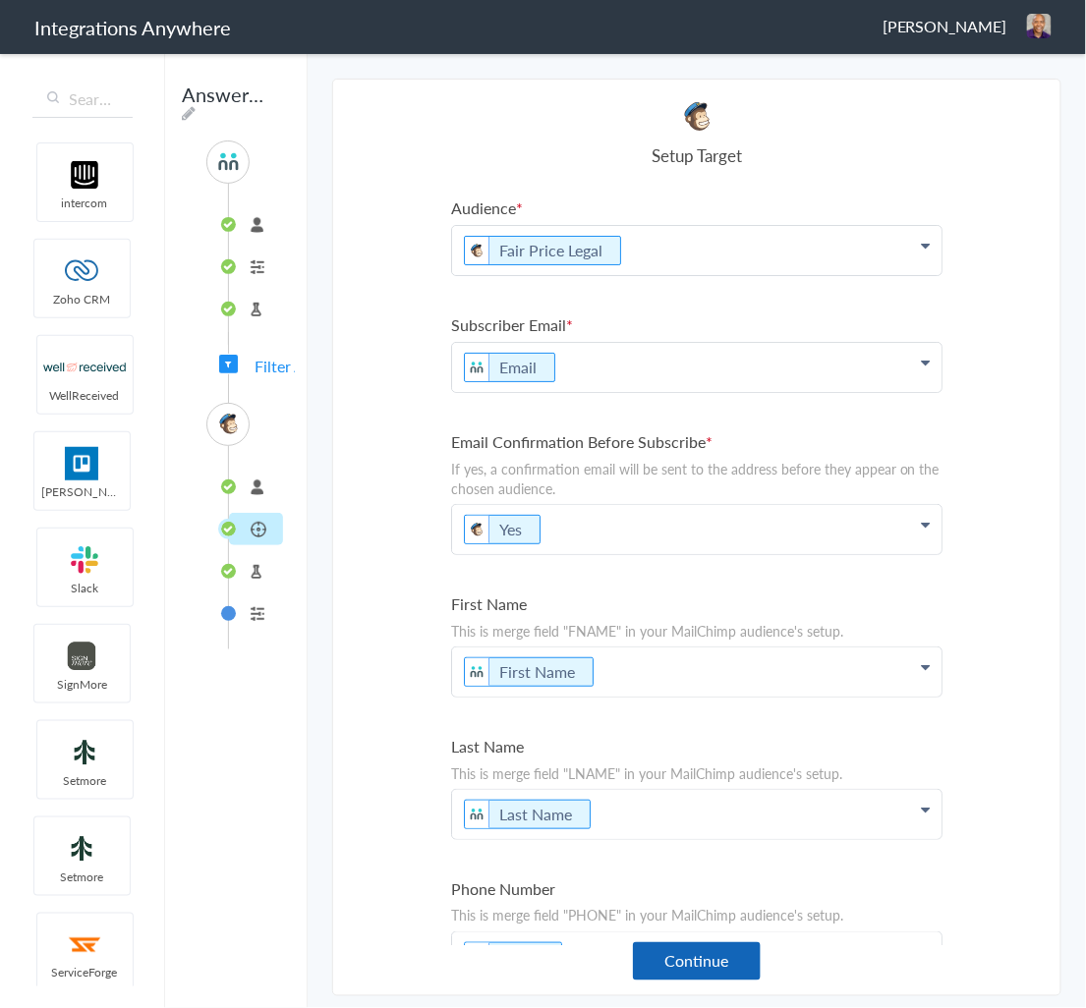
click at [693, 955] on button "Continue" at bounding box center [697, 961] width 128 height 38
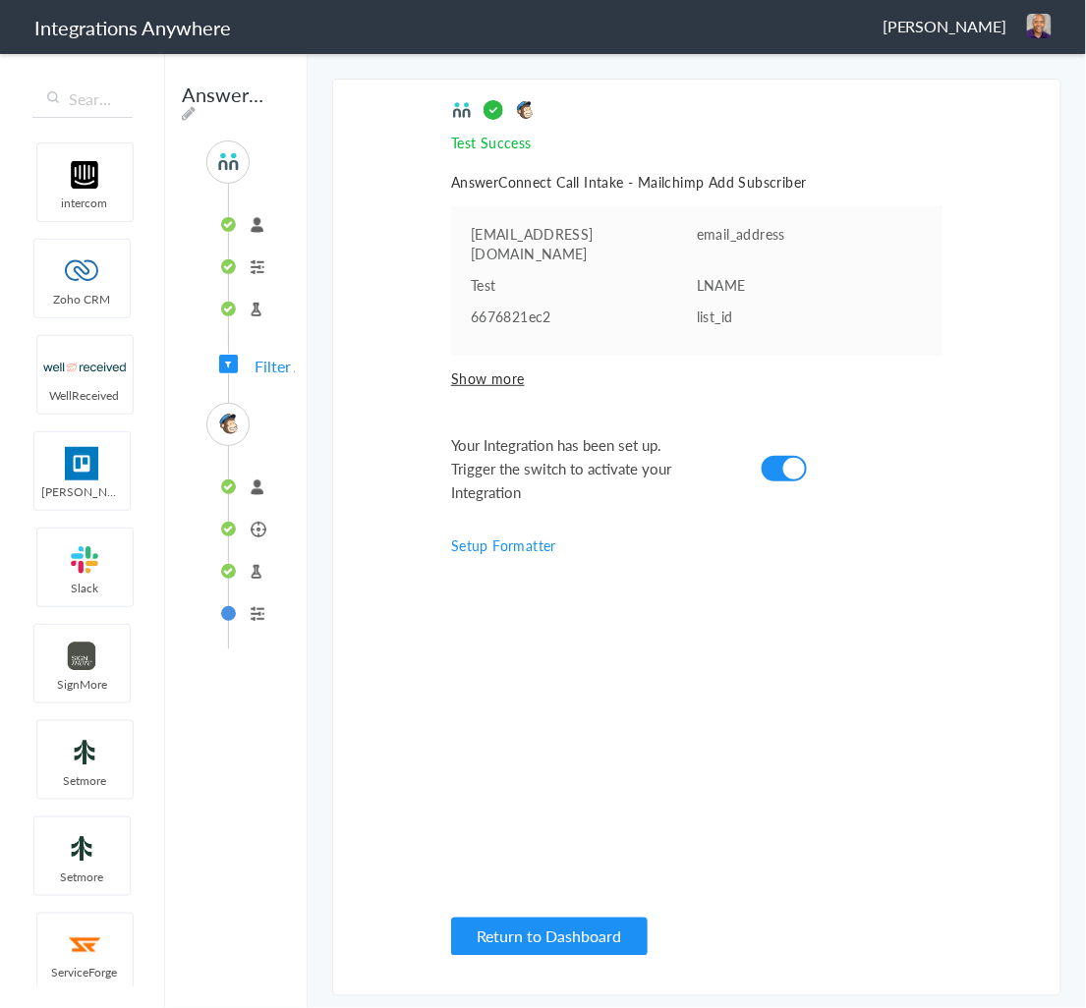
click at [261, 362] on span "Filter Applied" at bounding box center [300, 366] width 92 height 23
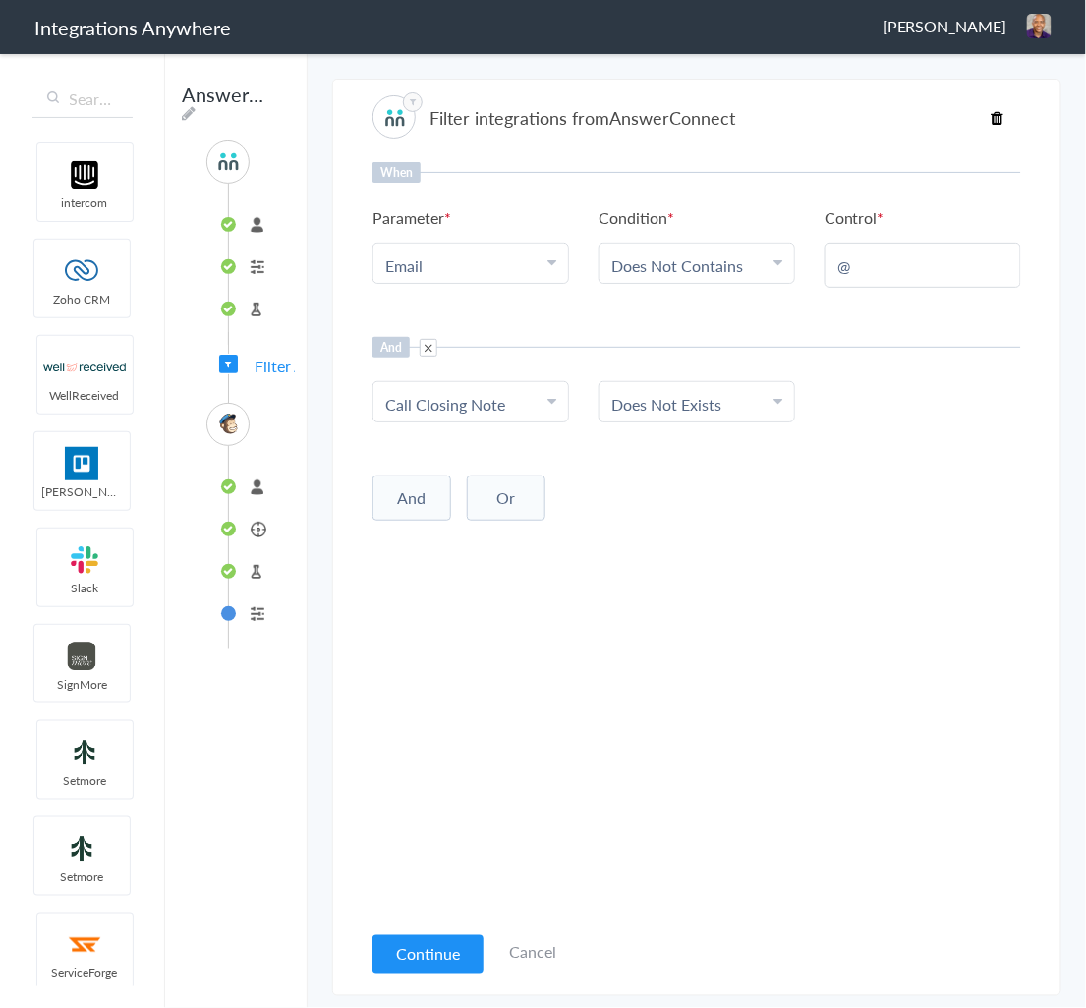
click at [709, 255] on link "Does Not Contains" at bounding box center [677, 265] width 132 height 23
click at [699, 362] on link "Contains" at bounding box center [696, 362] width 195 height 42
click at [900, 273] on input "text" at bounding box center [922, 265] width 171 height 23
type input "@"
click at [435, 940] on button "Continue" at bounding box center [427, 954] width 111 height 38
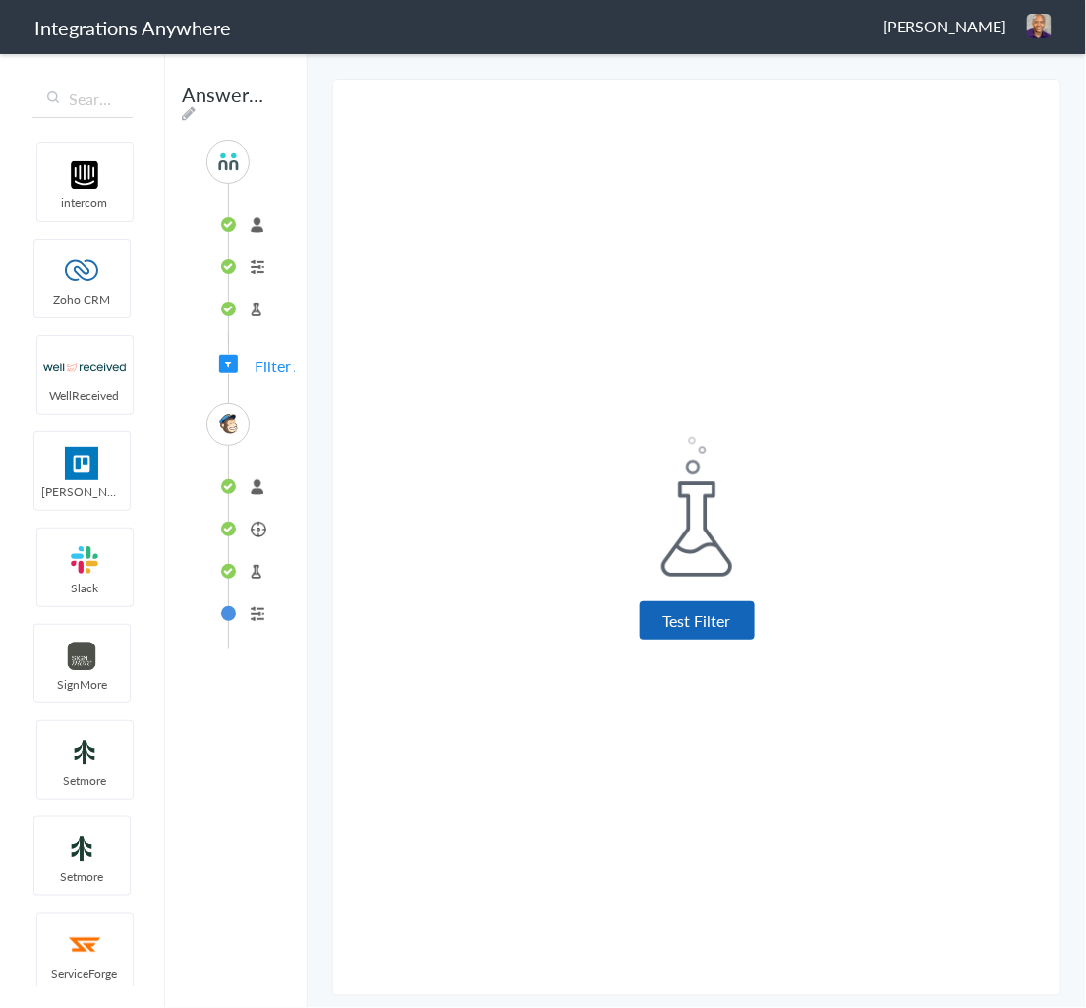
click at [711, 629] on button "Test Filter" at bounding box center [697, 620] width 115 height 38
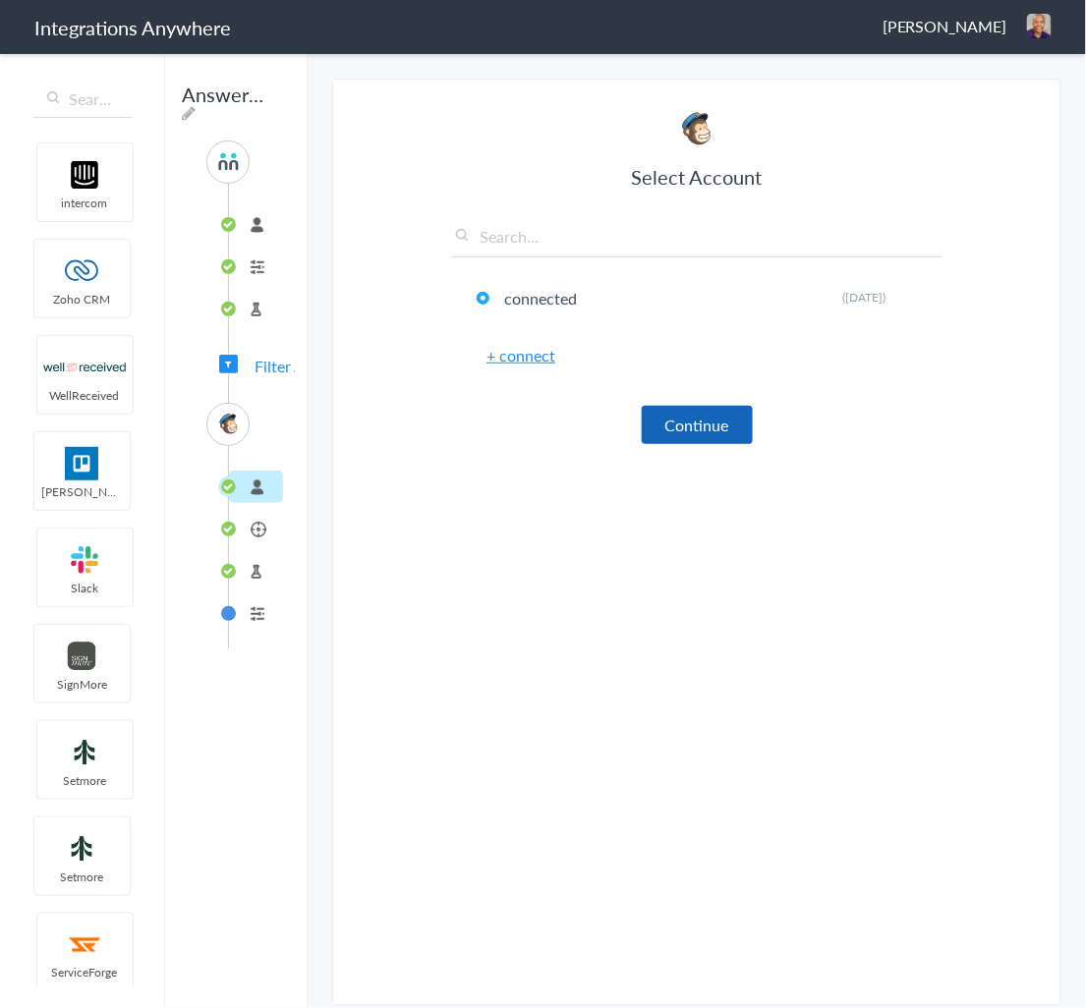
click at [724, 417] on button "Continue" at bounding box center [697, 425] width 111 height 38
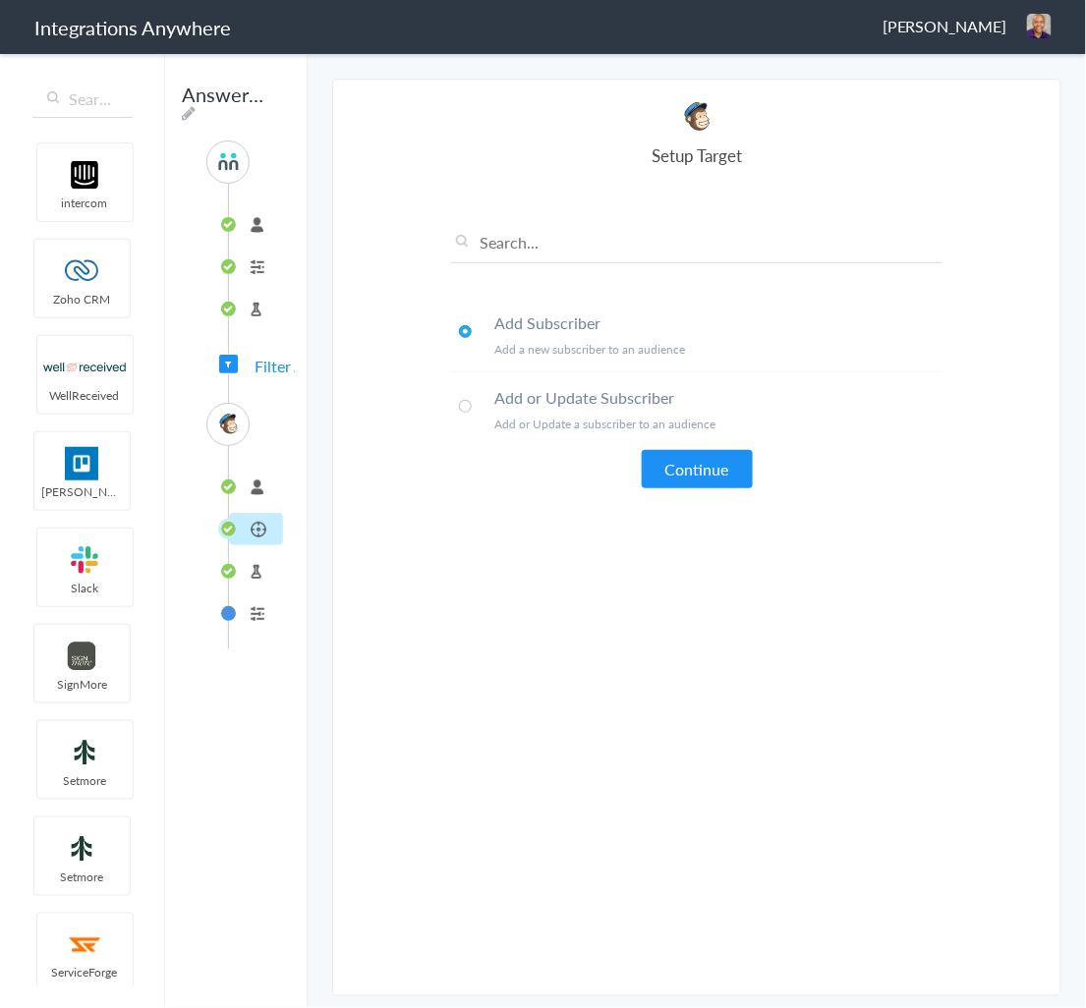
drag, startPoint x: 708, startPoint y: 441, endPoint x: 707, endPoint y: 464, distance: 22.6
click at [708, 442] on li "Add or Update Subscriber Add or Update a subscriber to an audience" at bounding box center [696, 409] width 491 height 74
click at [708, 464] on button "Continue" at bounding box center [697, 469] width 111 height 38
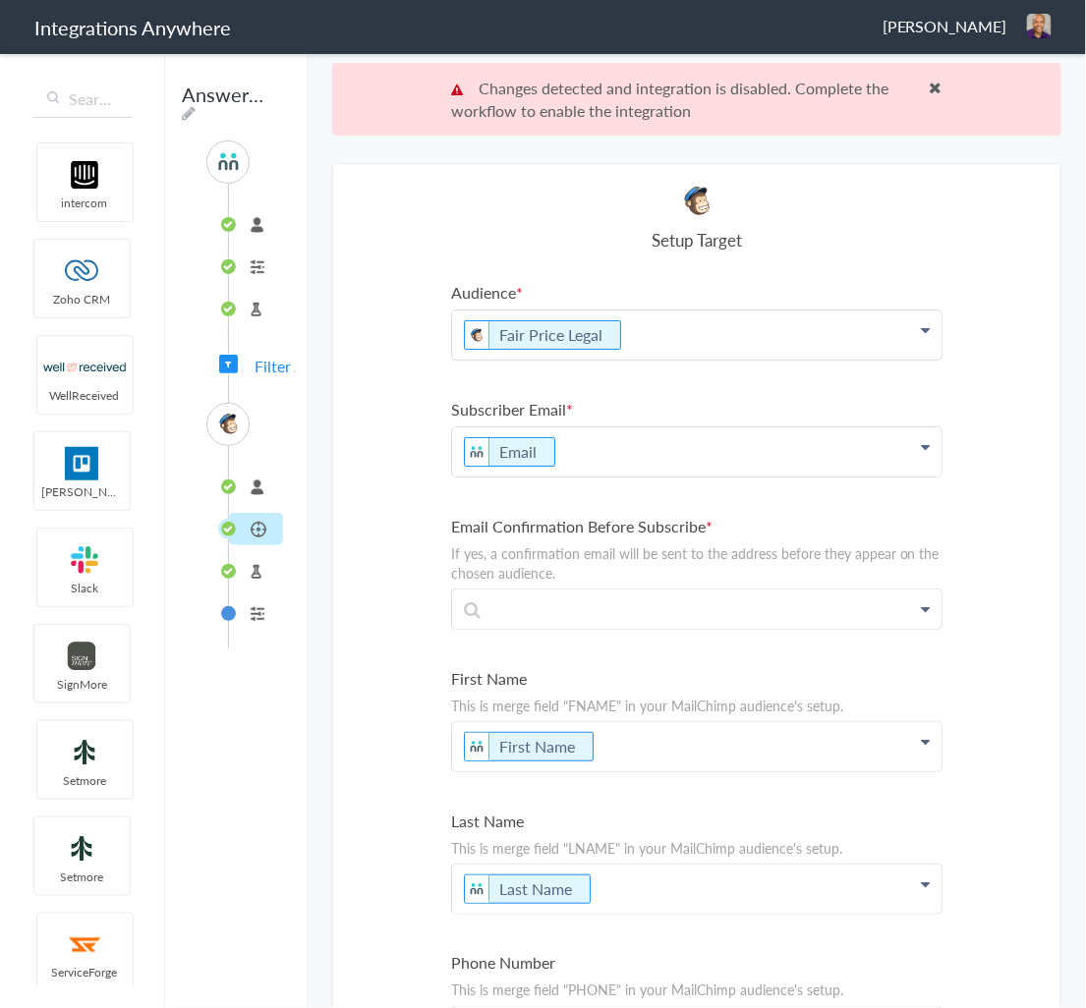
click at [258, 490] on li "connected" at bounding box center [256, 487] width 54 height 32
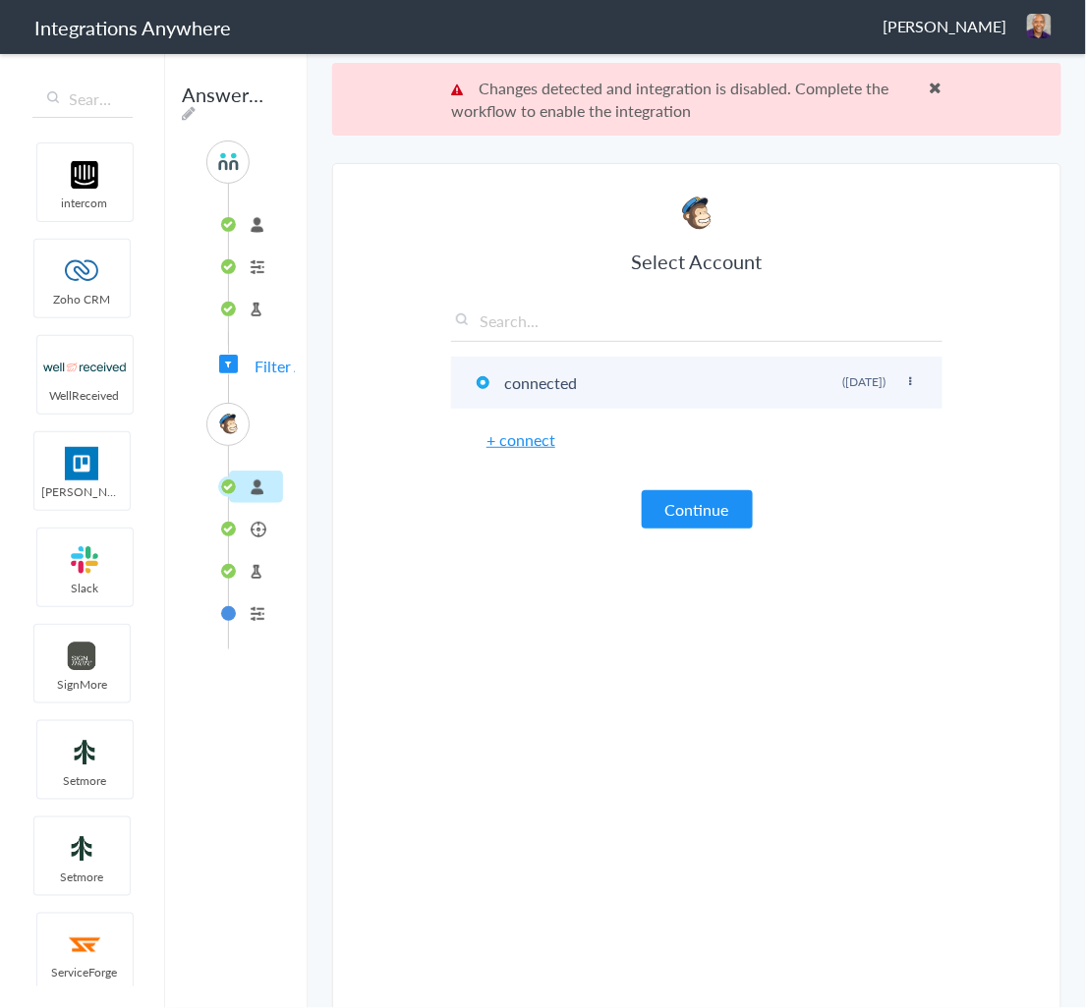
click at [491, 382] on li "connected Rename Delete (8 days ago)" at bounding box center [696, 383] width 491 height 52
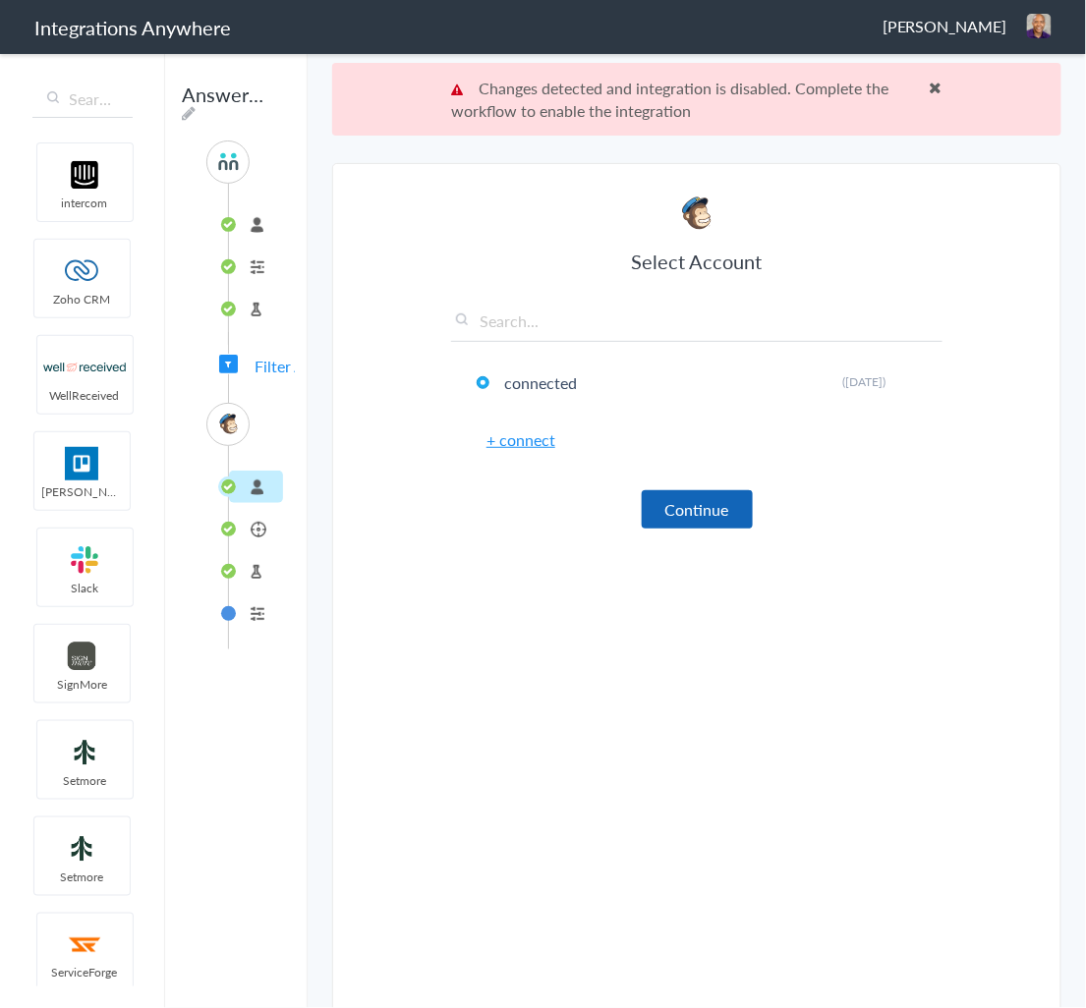
drag, startPoint x: 660, startPoint y: 475, endPoint x: 670, endPoint y: 491, distance: 18.5
click at [663, 479] on div "Select Account connected Rename Delete (8 days ago) + connect Continue" at bounding box center [696, 361] width 491 height 335
click at [676, 497] on button "Continue" at bounding box center [697, 509] width 111 height 38
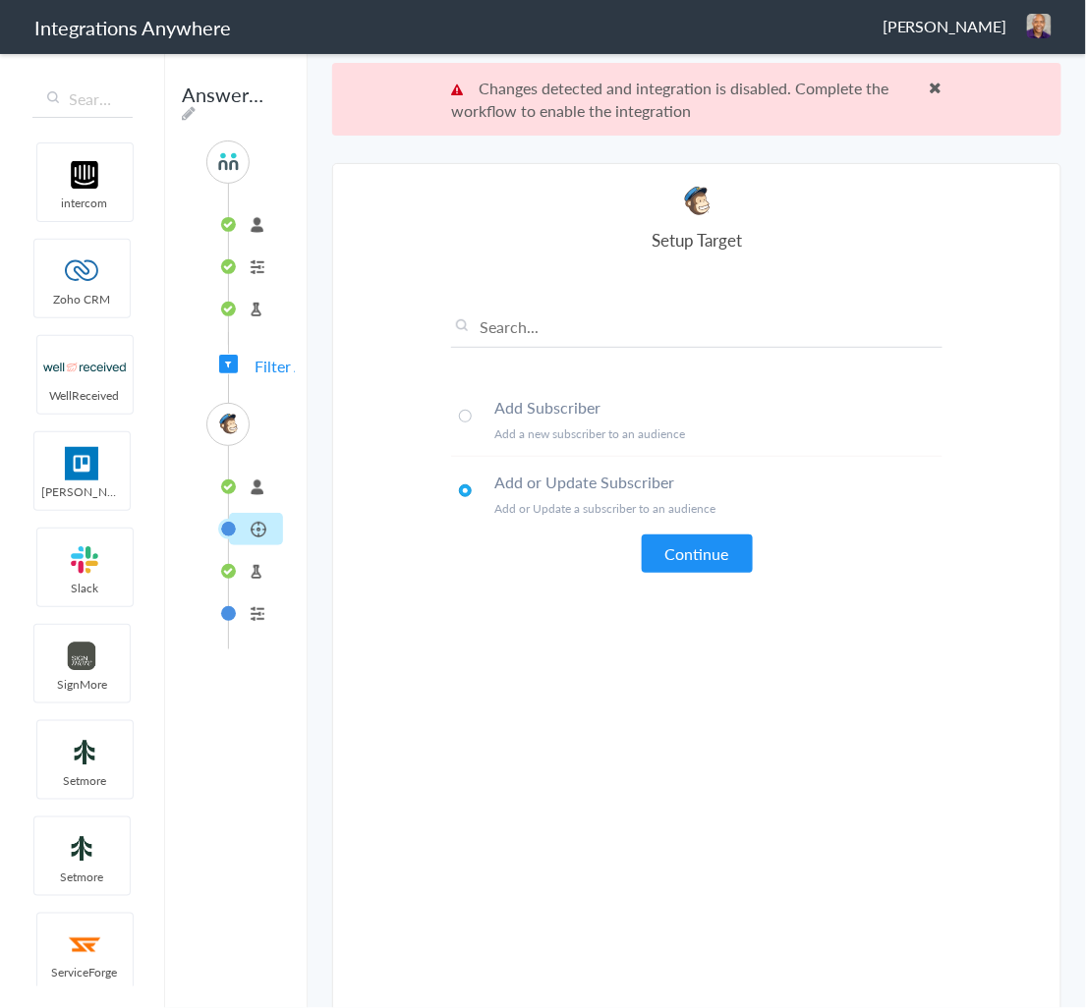
click at [459, 412] on span at bounding box center [465, 416] width 13 height 13
click at [684, 551] on button "Continue" at bounding box center [697, 553] width 111 height 38
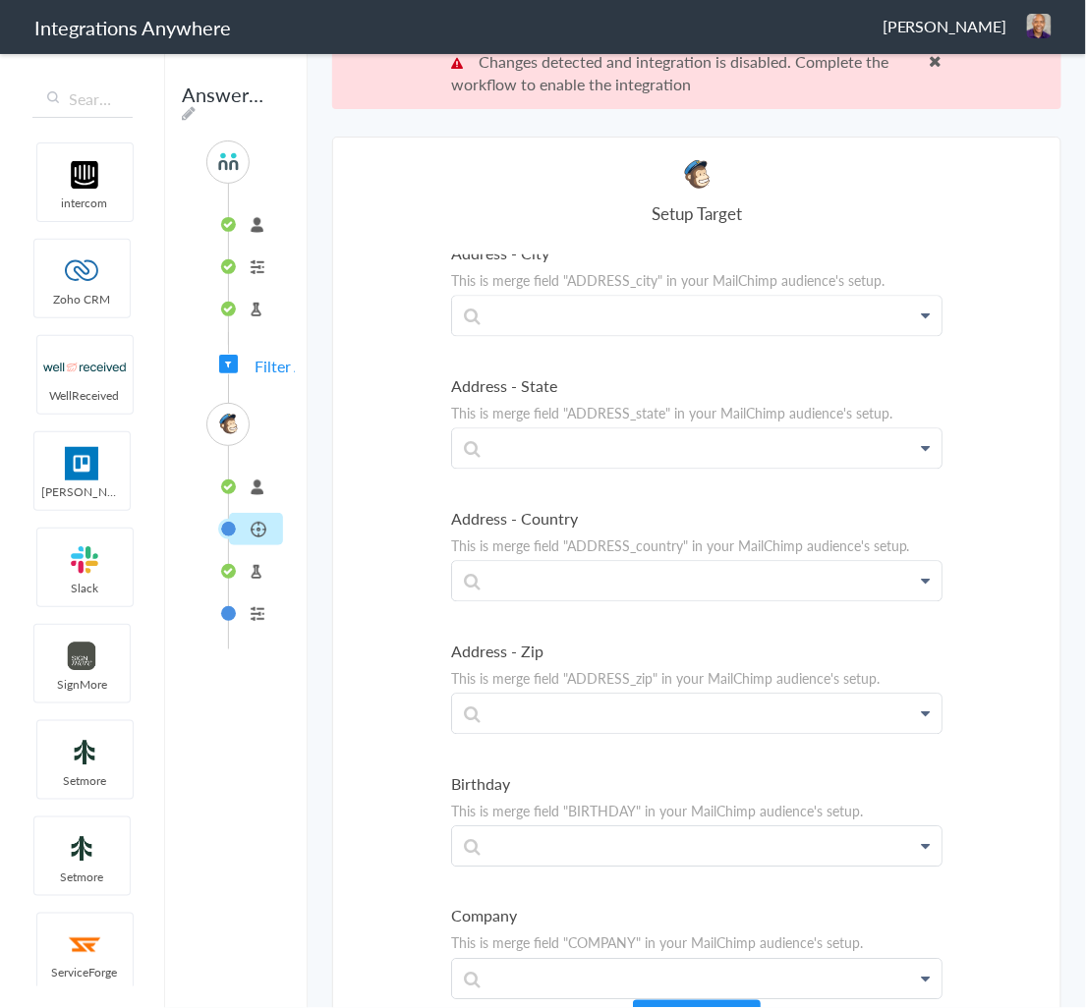
scroll to position [71, 0]
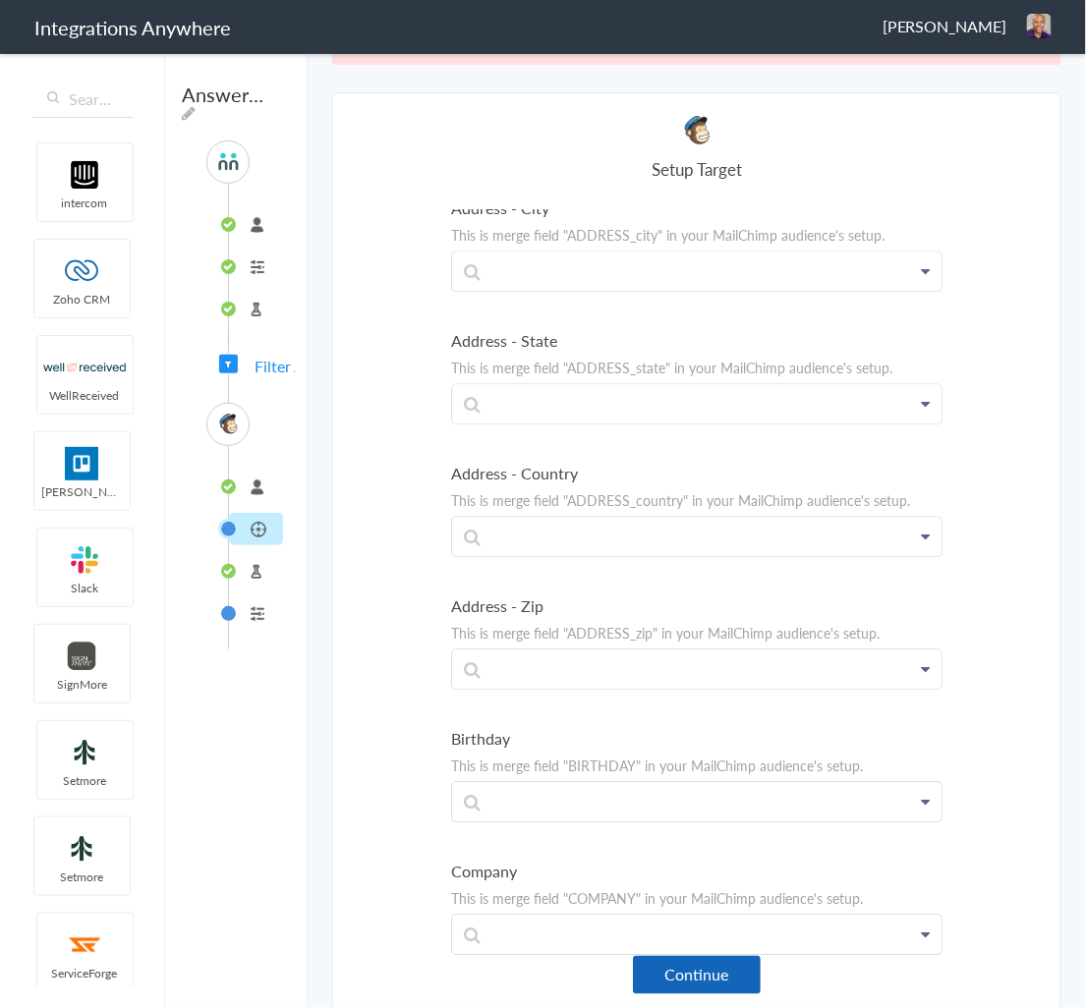
click at [680, 959] on button "Continue" at bounding box center [697, 975] width 128 height 38
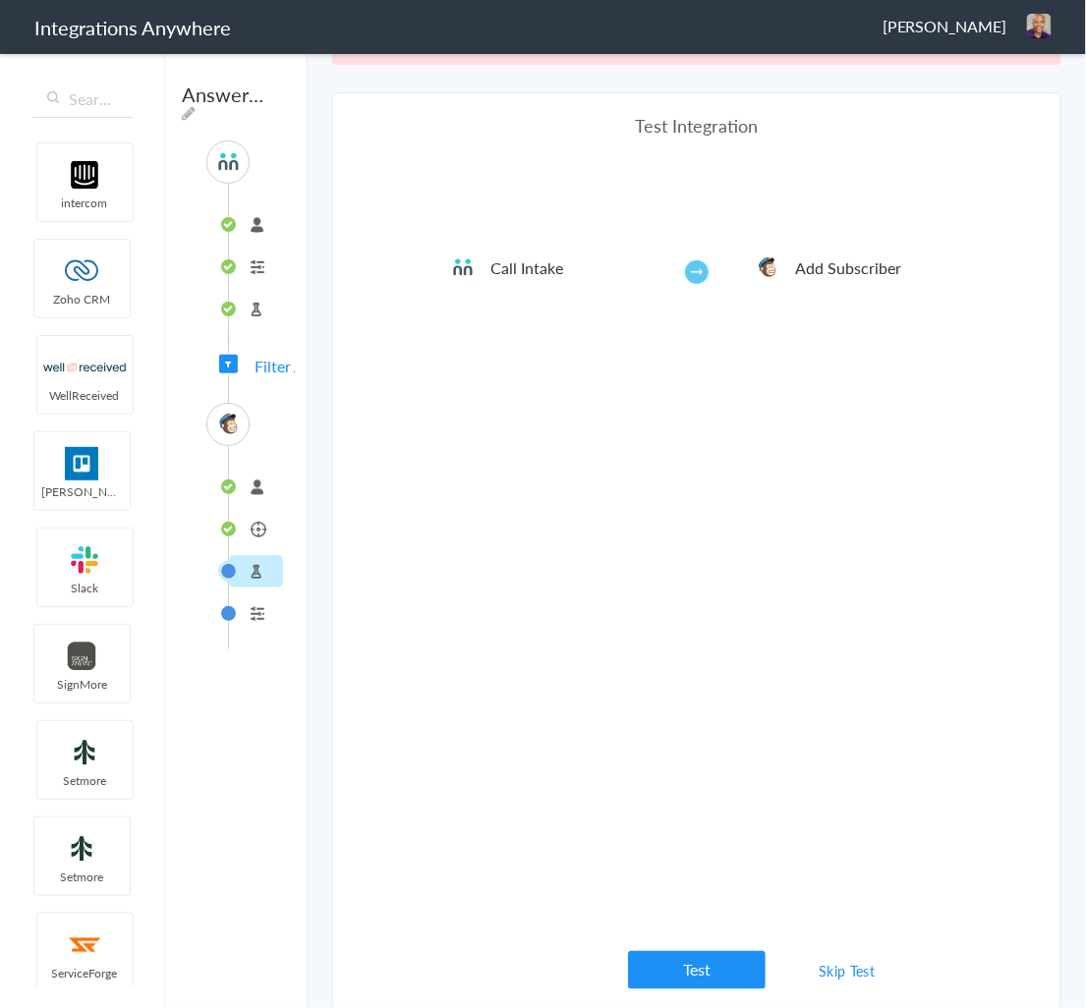
click at [830, 973] on link "Skip Test" at bounding box center [847, 971] width 104 height 35
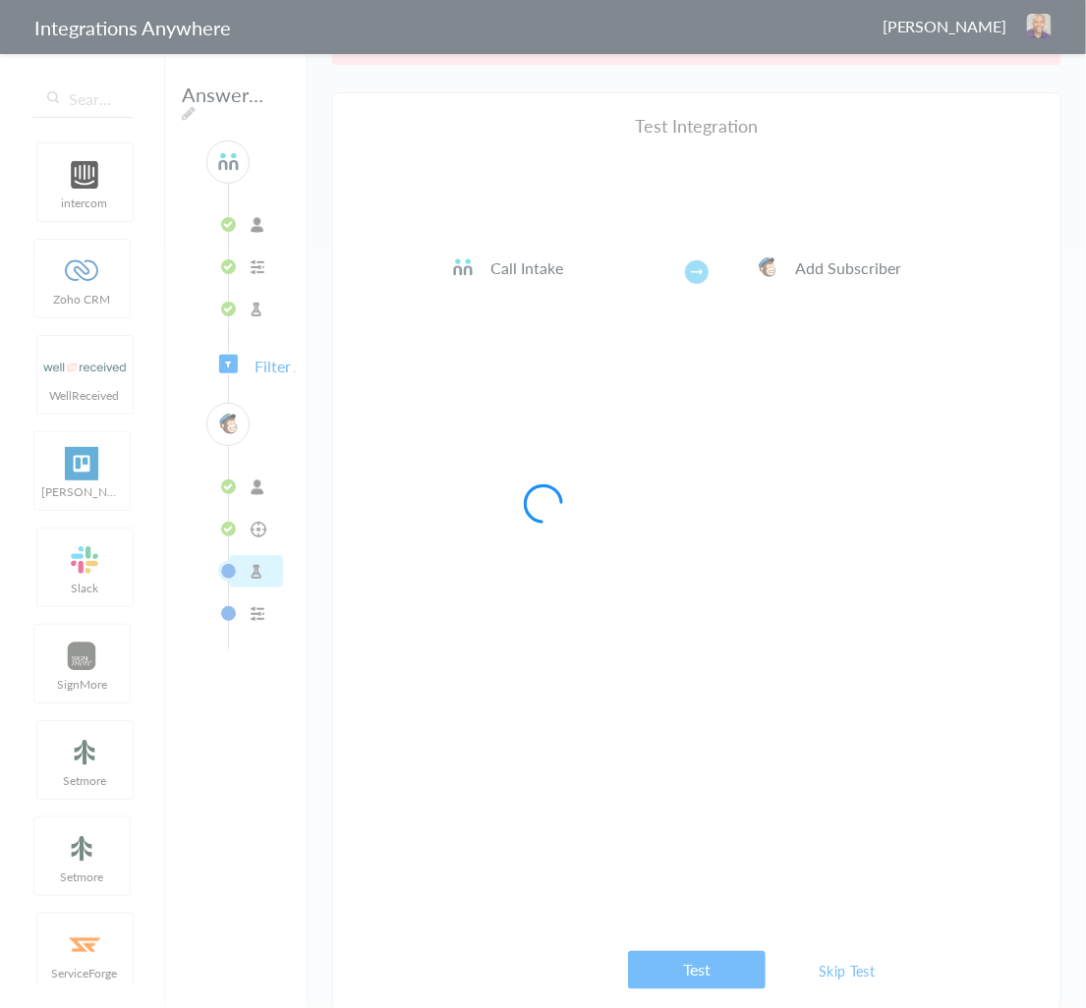
scroll to position [0, 0]
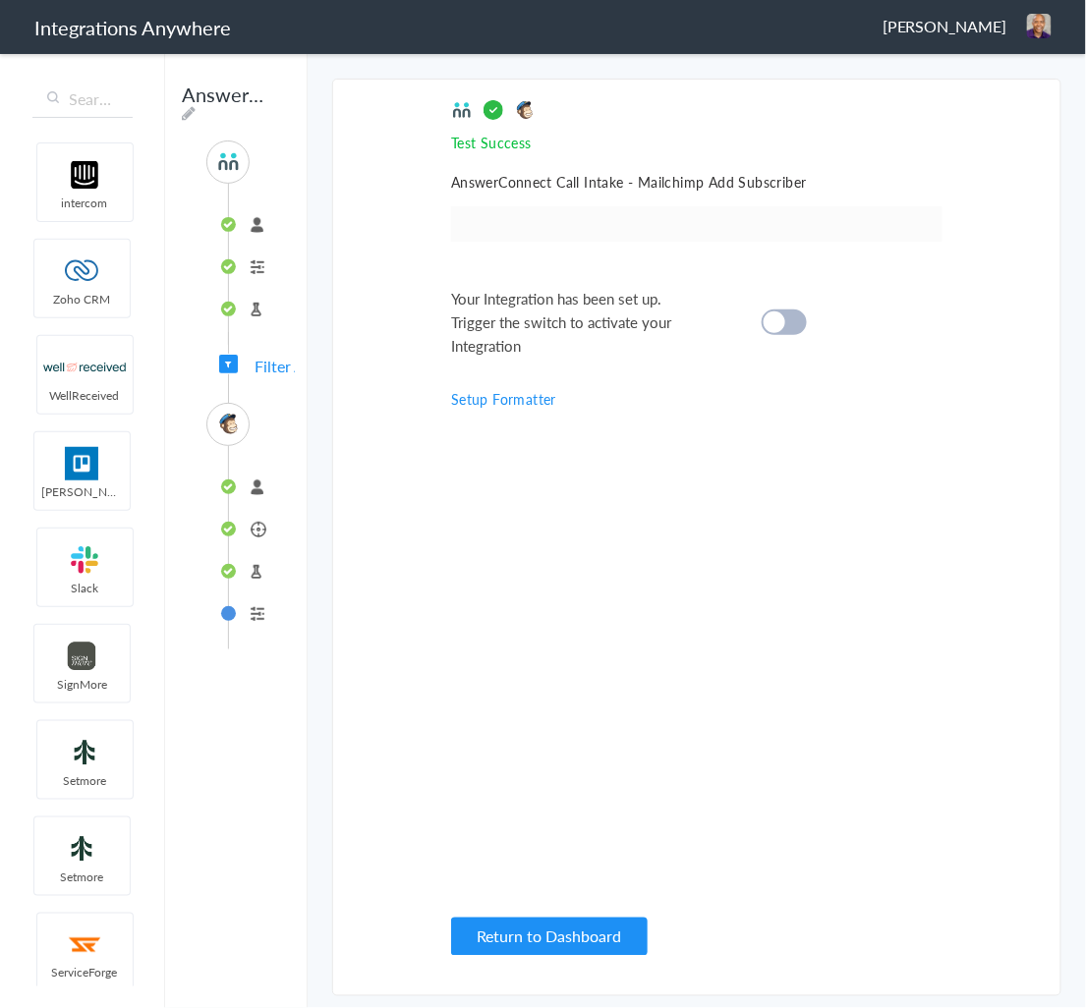
click at [799, 314] on div at bounding box center [783, 322] width 45 height 26
click at [257, 366] on span "Filter Applied" at bounding box center [300, 366] width 92 height 23
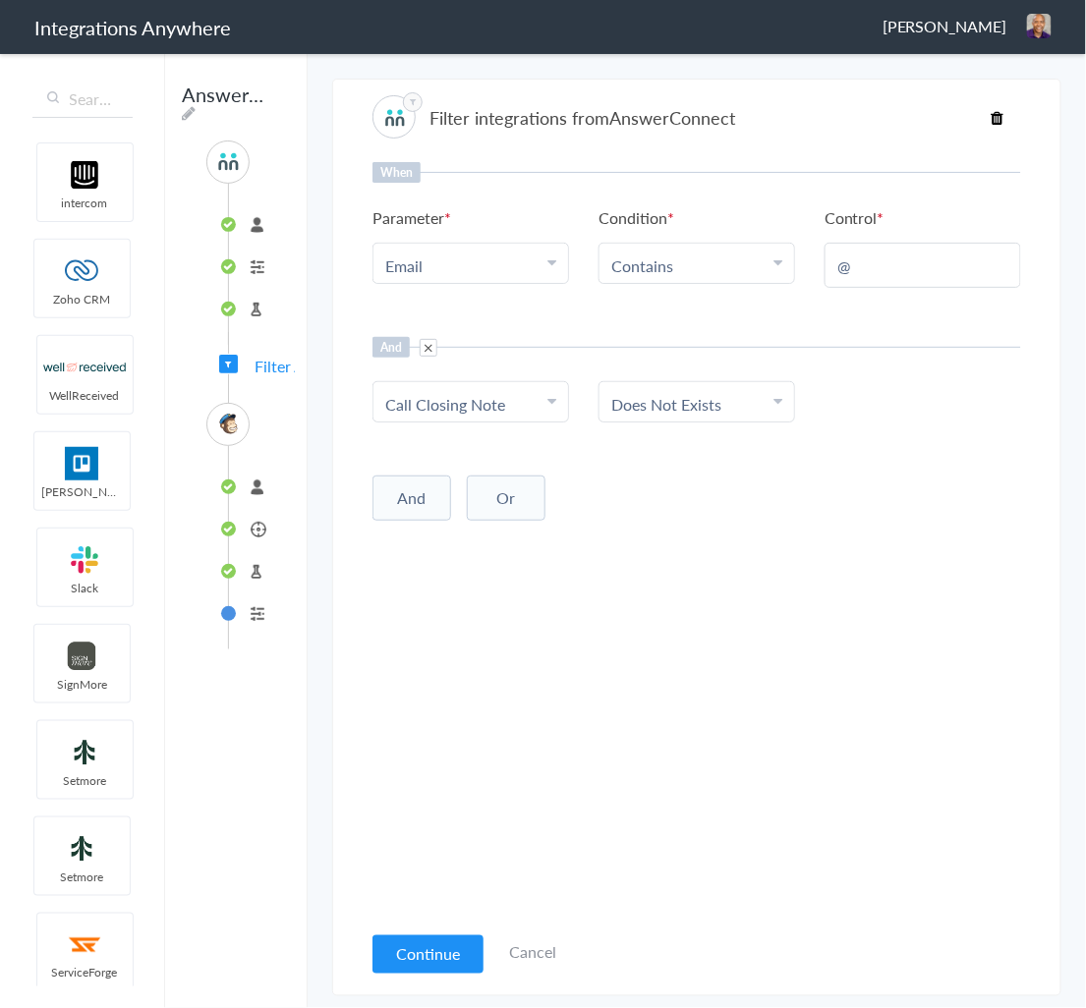
click at [508, 263] on li "Email" at bounding box center [466, 265] width 162 height 23
click at [510, 263] on li "Email" at bounding box center [466, 265] width 162 height 23
click at [412, 496] on button "And" at bounding box center [411, 497] width 79 height 45
click at [499, 558] on div "When Parameter Choose Parameter Email First Name Last Name Email Phone Case Nam…" at bounding box center [696, 541] width 648 height 758
click at [503, 548] on link "Choose Parameter" at bounding box center [470, 536] width 195 height 39
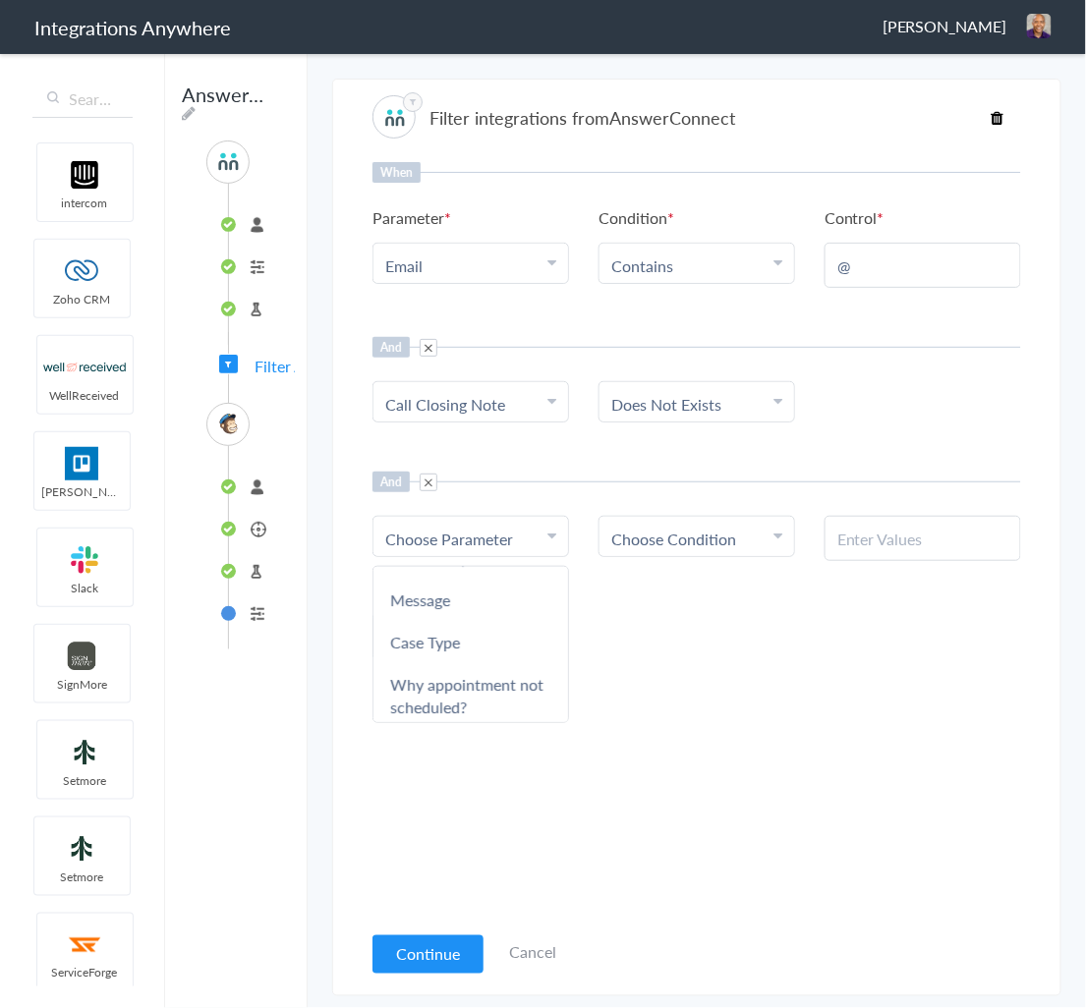
scroll to position [314, 0]
click at [460, 614] on link "Case Type" at bounding box center [470, 616] width 195 height 42
click at [709, 542] on span "Choose Condition" at bounding box center [673, 539] width 125 height 23
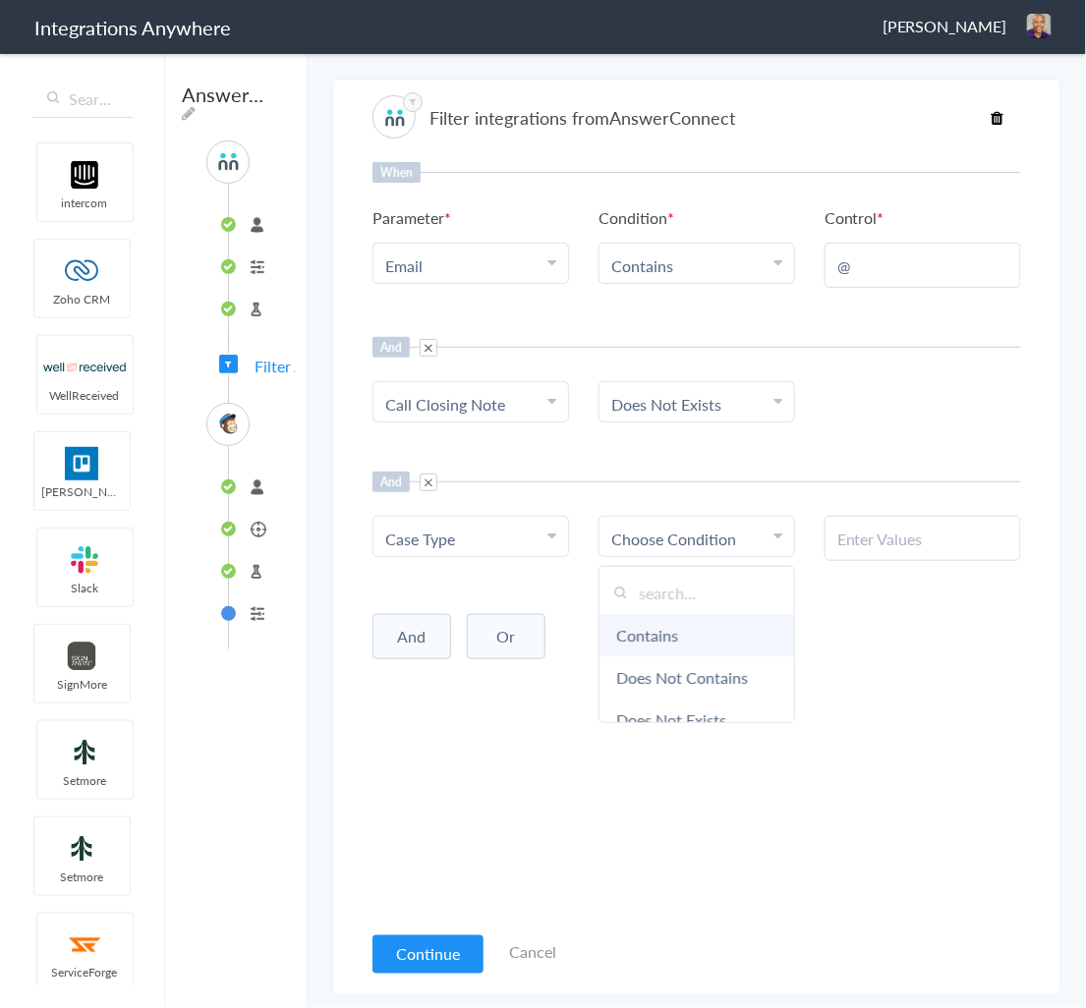
click at [696, 642] on link "Contains" at bounding box center [696, 635] width 195 height 42
click at [883, 542] on input "text" at bounding box center [922, 539] width 171 height 23
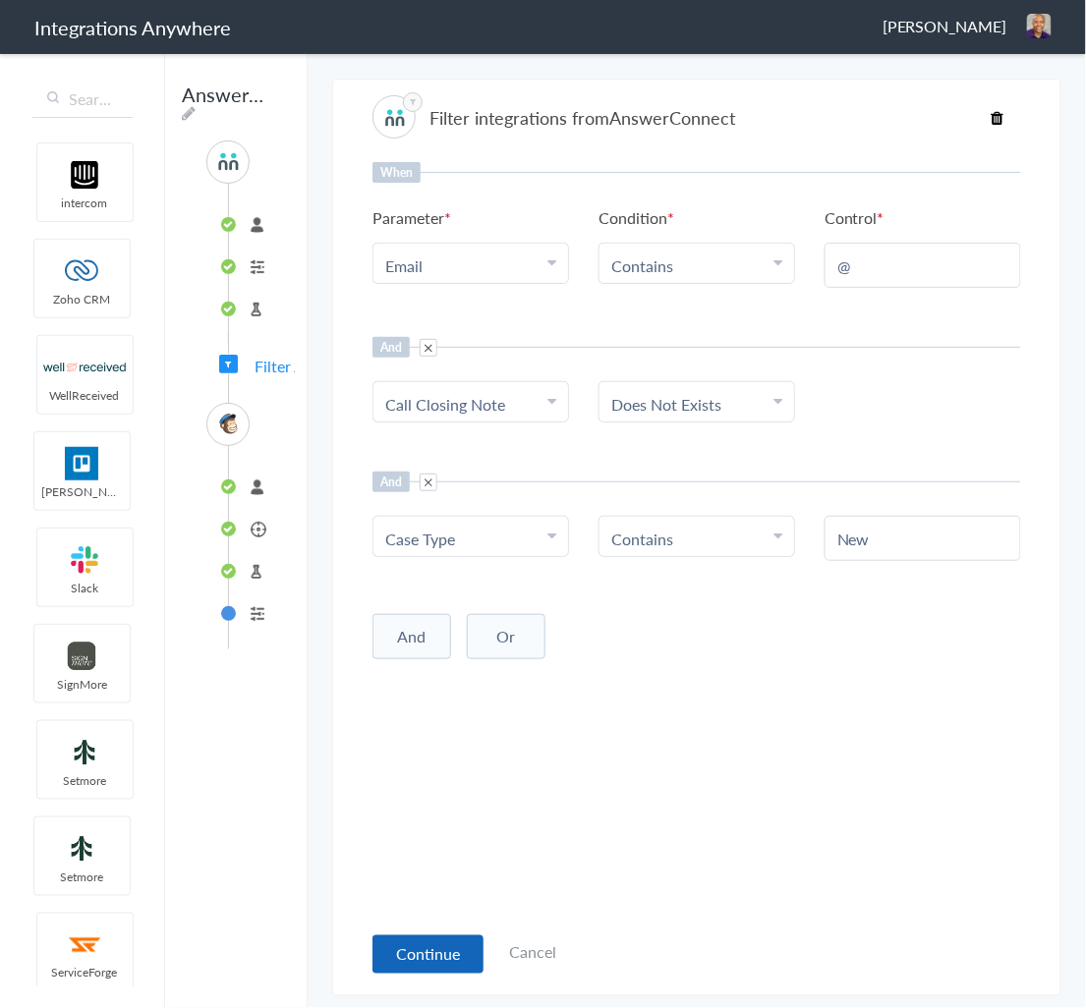
type input "New"
click at [417, 949] on button "Continue" at bounding box center [427, 954] width 111 height 38
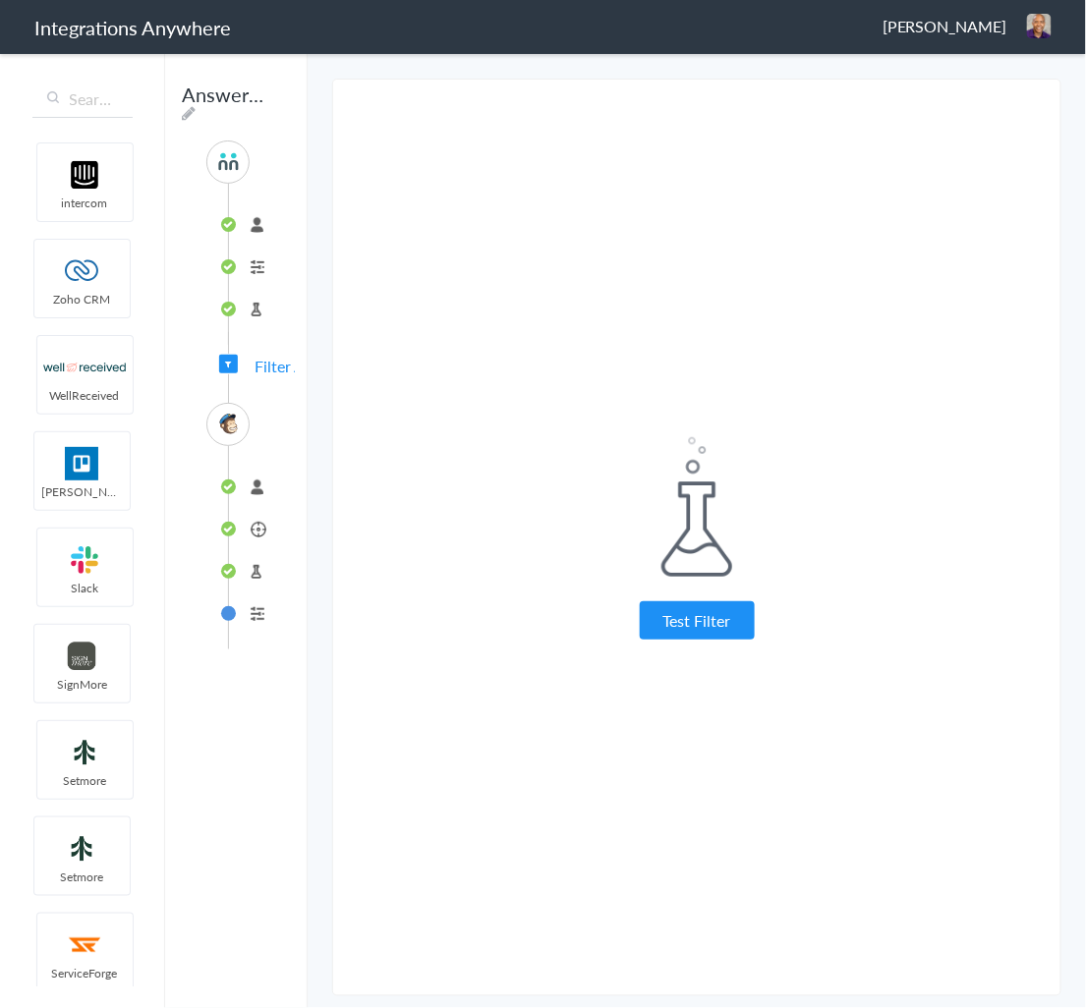
click at [250, 573] on li "Test Target" at bounding box center [256, 571] width 54 height 32
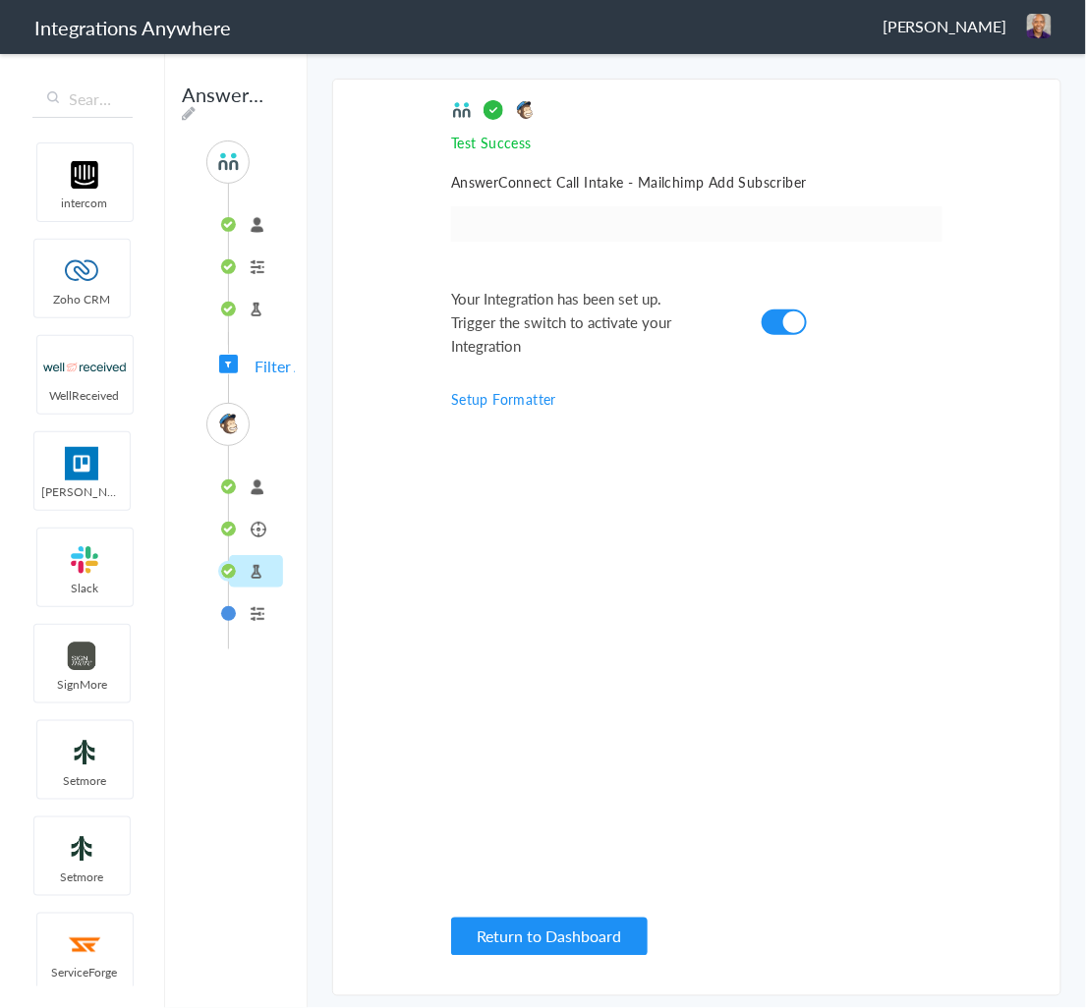
click at [272, 371] on span "Filter Applied" at bounding box center [300, 366] width 92 height 23
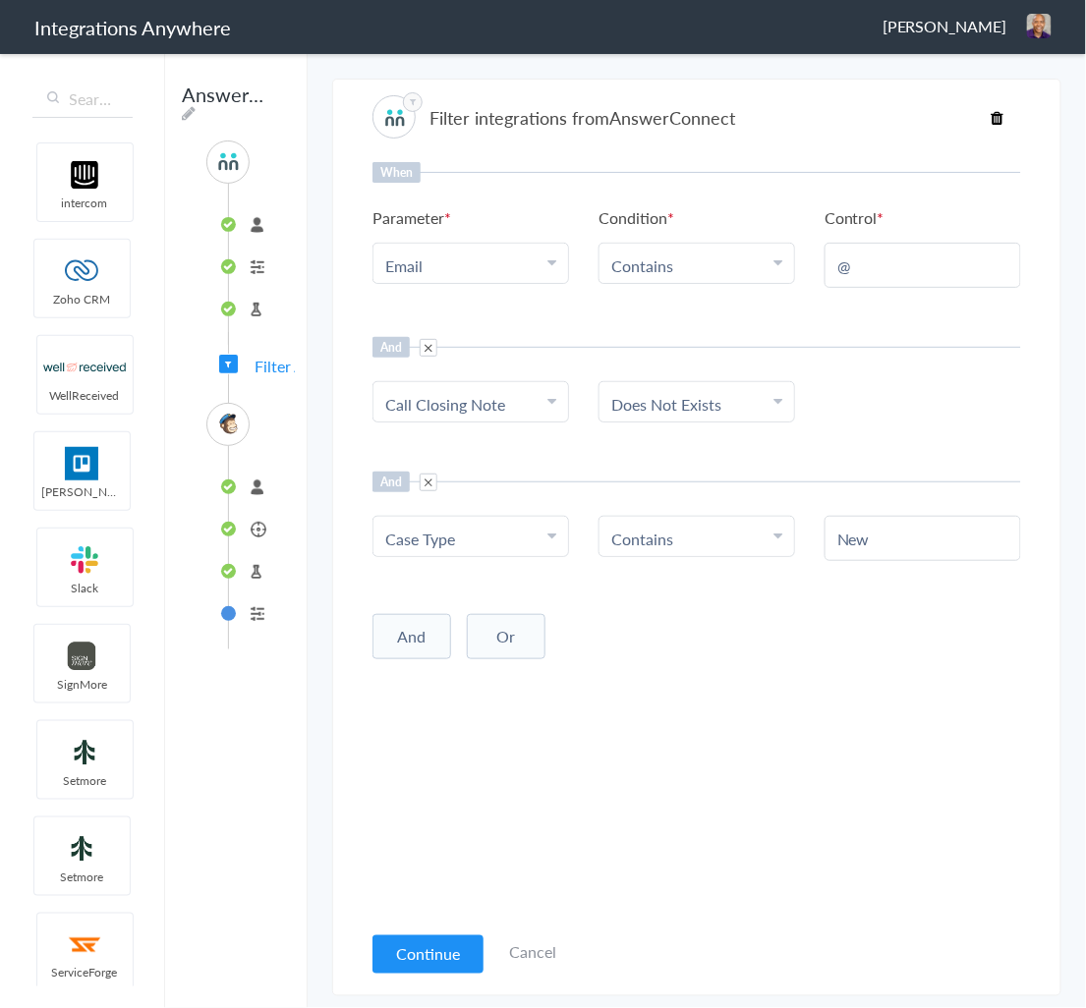
click at [256, 609] on li "Formatter" at bounding box center [256, 613] width 54 height 32
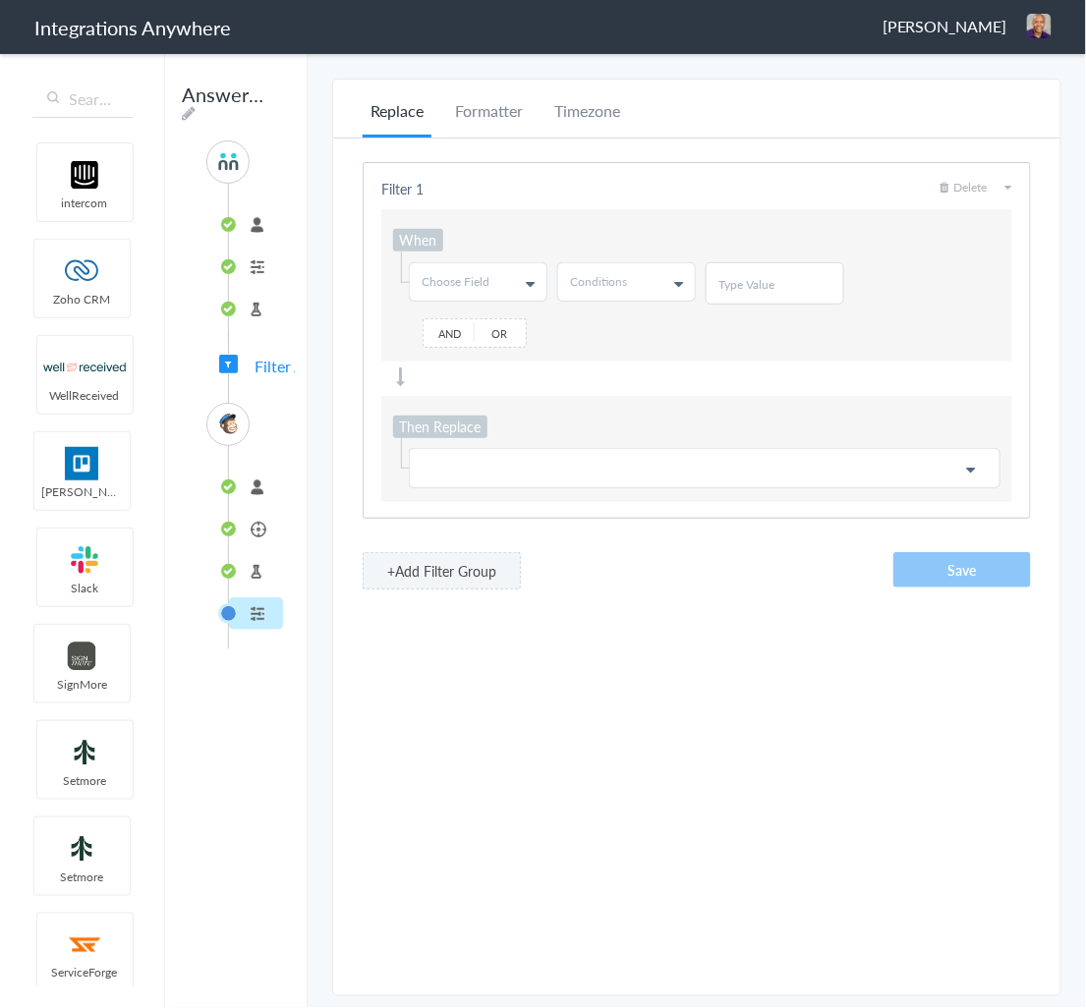
click at [256, 573] on li "Test Target" at bounding box center [256, 571] width 54 height 32
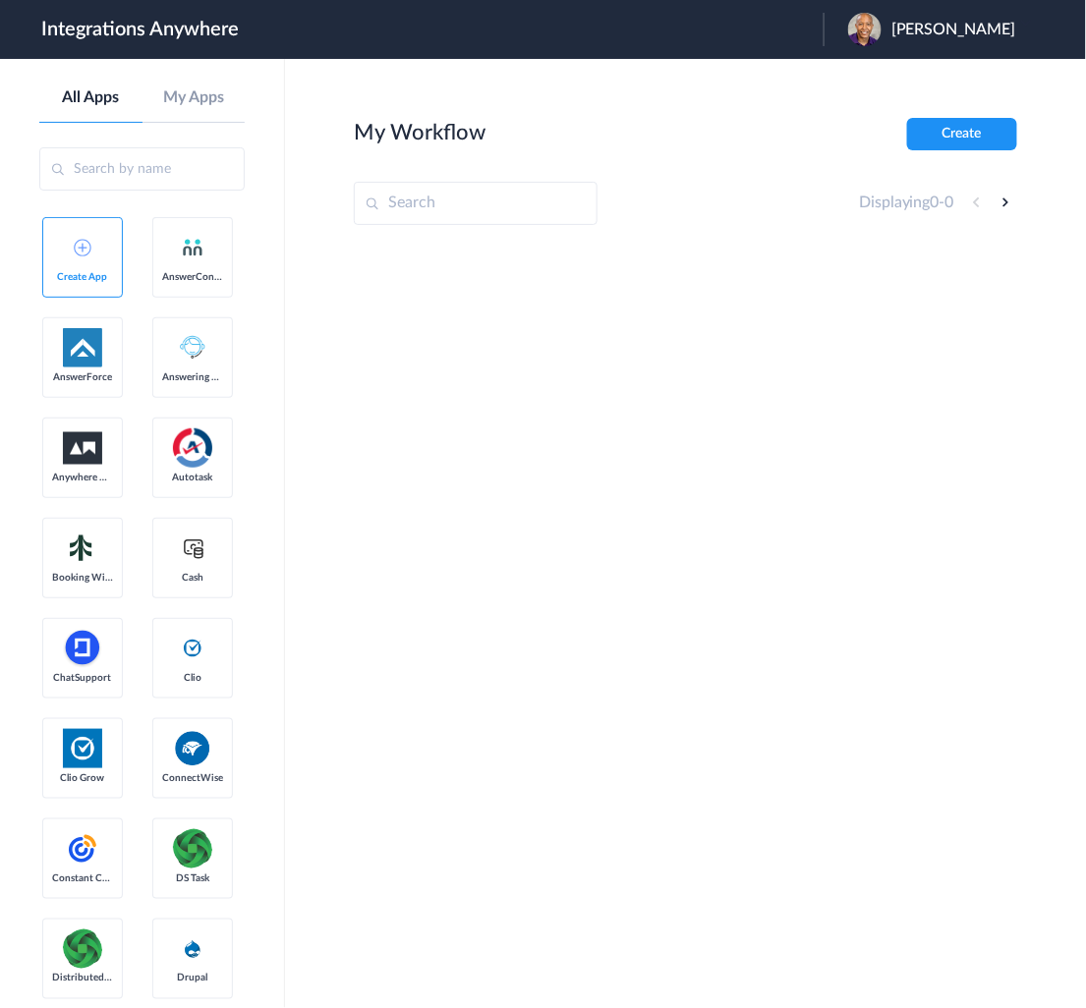
click at [902, 26] on span "[PERSON_NAME]" at bounding box center [953, 30] width 125 height 19
click at [912, 85] on li "Logout" at bounding box center [929, 80] width 212 height 36
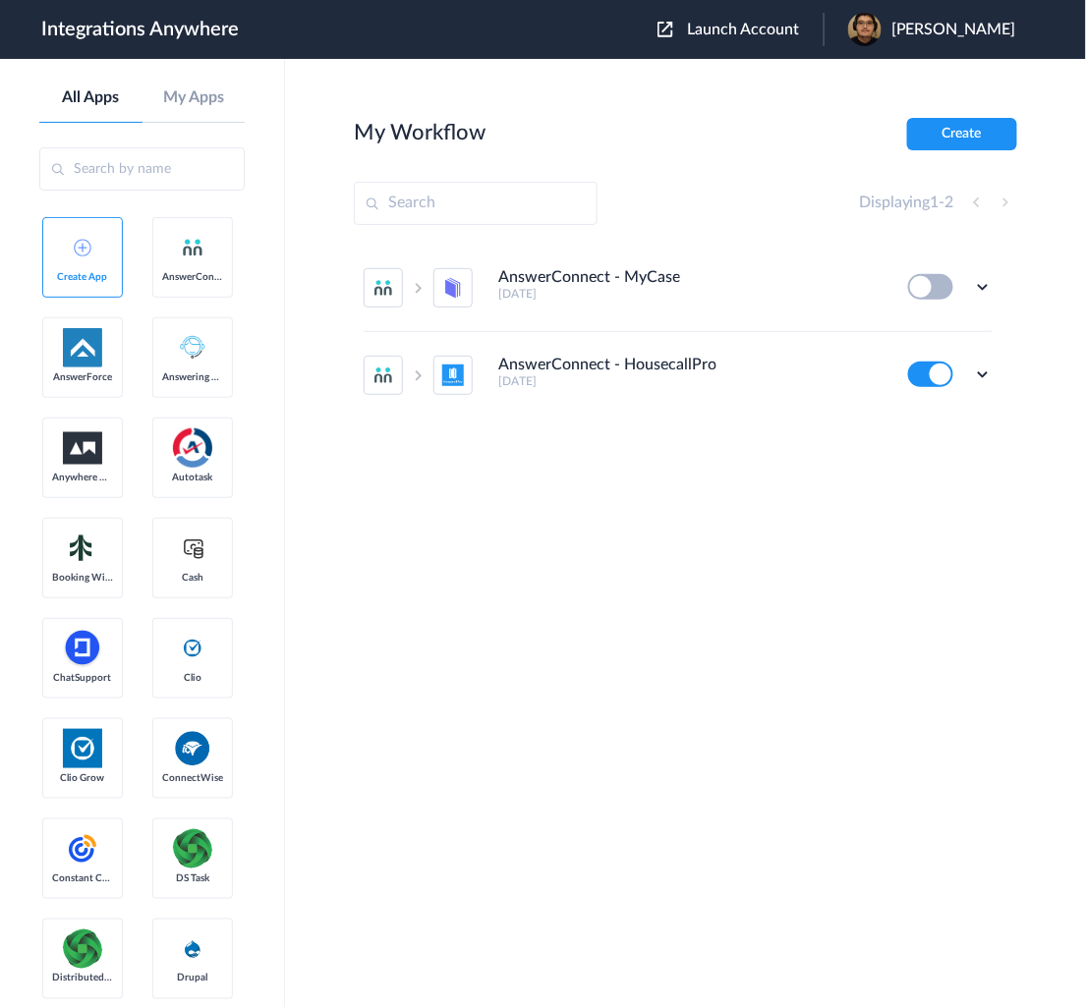
click at [781, 34] on span "Launch Account" at bounding box center [743, 30] width 112 height 16
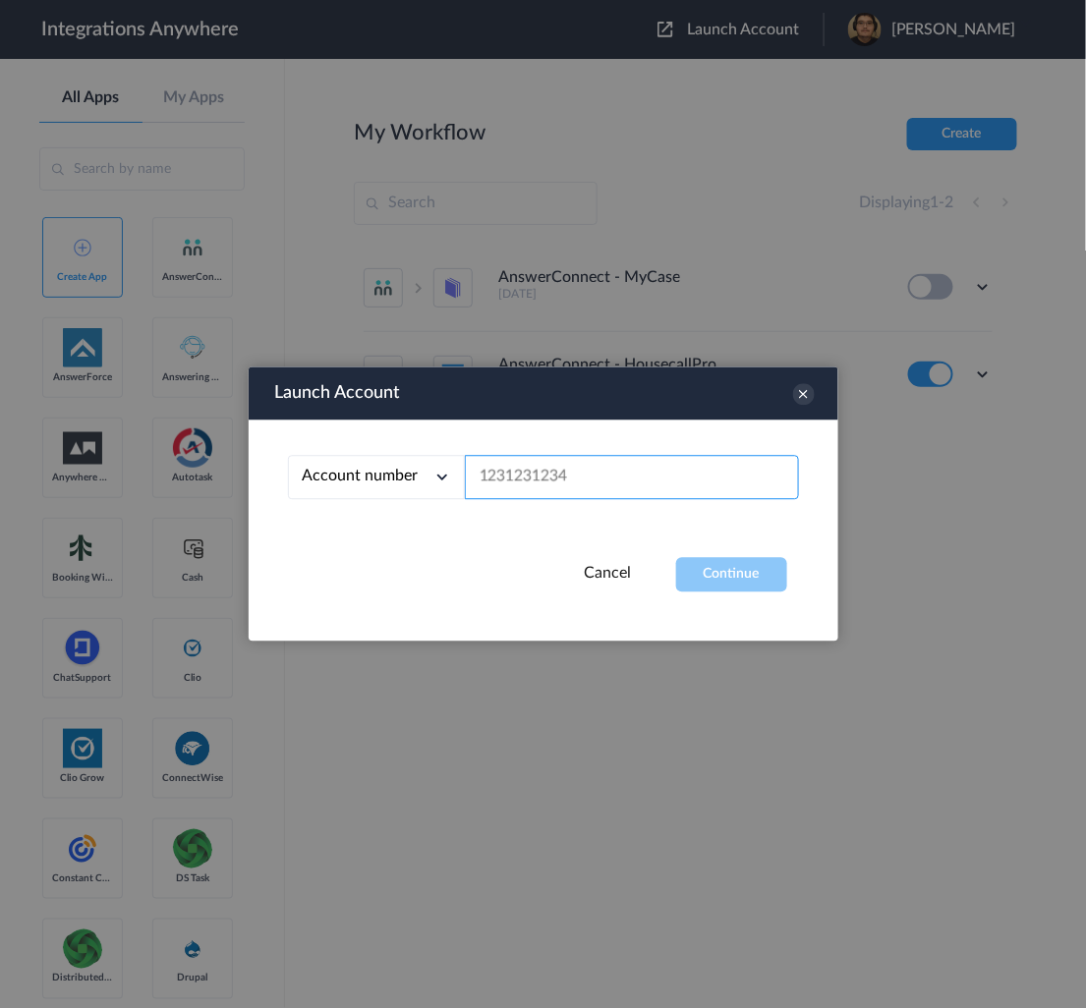
paste input "2017312692"
click at [661, 479] on input "text" at bounding box center [632, 478] width 334 height 44
type input "2017312692"
click at [735, 579] on button "Continue" at bounding box center [731, 575] width 111 height 34
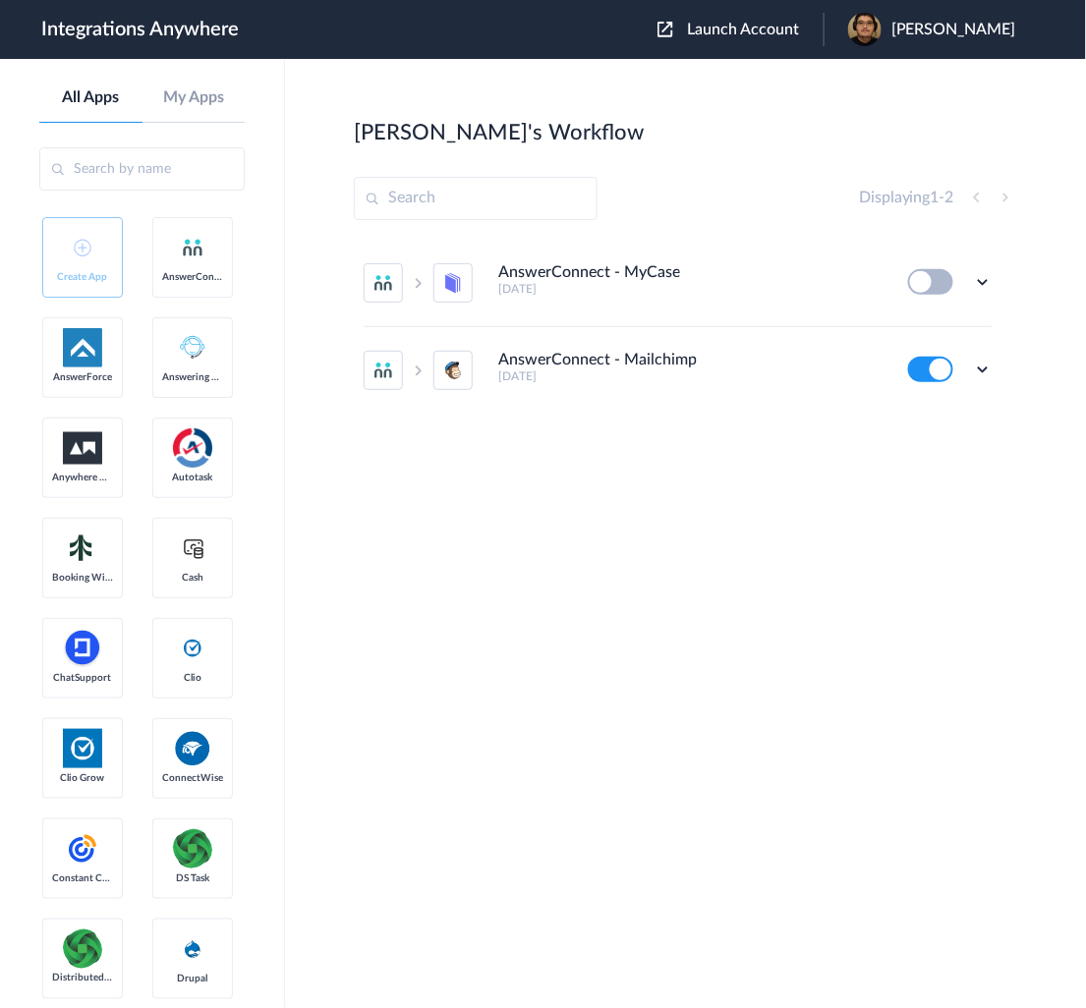
click at [418, 563] on section "Mario's Workflow Create Displaying 1 - 2 AnswerConnect - MyCase 7 days ago Edit…" at bounding box center [685, 592] width 663 height 949
click at [987, 371] on icon at bounding box center [983, 370] width 20 height 20
click at [930, 445] on link "Task history" at bounding box center [926, 451] width 94 height 14
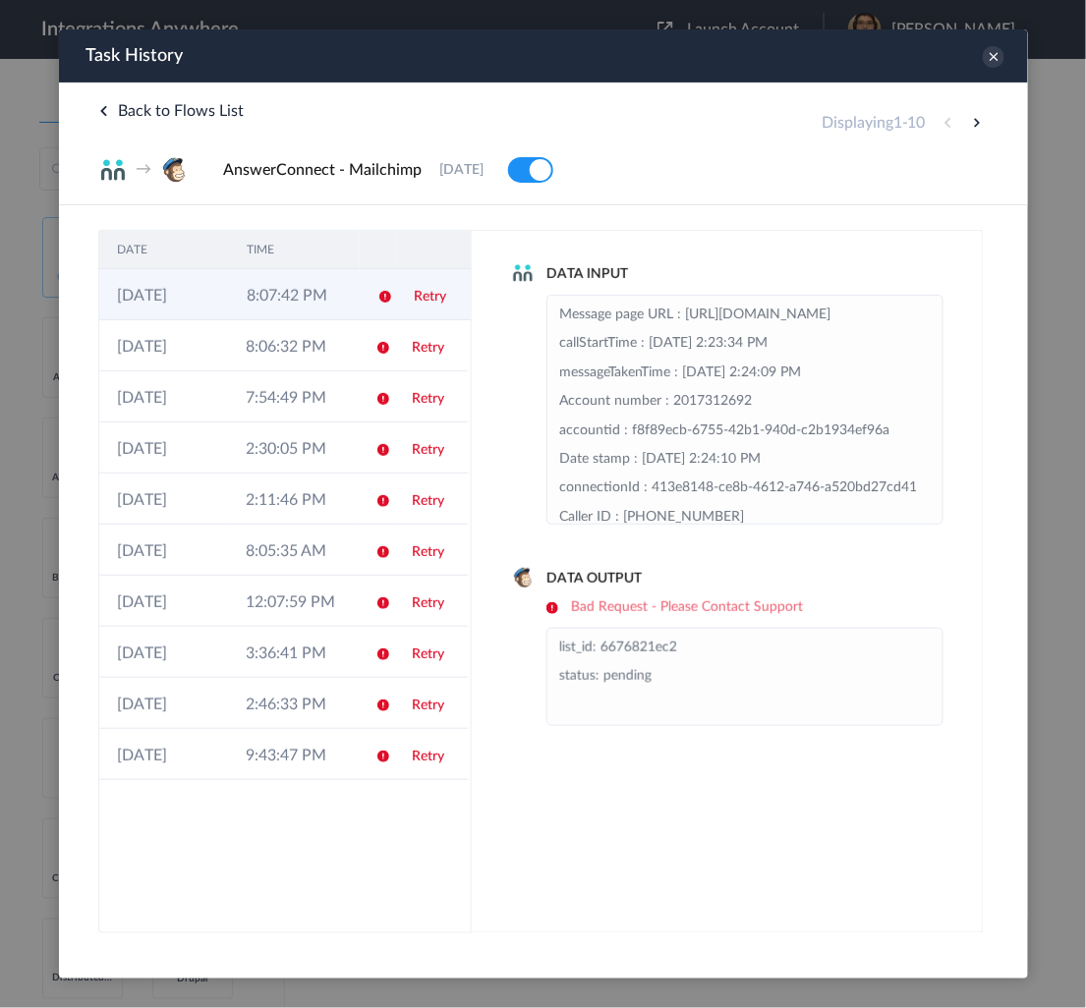
click at [269, 301] on td "8:07:42 PM" at bounding box center [293, 293] width 130 height 51
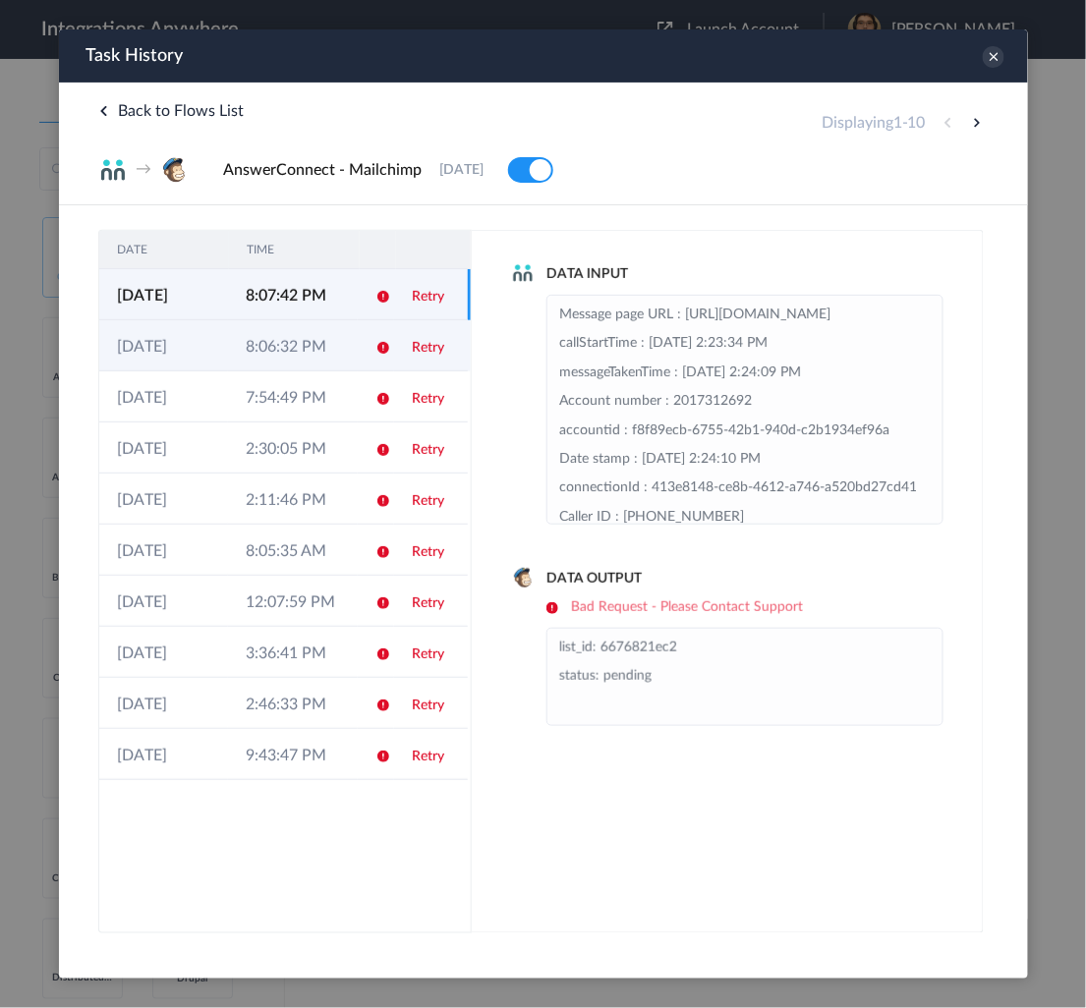
click at [205, 353] on td "[DATE]" at bounding box center [162, 344] width 129 height 51
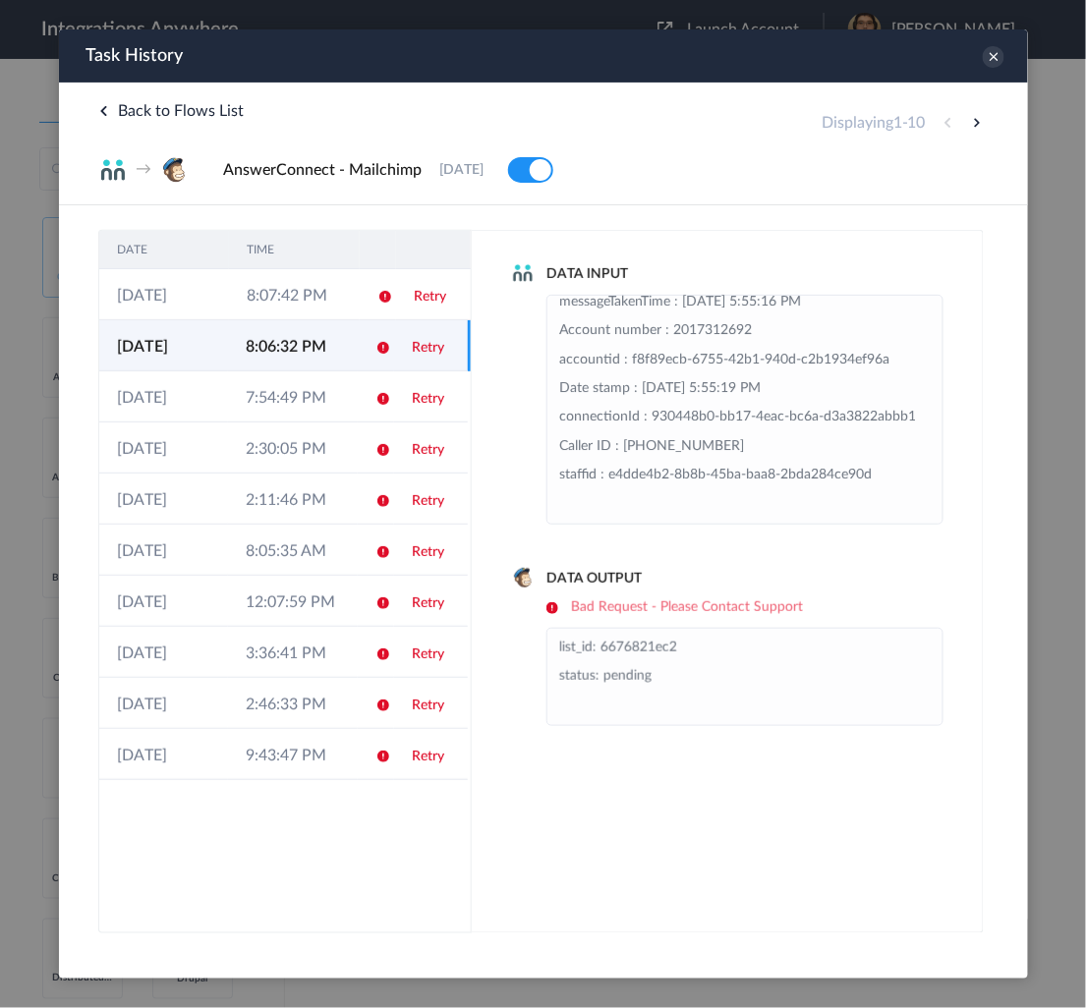
scroll to position [155, 0]
click at [414, 292] on link "Retry" at bounding box center [429, 296] width 32 height 14
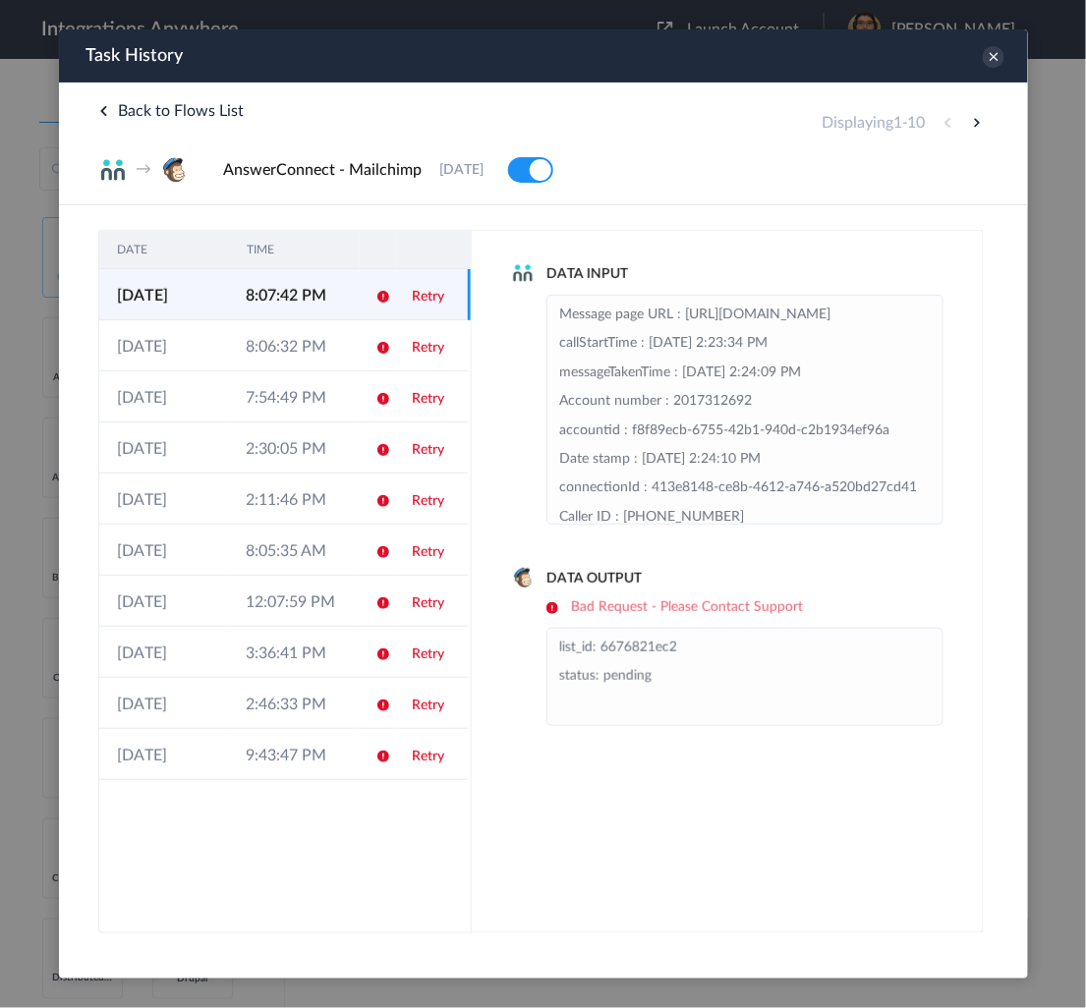
click at [436, 341] on link "Retry" at bounding box center [427, 347] width 32 height 14
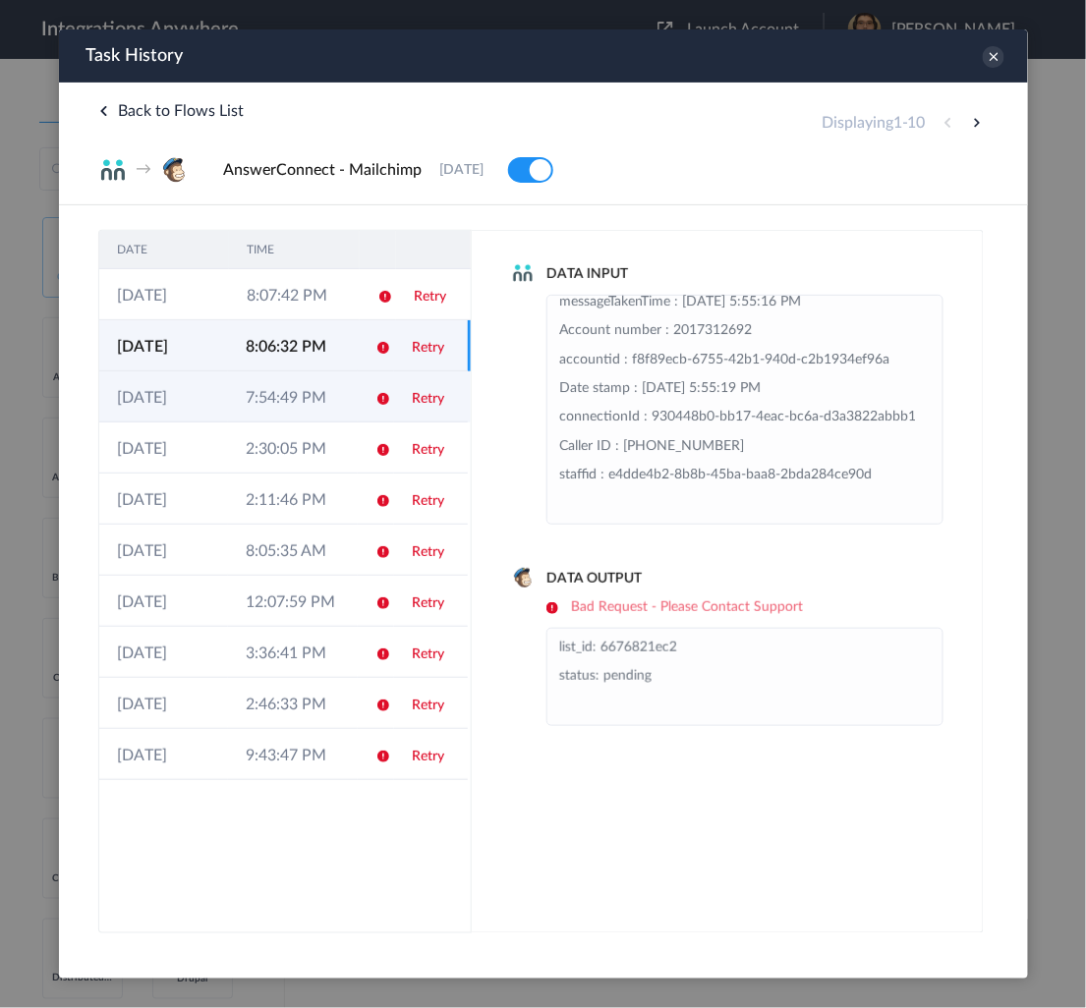
click at [267, 395] on td "7:54:49 PM" at bounding box center [291, 395] width 129 height 51
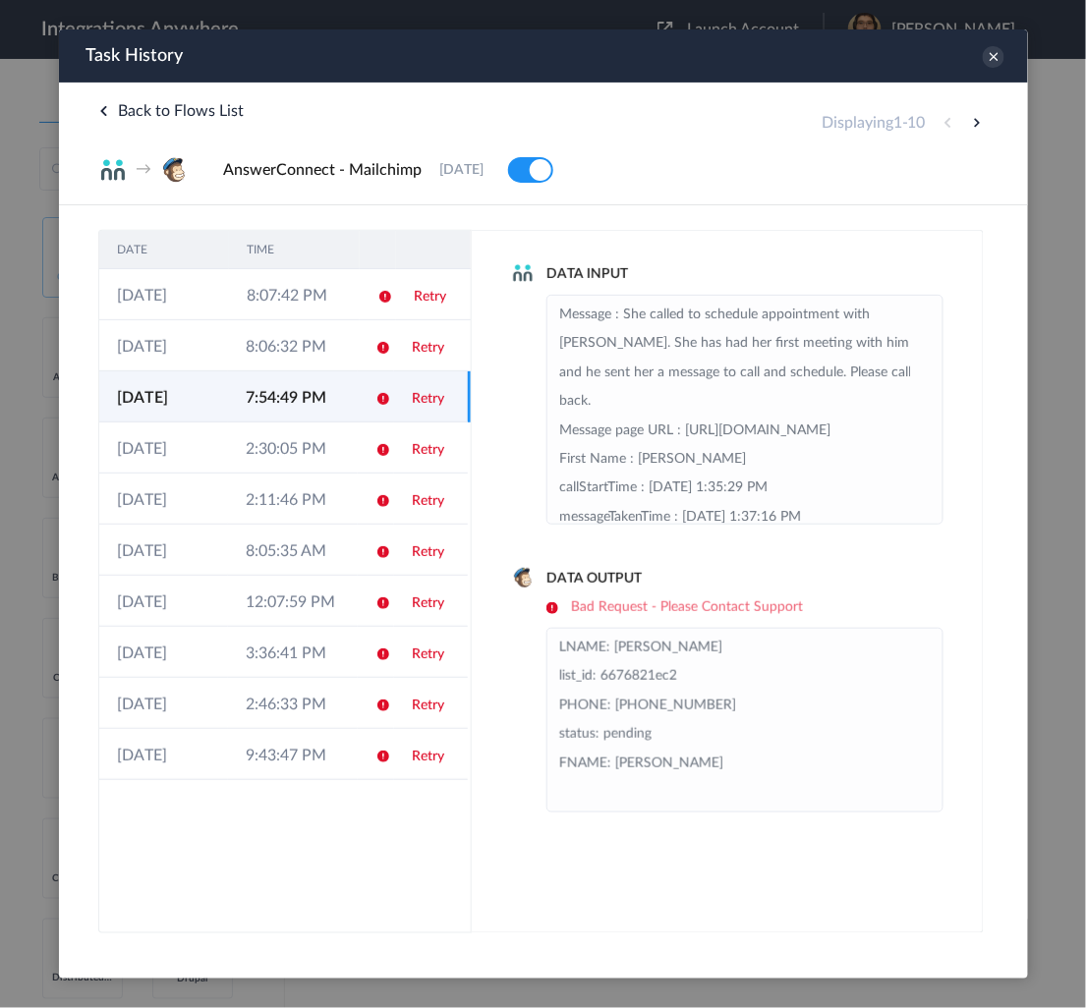
click at [432, 389] on td "Retry" at bounding box center [430, 395] width 74 height 51
click at [433, 398] on link "Retry" at bounding box center [427, 398] width 32 height 14
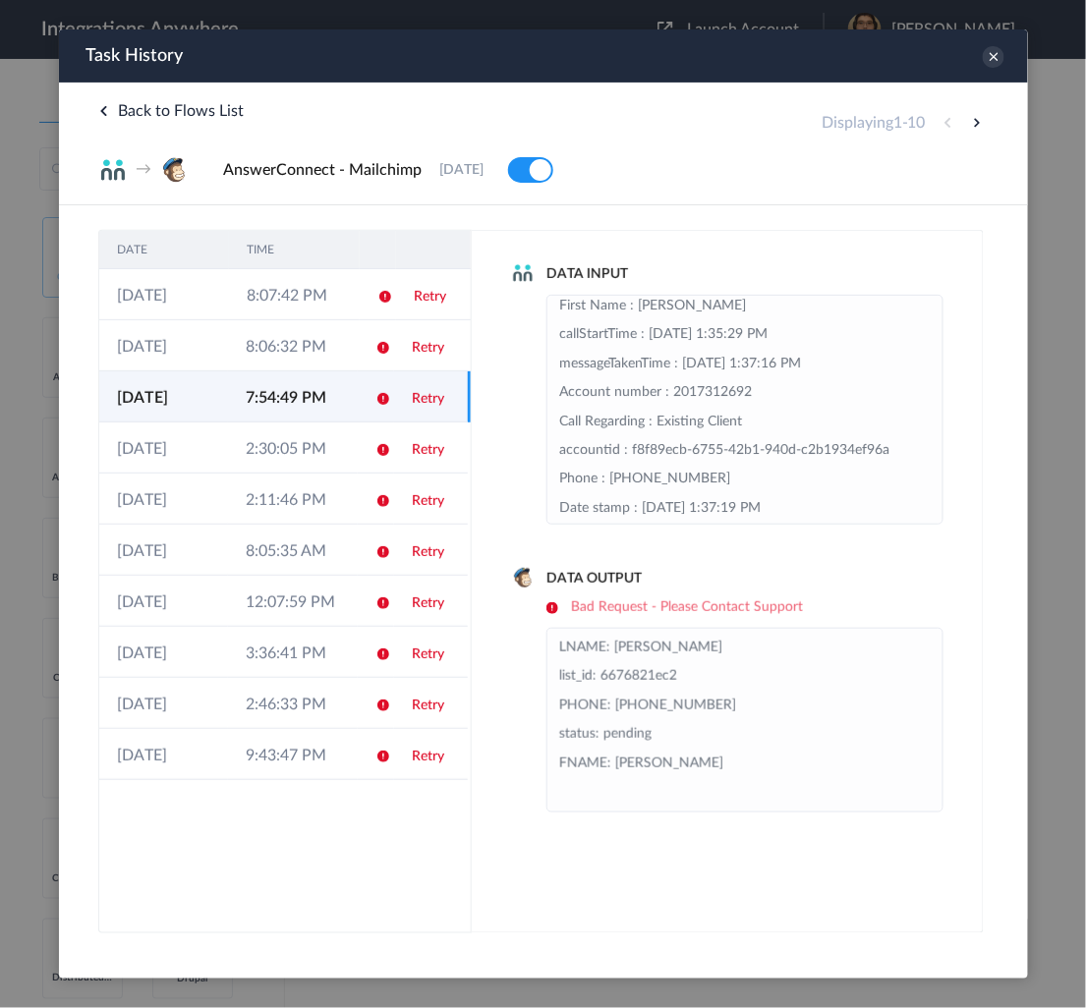
scroll to position [157, 0]
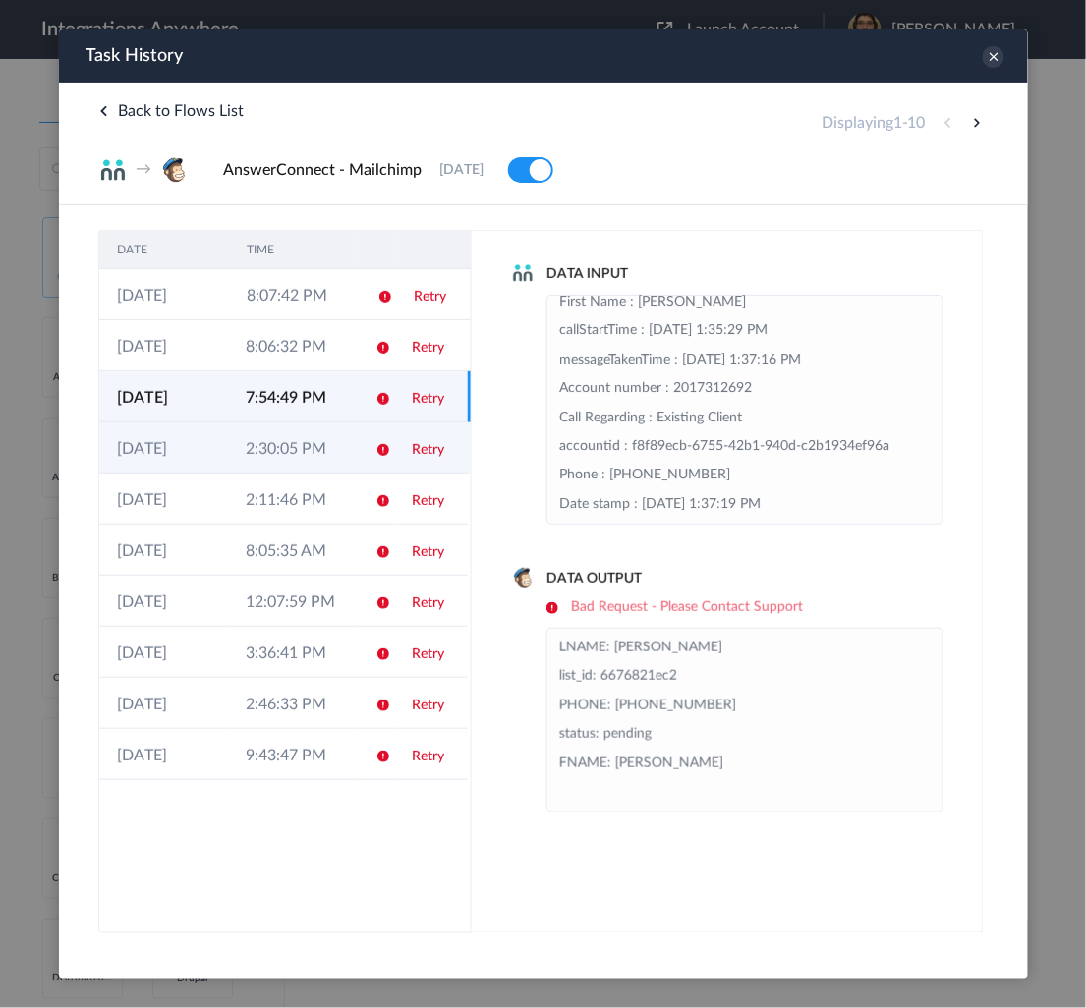
click at [293, 445] on td "2:30:05 PM" at bounding box center [291, 446] width 129 height 51
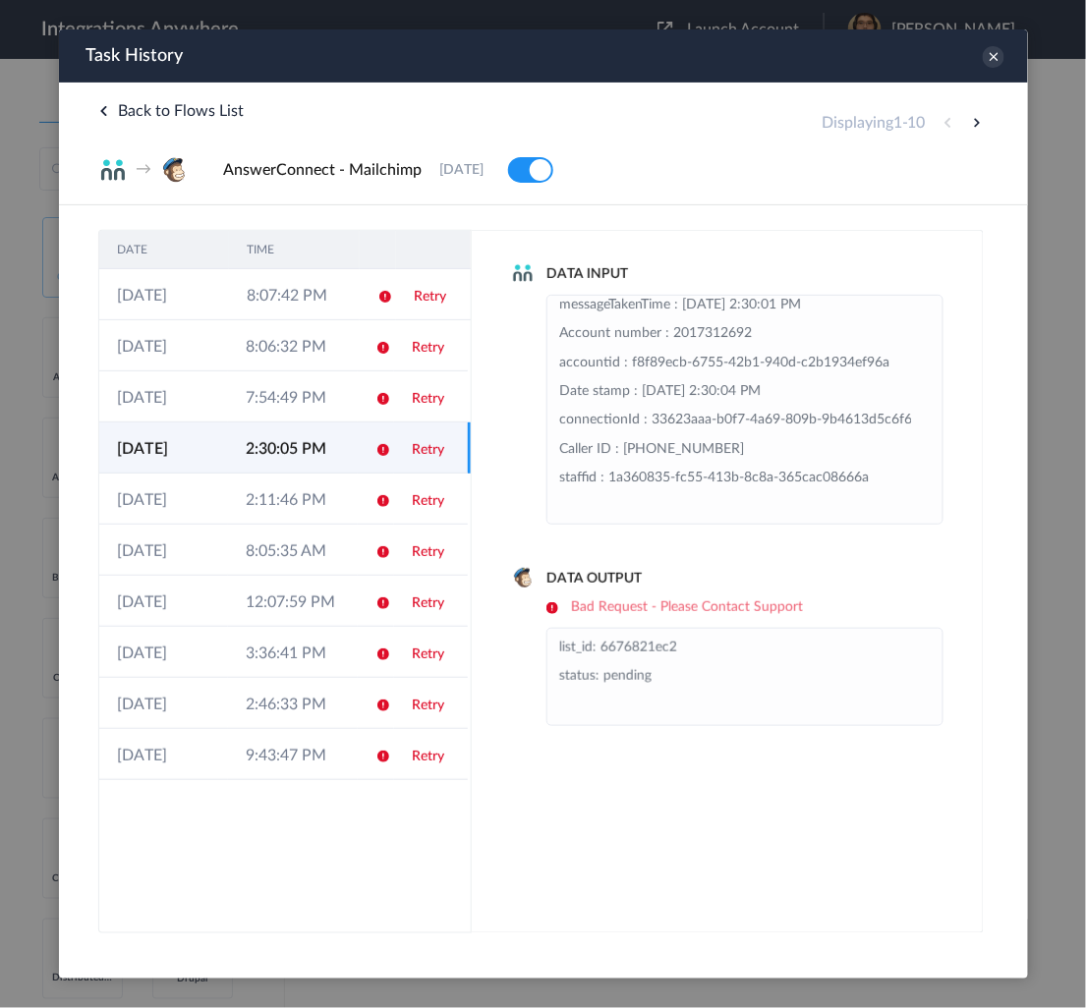
scroll to position [155, 0]
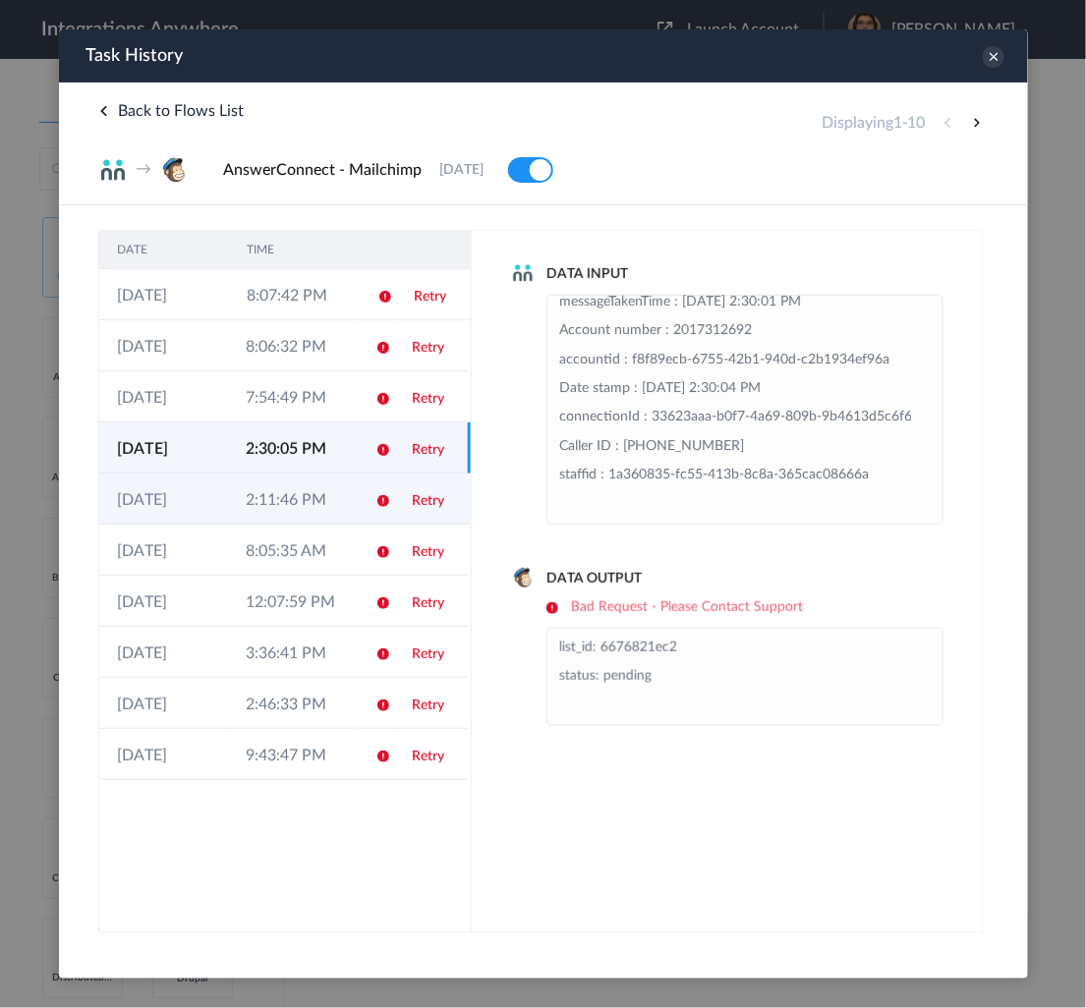
click at [218, 493] on td "[DATE]" at bounding box center [162, 498] width 129 height 51
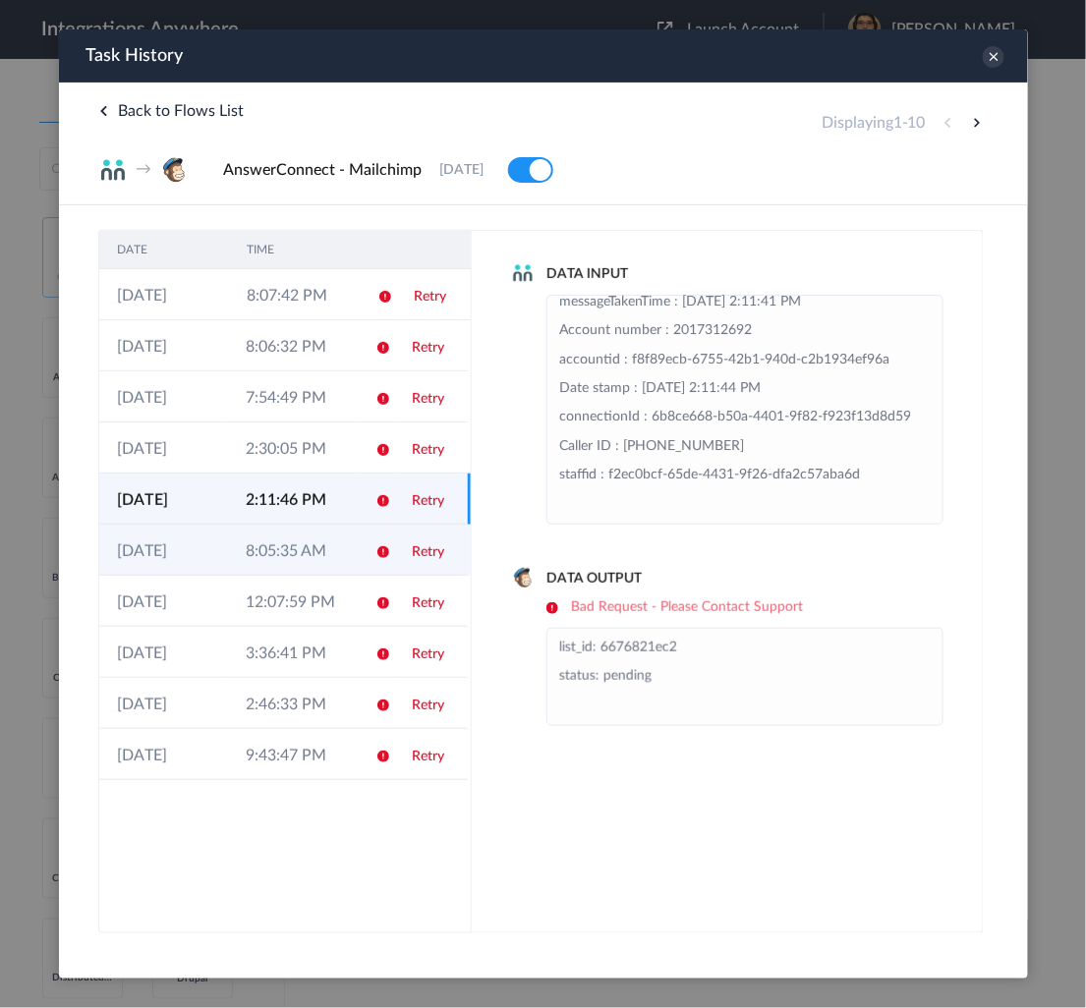
click at [233, 552] on td "8:05:35 AM" at bounding box center [291, 549] width 129 height 51
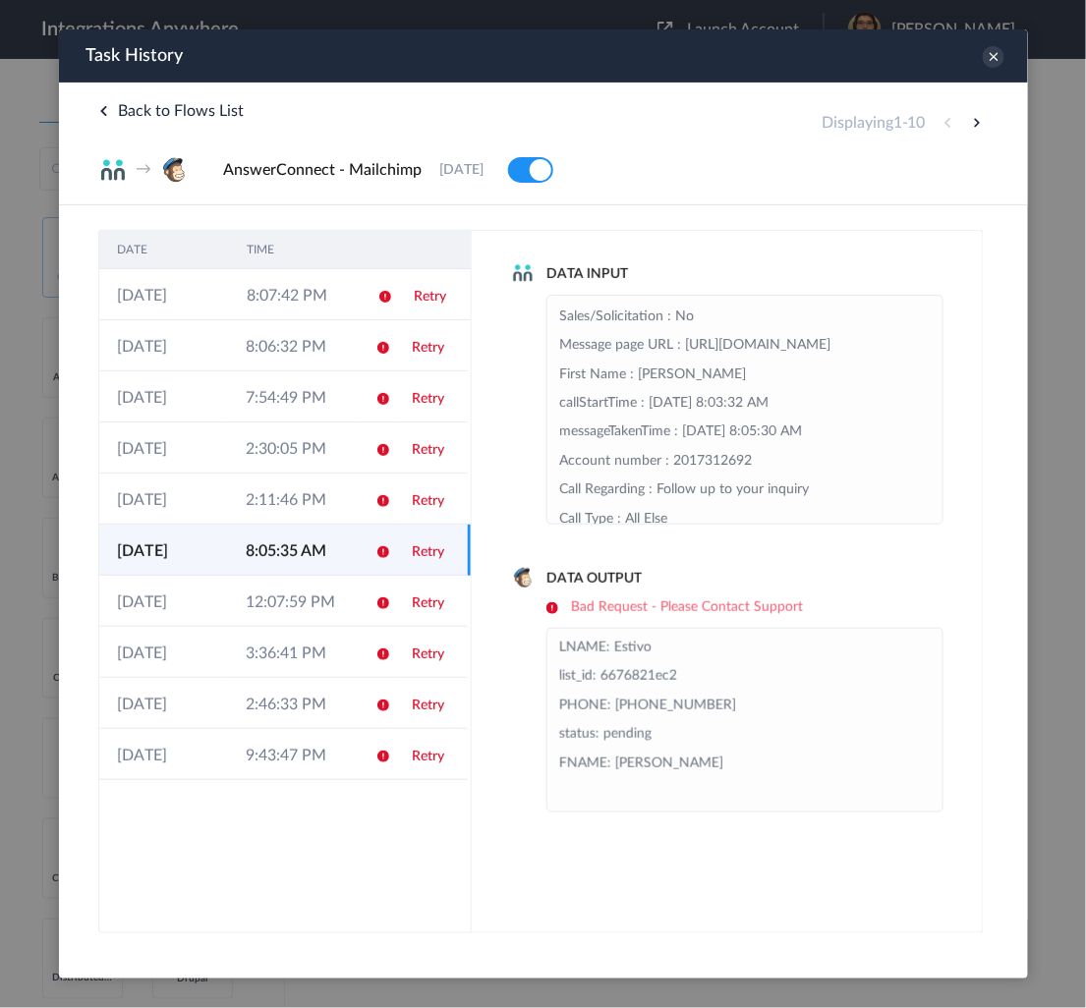
scroll to position [0, 0]
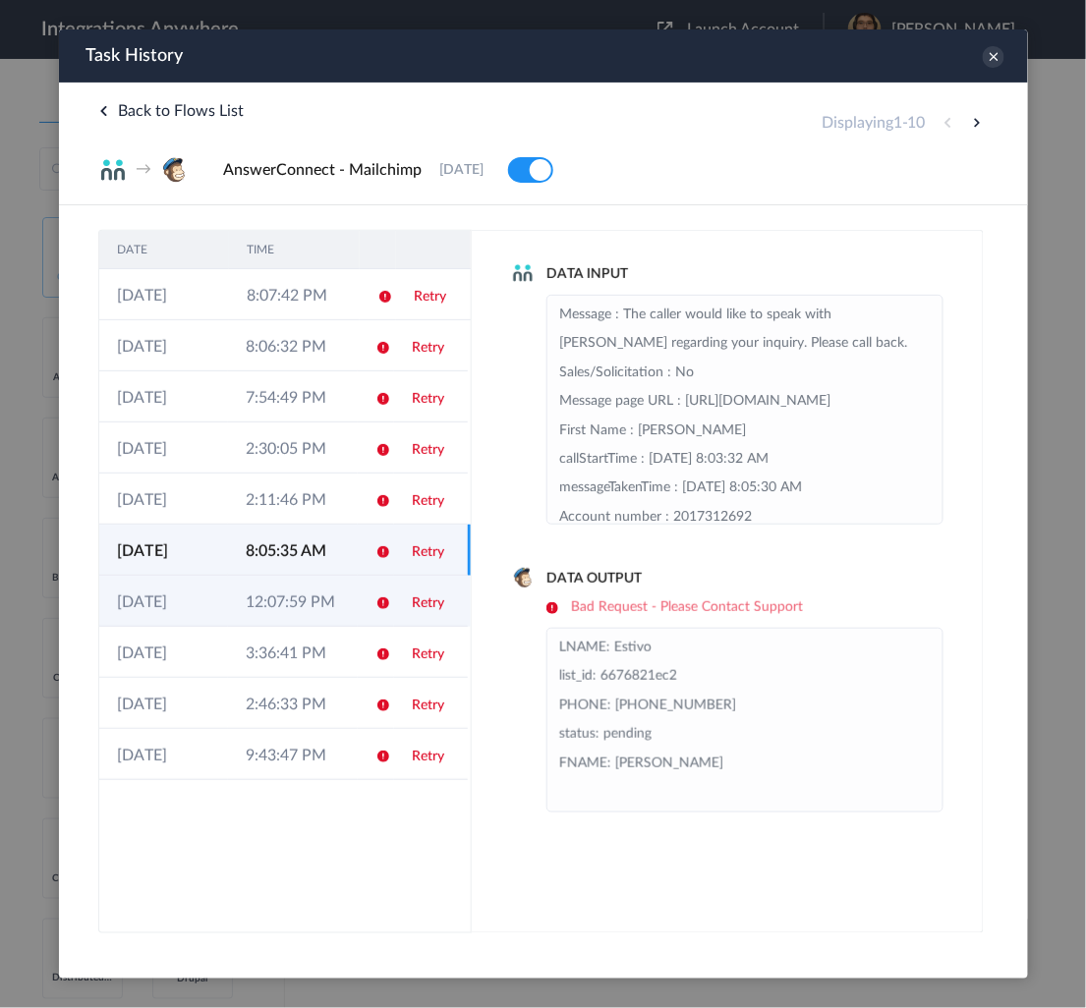
click at [282, 619] on td "12:07:59 PM" at bounding box center [291, 600] width 129 height 51
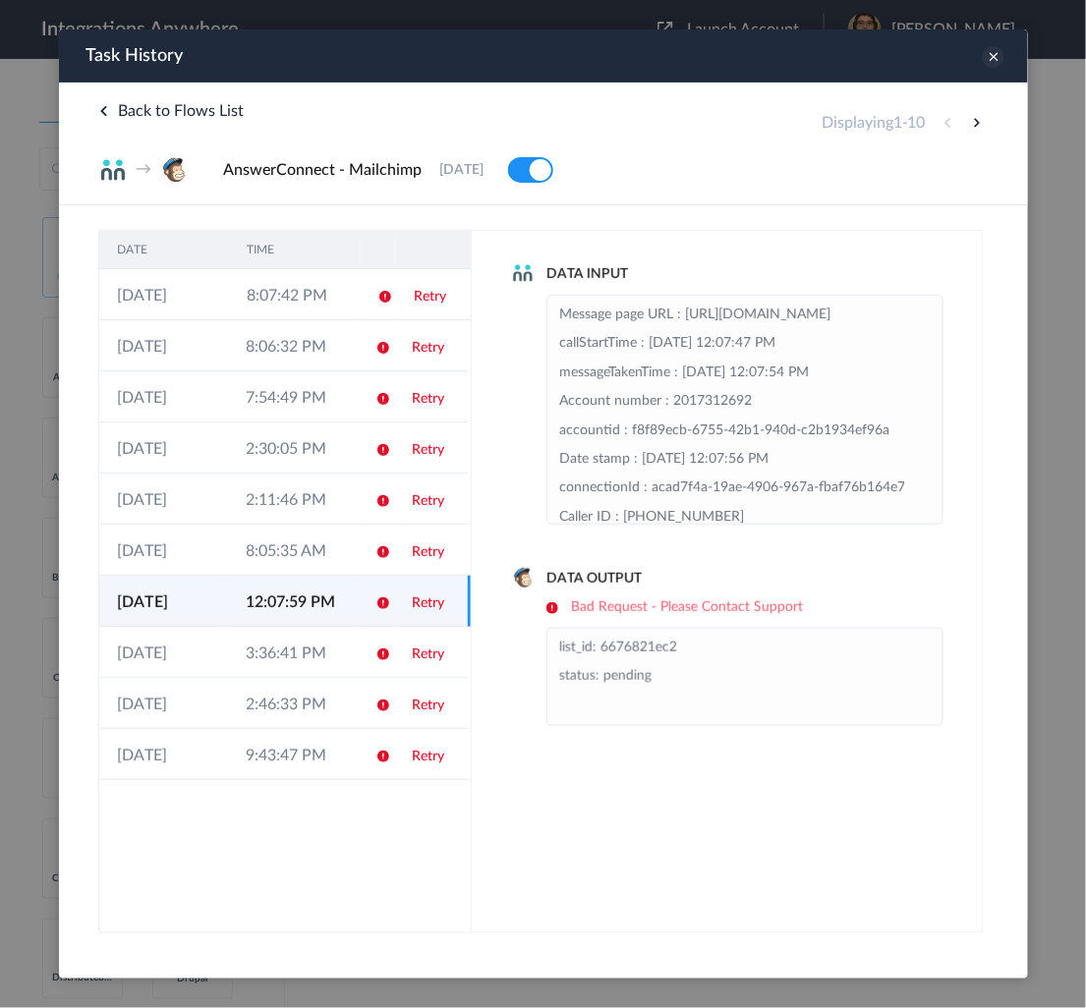
click at [989, 63] on icon at bounding box center [992, 56] width 22 height 22
click at [990, 64] on main "Mario's Workflow Create Displaying 1 - 2 AnswerConnect - MyCase 7 days ago Edit…" at bounding box center [685, 533] width 801 height 949
